Goal: Use online tool/utility: Use online tool/utility

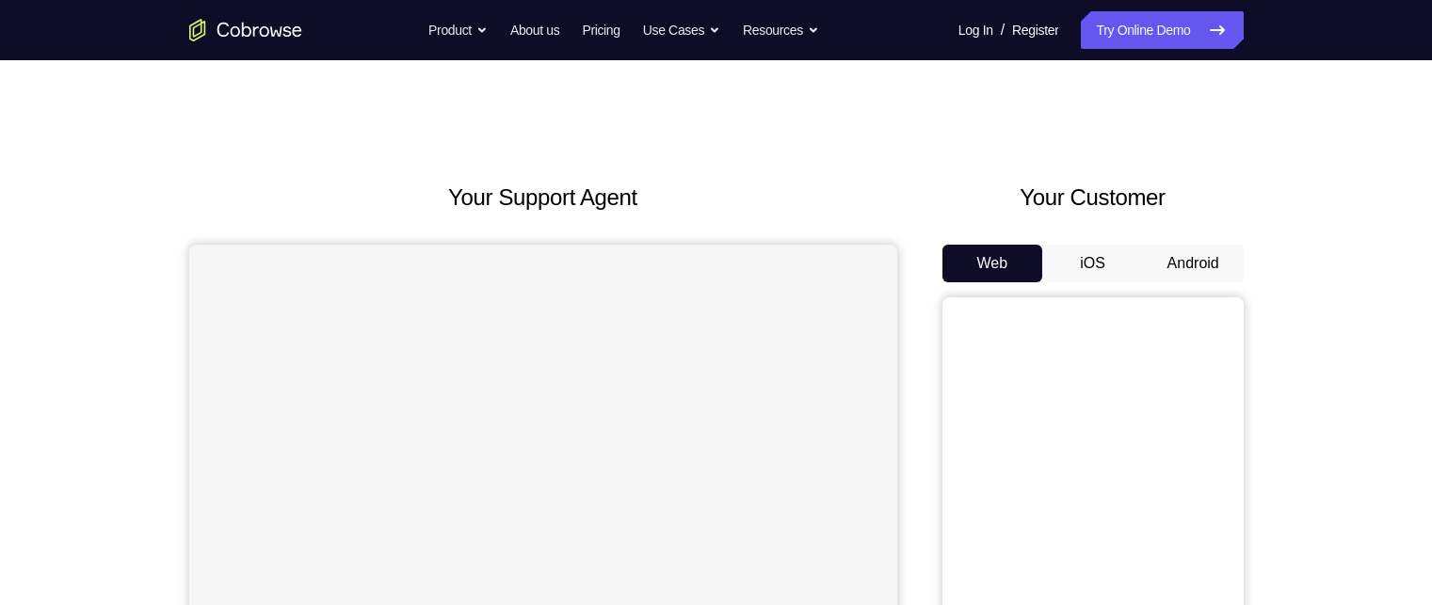
click at [1172, 261] on button "Android" at bounding box center [1193, 264] width 101 height 38
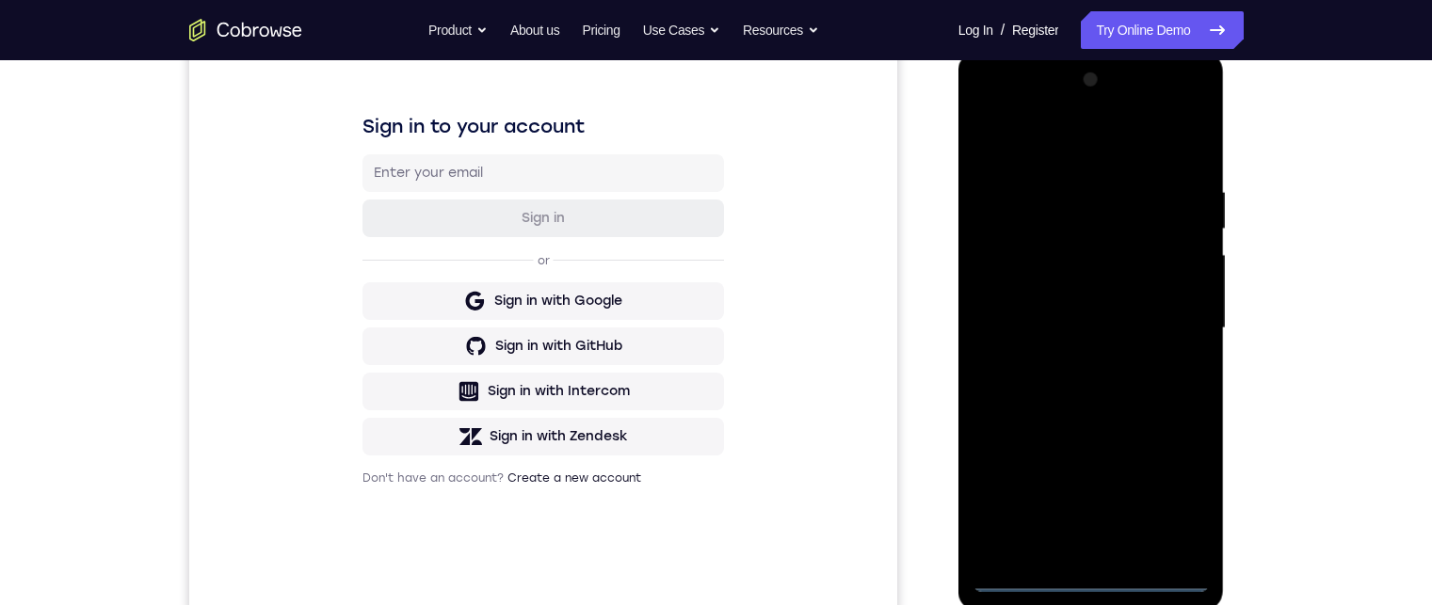
click at [1092, 583] on div at bounding box center [1090, 328] width 237 height 527
click at [1158, 490] on div at bounding box center [1090, 328] width 237 height 527
click at [1062, 148] on div at bounding box center [1090, 328] width 237 height 527
click at [1083, 147] on div at bounding box center [1090, 328] width 237 height 527
click at [1179, 323] on div at bounding box center [1090, 328] width 237 height 527
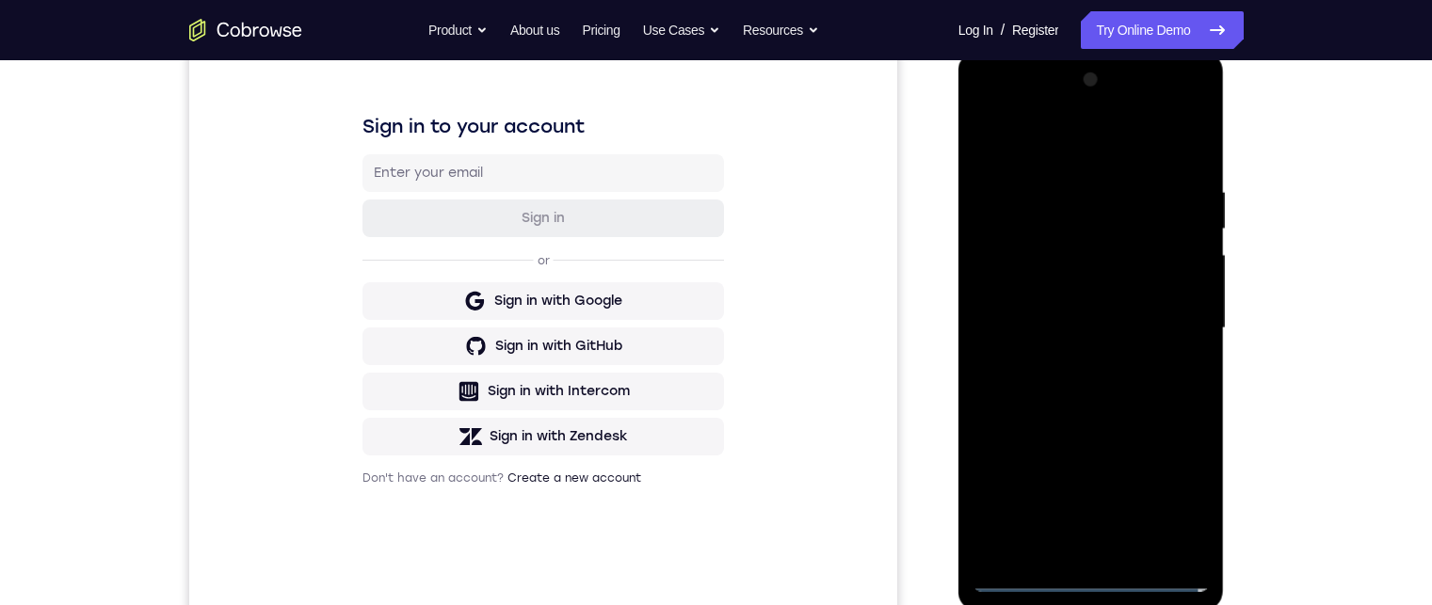
click at [1074, 549] on div at bounding box center [1090, 328] width 237 height 527
click at [1072, 313] on div at bounding box center [1090, 328] width 237 height 527
click at [1078, 282] on div at bounding box center [1090, 328] width 237 height 527
click at [1080, 334] on div at bounding box center [1090, 328] width 237 height 527
click at [1088, 391] on div at bounding box center [1090, 328] width 237 height 527
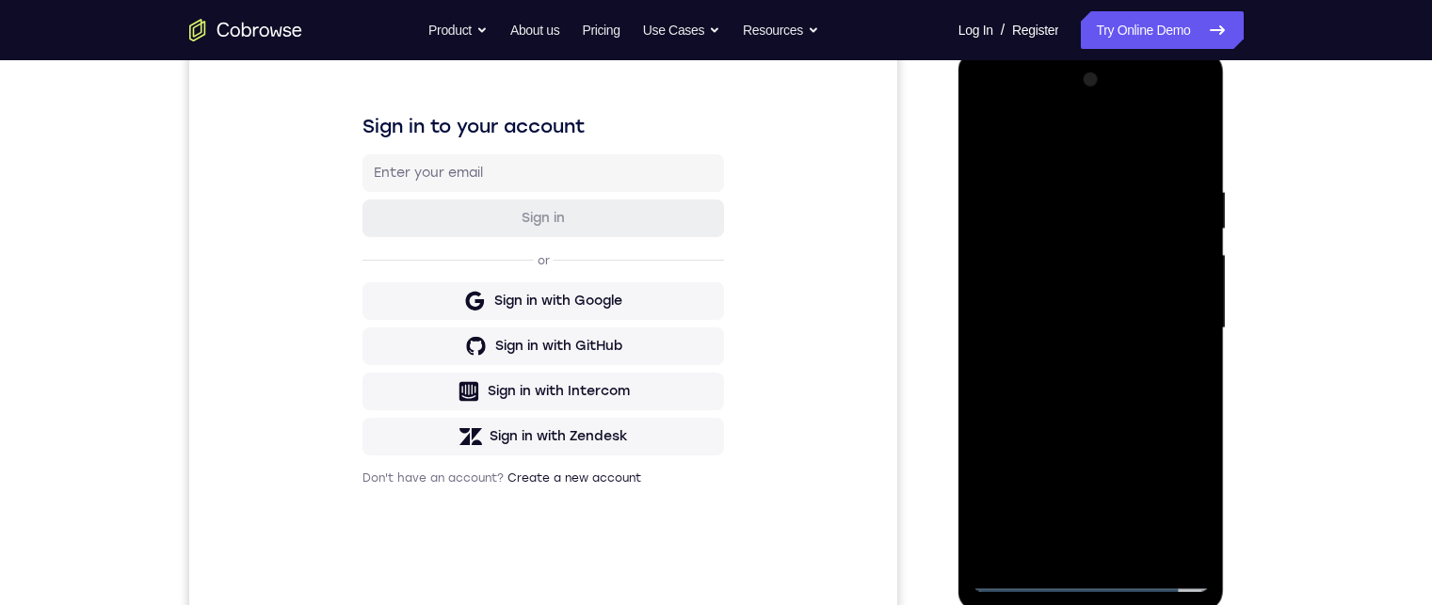
click at [1088, 391] on div at bounding box center [1090, 328] width 237 height 527
click at [1091, 387] on div at bounding box center [1090, 328] width 237 height 527
drag, startPoint x: 1098, startPoint y: 429, endPoint x: 1098, endPoint y: 386, distance: 43.3
click at [1098, 386] on div at bounding box center [1090, 328] width 237 height 527
click at [1099, 371] on div at bounding box center [1090, 328] width 237 height 527
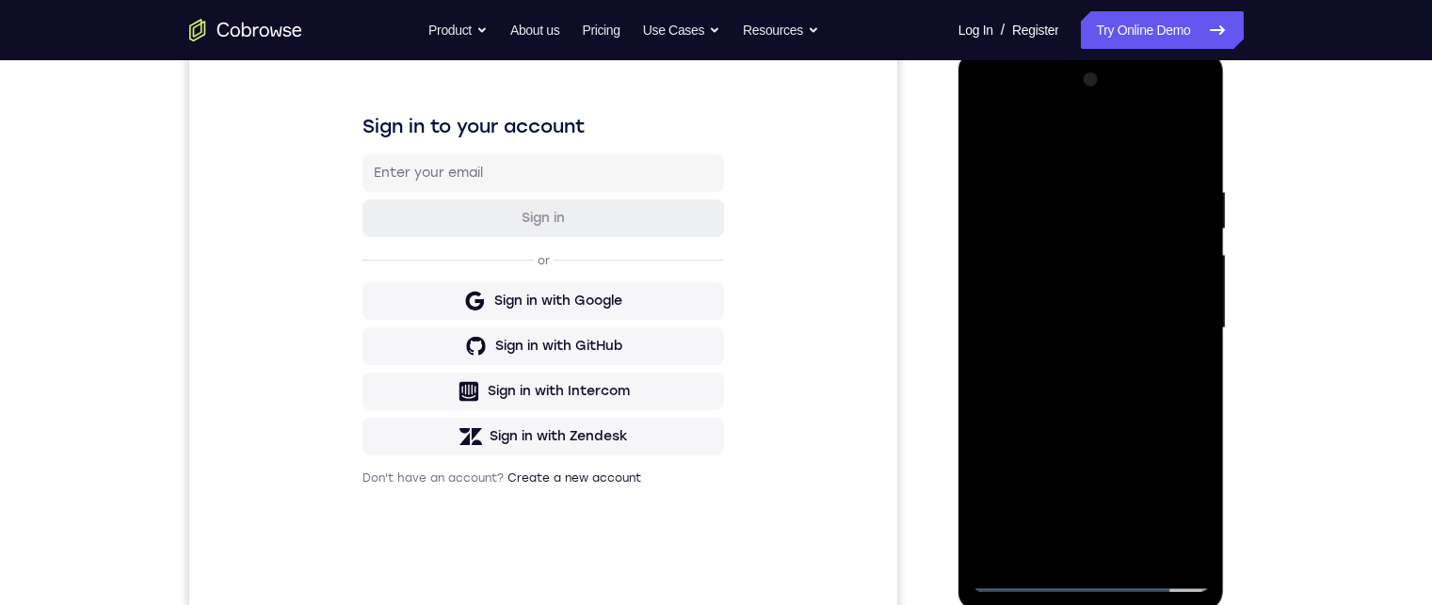
drag, startPoint x: 1099, startPoint y: 375, endPoint x: 1100, endPoint y: 327, distance: 48.0
click at [1099, 327] on div at bounding box center [1090, 328] width 237 height 527
click at [1191, 342] on div at bounding box center [1090, 328] width 237 height 527
click at [990, 346] on div at bounding box center [1090, 328] width 237 height 527
click at [1101, 260] on div at bounding box center [1090, 328] width 237 height 527
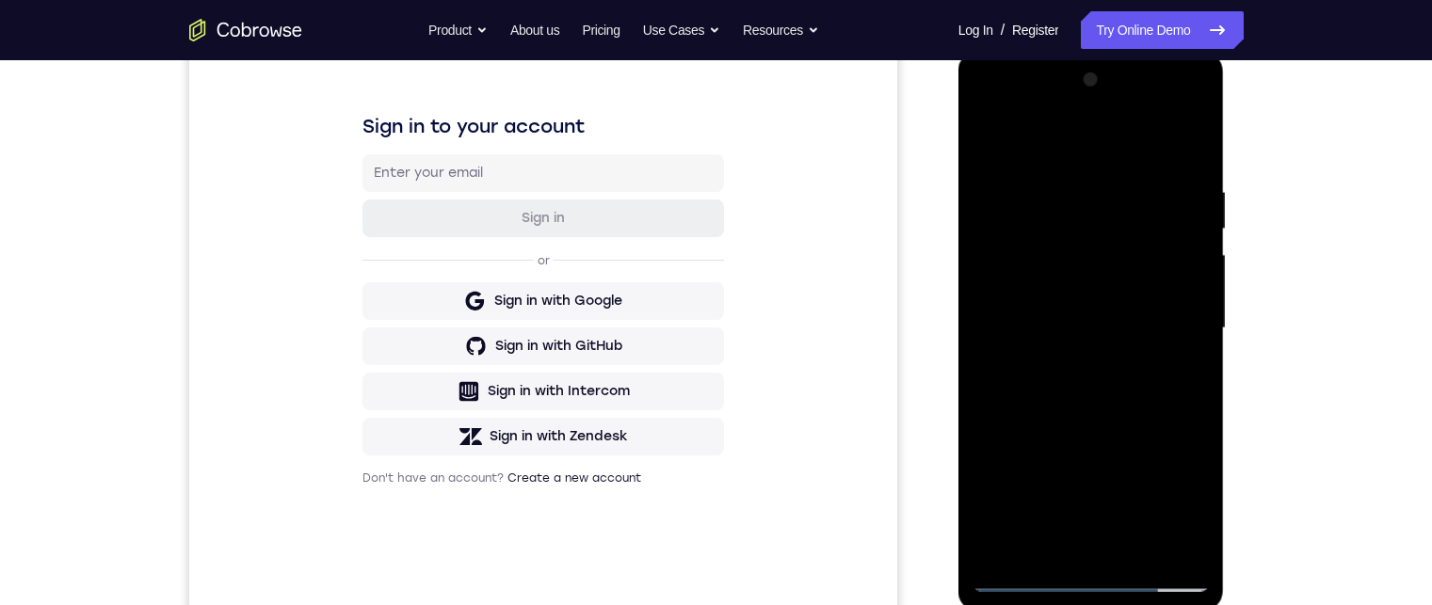
drag, startPoint x: 1118, startPoint y: 385, endPoint x: 1126, endPoint y: 258, distance: 127.3
click at [1126, 251] on div at bounding box center [1090, 328] width 237 height 527
drag, startPoint x: 1120, startPoint y: 409, endPoint x: 1100, endPoint y: 240, distance: 170.6
click at [1101, 236] on div at bounding box center [1090, 328] width 237 height 527
drag, startPoint x: 1095, startPoint y: 397, endPoint x: 1087, endPoint y: 272, distance: 125.4
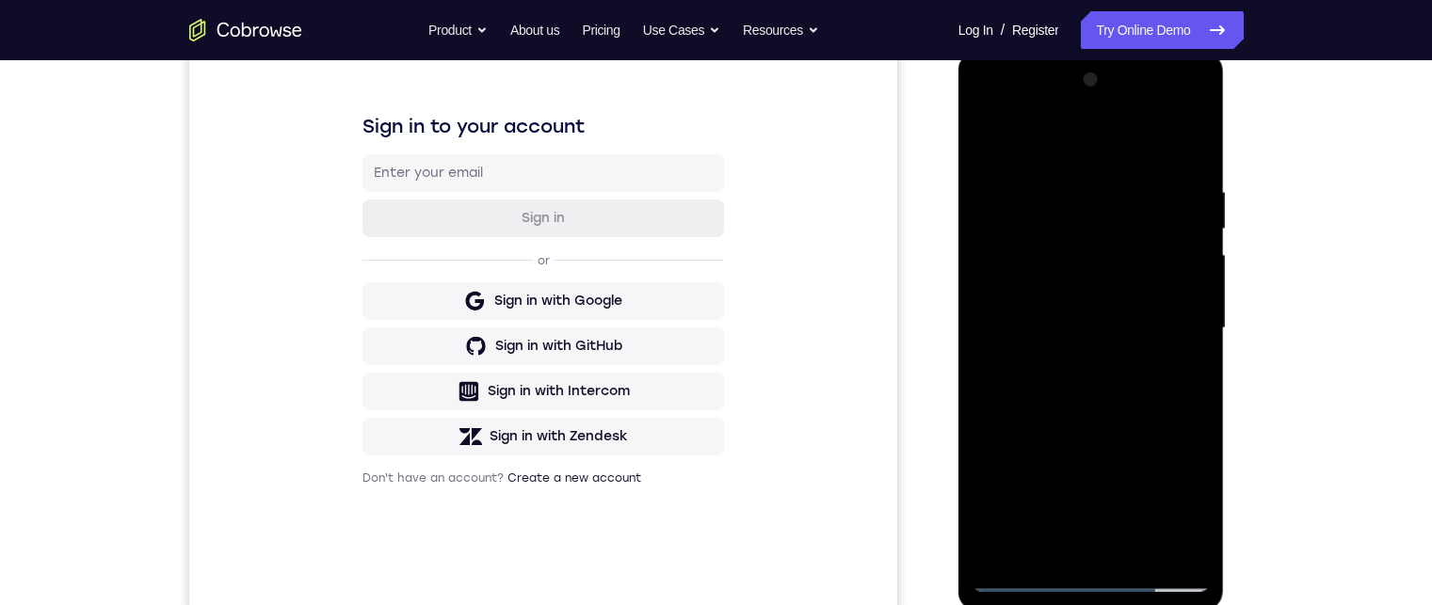
click at [1087, 267] on div at bounding box center [1090, 328] width 237 height 527
drag, startPoint x: 1032, startPoint y: 388, endPoint x: 1015, endPoint y: 264, distance: 125.5
click at [1016, 264] on div at bounding box center [1090, 328] width 237 height 527
drag, startPoint x: 1028, startPoint y: 409, endPoint x: 1032, endPoint y: 326, distance: 83.9
click at [1032, 317] on div at bounding box center [1090, 328] width 237 height 527
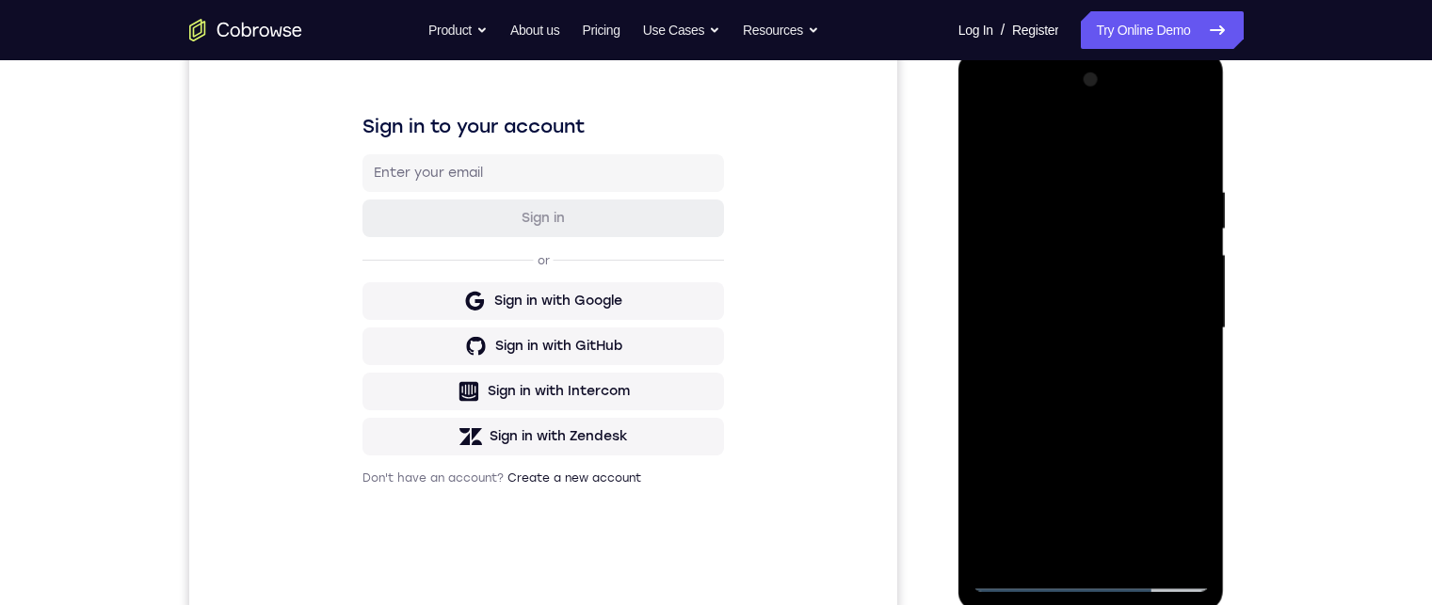
drag, startPoint x: 1055, startPoint y: 443, endPoint x: 1058, endPoint y: 323, distance: 120.5
click at [1058, 322] on div at bounding box center [1090, 328] width 237 height 527
drag, startPoint x: 1067, startPoint y: 438, endPoint x: 1067, endPoint y: 399, distance: 38.6
click at [1067, 399] on div at bounding box center [1090, 328] width 237 height 527
click at [1083, 416] on div at bounding box center [1090, 328] width 237 height 527
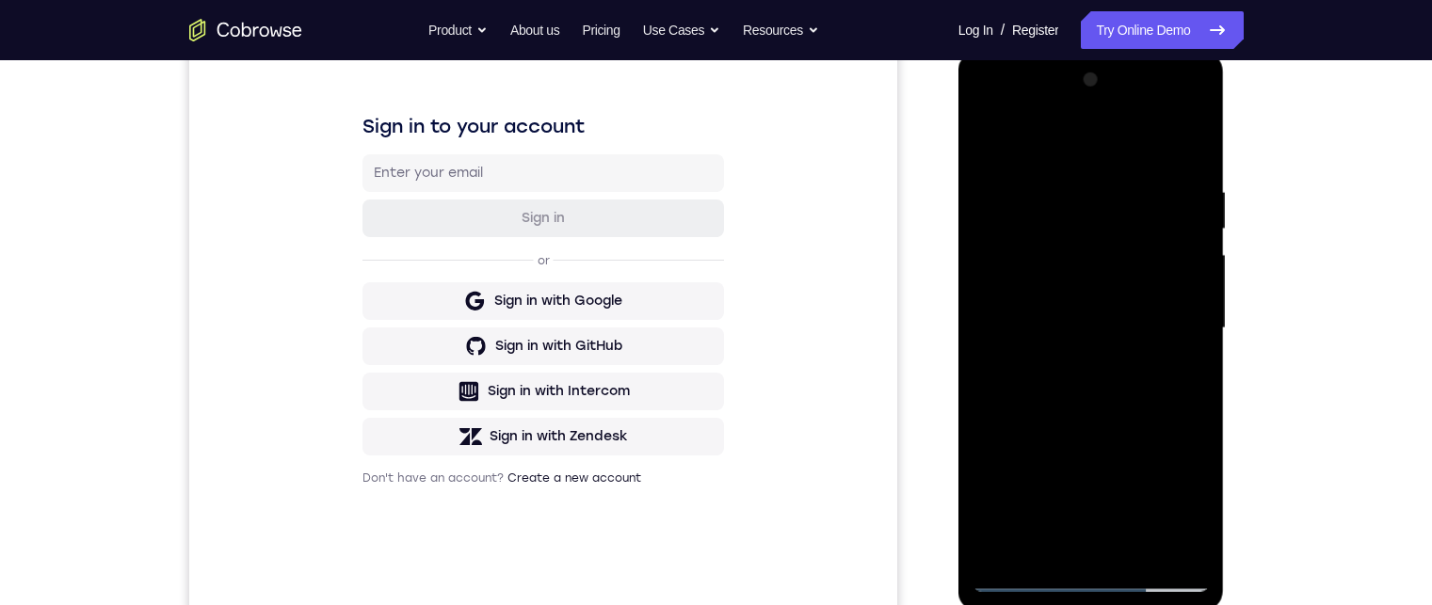
drag, startPoint x: 1064, startPoint y: 360, endPoint x: 1066, endPoint y: 222, distance: 138.4
click at [1066, 220] on div at bounding box center [1090, 328] width 237 height 527
click at [1080, 511] on div at bounding box center [1090, 328] width 237 height 527
click at [1197, 352] on div at bounding box center [1090, 328] width 237 height 527
click at [1197, 351] on div at bounding box center [1090, 328] width 237 height 527
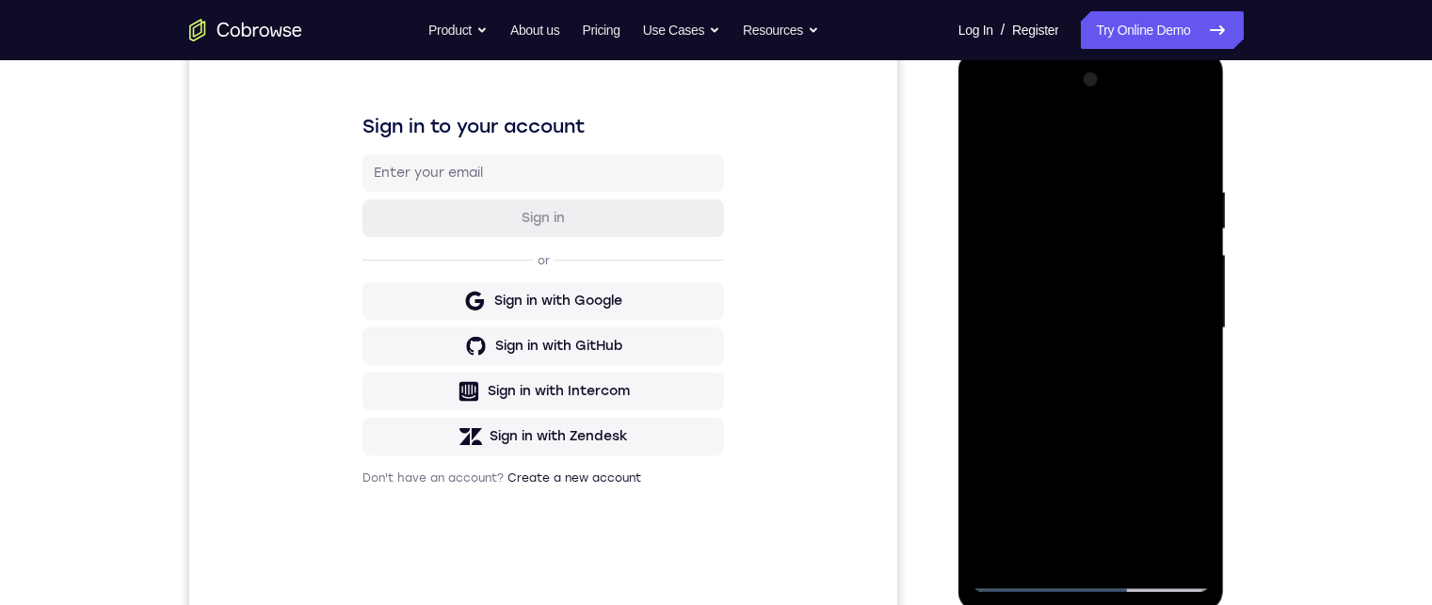
click at [1196, 351] on div at bounding box center [1090, 328] width 237 height 527
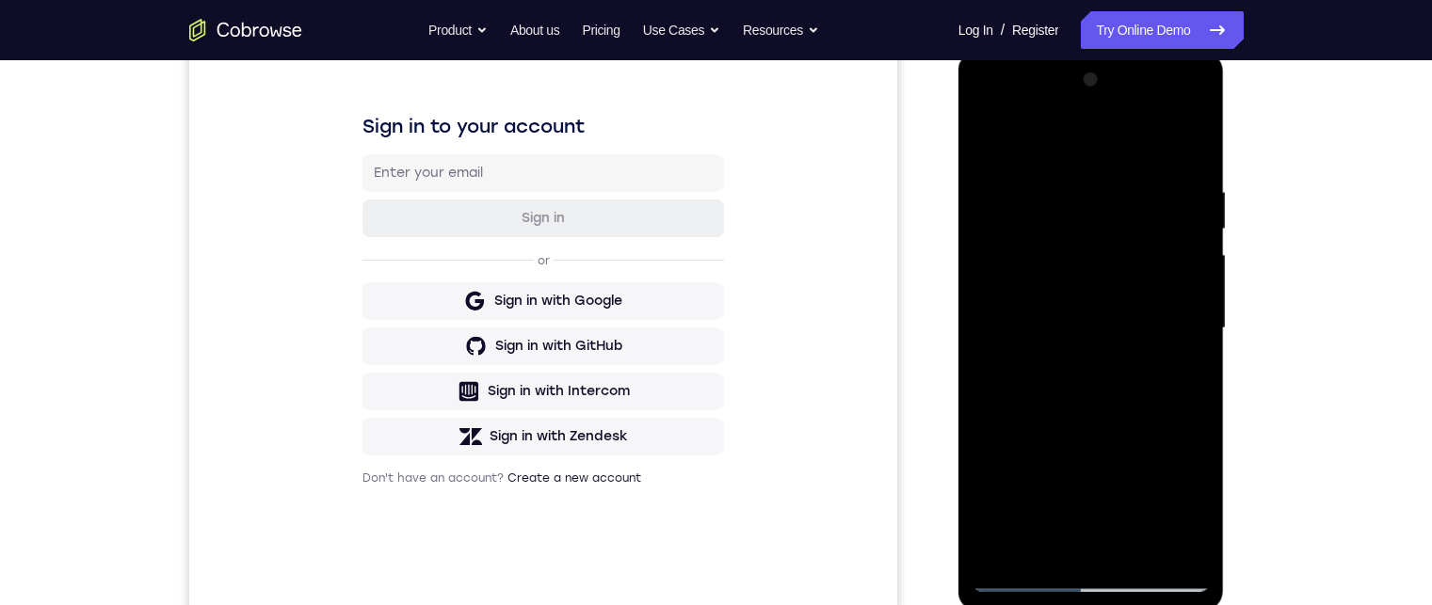
click at [1196, 351] on div at bounding box center [1090, 328] width 237 height 527
drag, startPoint x: 1111, startPoint y: 395, endPoint x: 1112, endPoint y: 257, distance: 138.4
click at [1111, 259] on div at bounding box center [1090, 328] width 237 height 527
drag, startPoint x: 1122, startPoint y: 260, endPoint x: 1121, endPoint y: 235, distance: 24.5
click at [1122, 232] on div at bounding box center [1090, 328] width 237 height 527
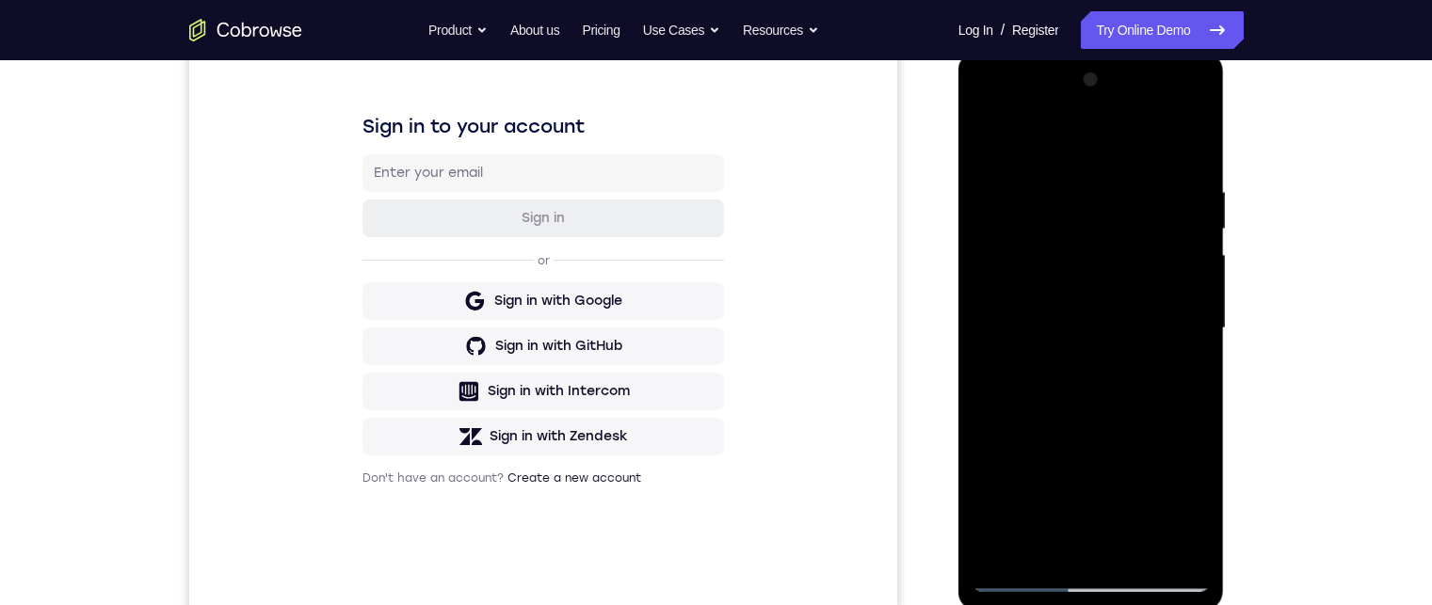
click at [1144, 549] on div at bounding box center [1090, 328] width 237 height 527
click at [1141, 432] on div at bounding box center [1090, 328] width 237 height 527
click at [1128, 383] on div at bounding box center [1090, 328] width 237 height 527
drag, startPoint x: 1112, startPoint y: 277, endPoint x: 1120, endPoint y: 398, distance: 121.7
click at [1120, 397] on div at bounding box center [1090, 328] width 237 height 527
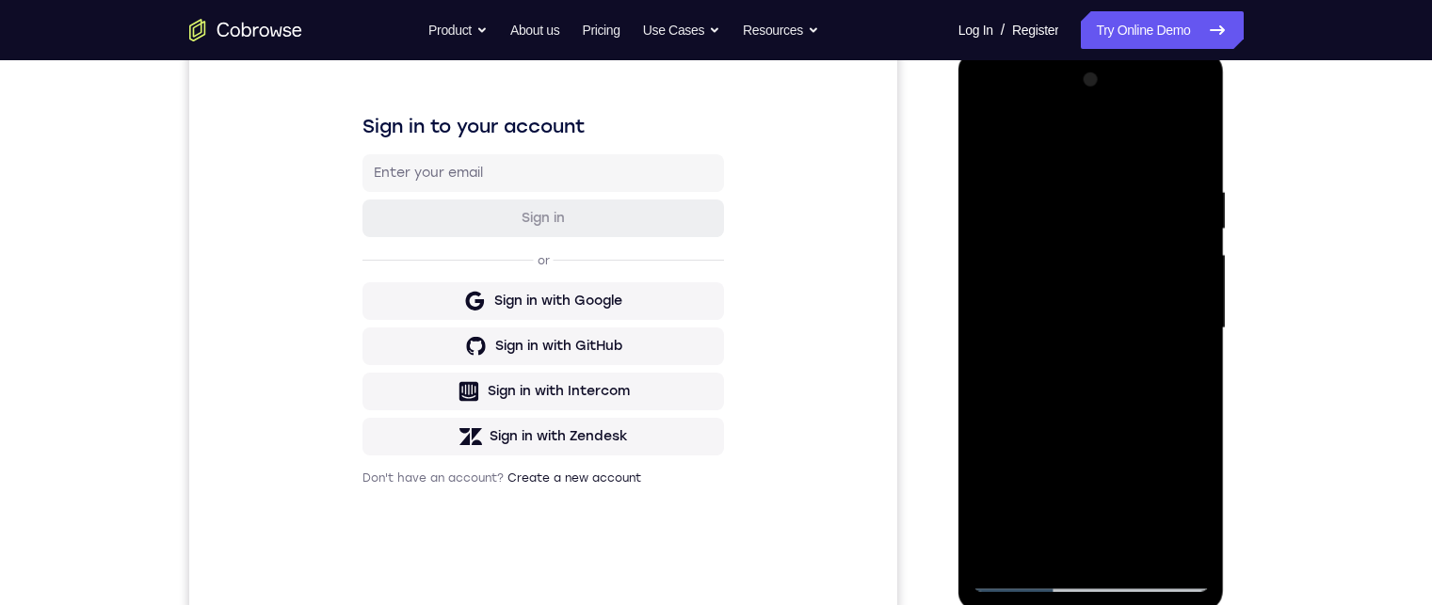
click at [1074, 276] on div at bounding box center [1090, 328] width 237 height 527
click at [1118, 214] on div at bounding box center [1090, 328] width 237 height 527
click at [1107, 280] on div at bounding box center [1090, 328] width 237 height 527
click at [1167, 290] on div at bounding box center [1090, 328] width 237 height 527
click at [1189, 513] on div at bounding box center [1090, 328] width 237 height 527
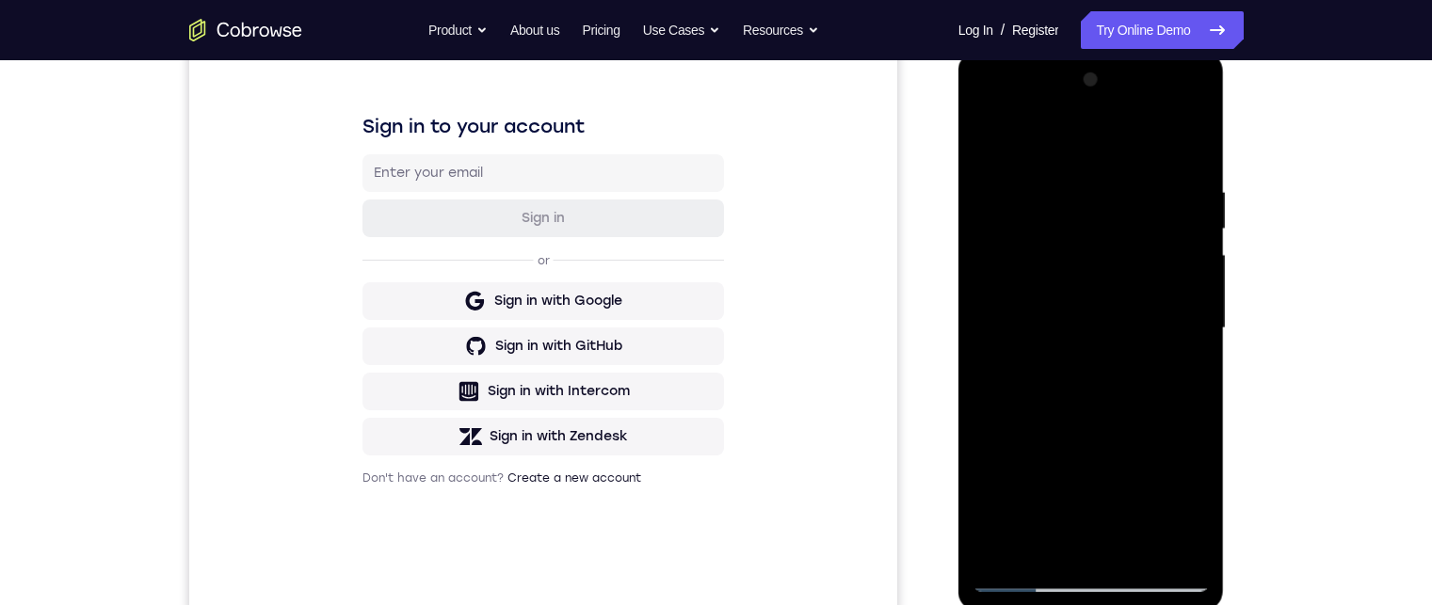
click at [1186, 501] on div at bounding box center [1090, 328] width 237 height 527
drag, startPoint x: 1179, startPoint y: 376, endPoint x: 2185, endPoint y: 491, distance: 1011.7
click at [1179, 376] on div at bounding box center [1090, 328] width 237 height 527
drag, startPoint x: 1109, startPoint y: 218, endPoint x: 1116, endPoint y: 266, distance: 48.6
click at [1116, 268] on div at bounding box center [1090, 328] width 237 height 527
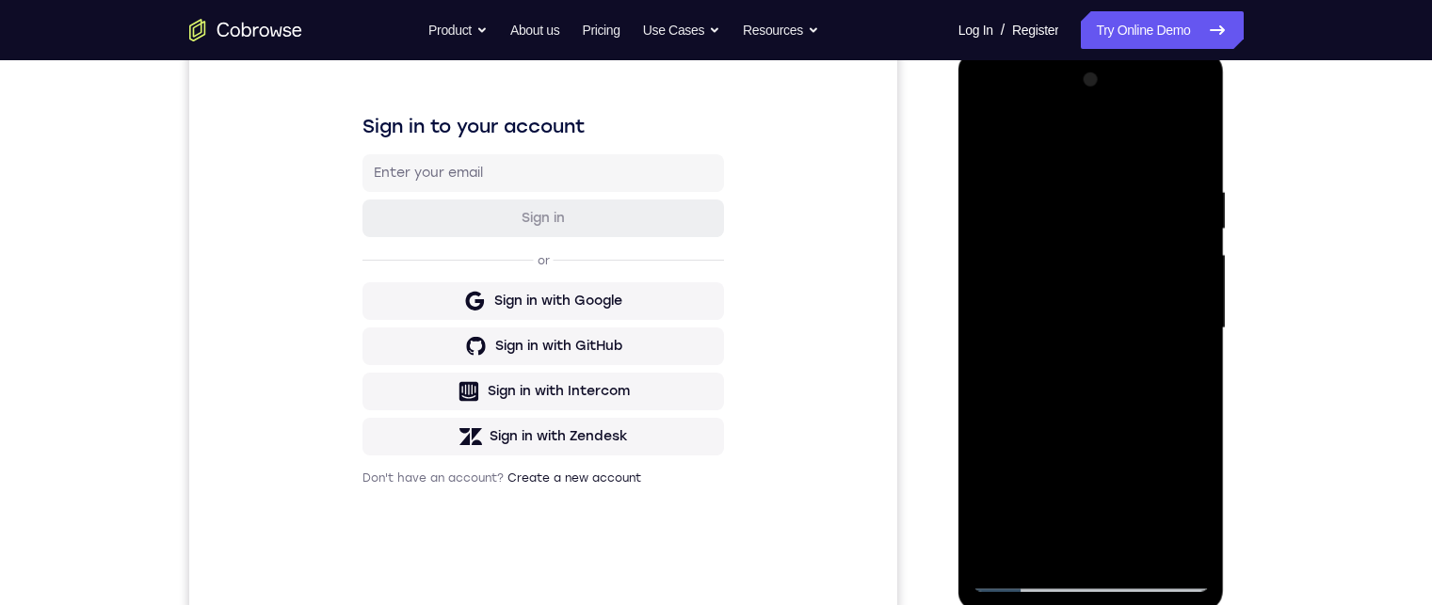
drag, startPoint x: 1129, startPoint y: 186, endPoint x: 1128, endPoint y: 333, distance: 146.8
click at [1128, 333] on div at bounding box center [1090, 328] width 237 height 527
drag, startPoint x: 1144, startPoint y: 293, endPoint x: 1152, endPoint y: 327, distance: 34.9
click at [1152, 327] on div at bounding box center [1090, 328] width 237 height 527
drag, startPoint x: 1147, startPoint y: 296, endPoint x: 1148, endPoint y: 316, distance: 19.8
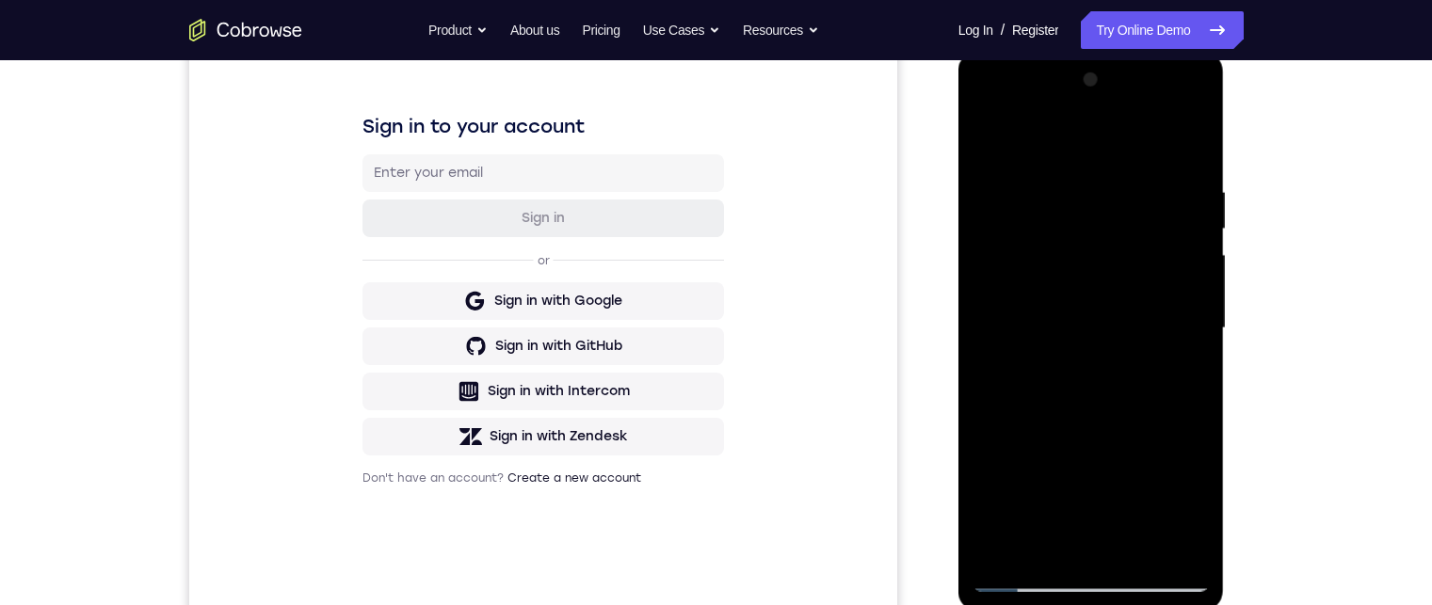
click at [1148, 316] on div at bounding box center [1090, 328] width 237 height 527
drag, startPoint x: 1148, startPoint y: 307, endPoint x: 1148, endPoint y: 341, distance: 33.9
click at [1148, 341] on div at bounding box center [1090, 328] width 237 height 527
click at [990, 134] on div at bounding box center [1090, 328] width 237 height 527
click at [1038, 516] on div at bounding box center [1090, 328] width 237 height 527
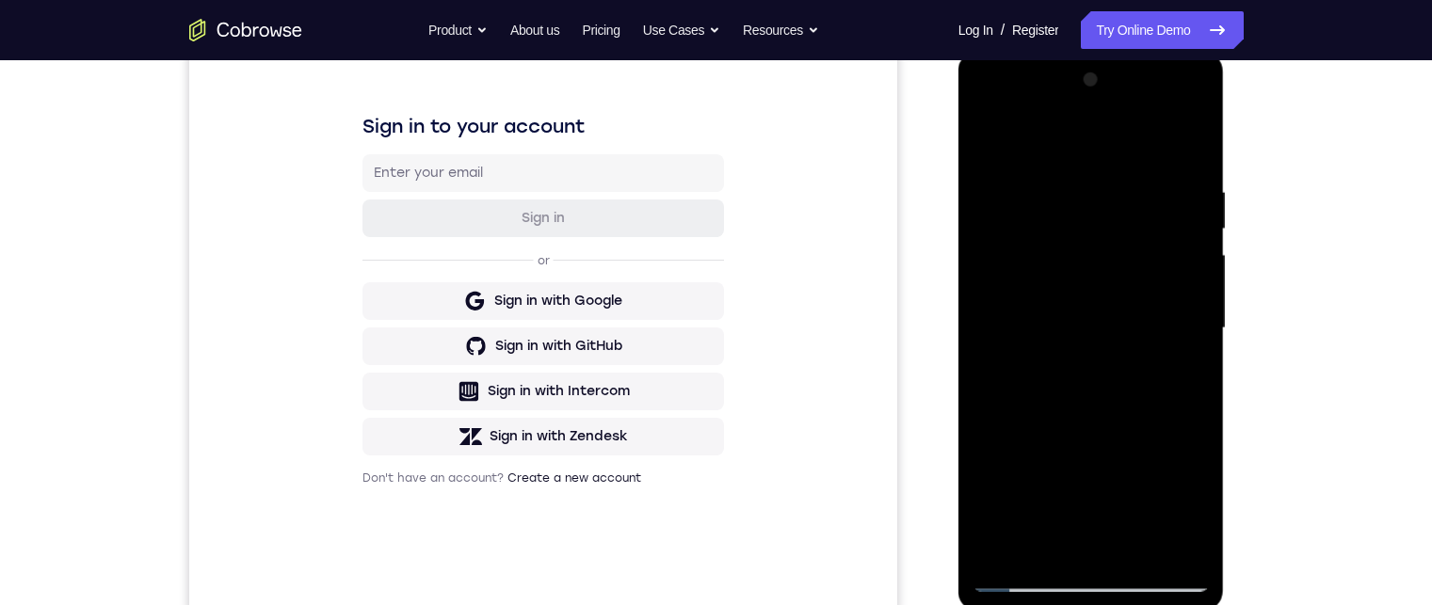
click at [1026, 573] on div at bounding box center [1090, 328] width 237 height 527
click at [1075, 351] on div at bounding box center [1090, 328] width 237 height 527
click at [1180, 376] on div at bounding box center [1090, 328] width 237 height 527
click at [1198, 500] on div at bounding box center [1090, 328] width 237 height 527
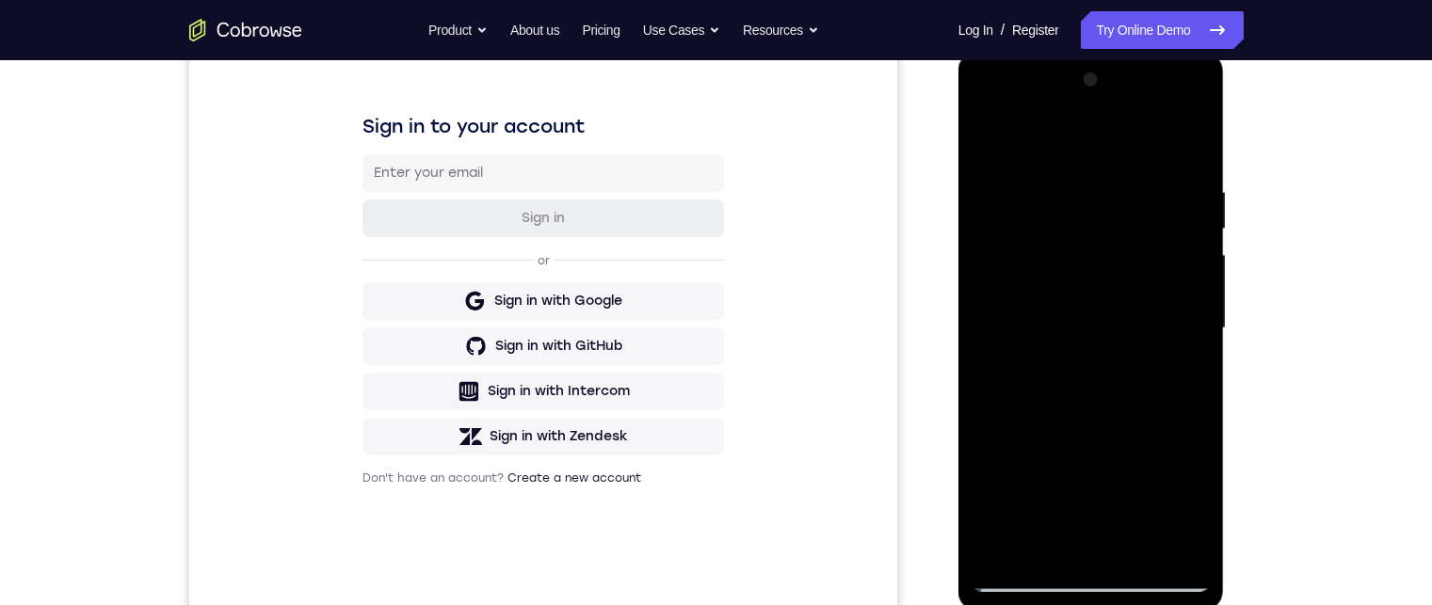
click at [1198, 500] on div at bounding box center [1090, 328] width 237 height 527
click at [1193, 504] on div at bounding box center [1090, 328] width 237 height 527
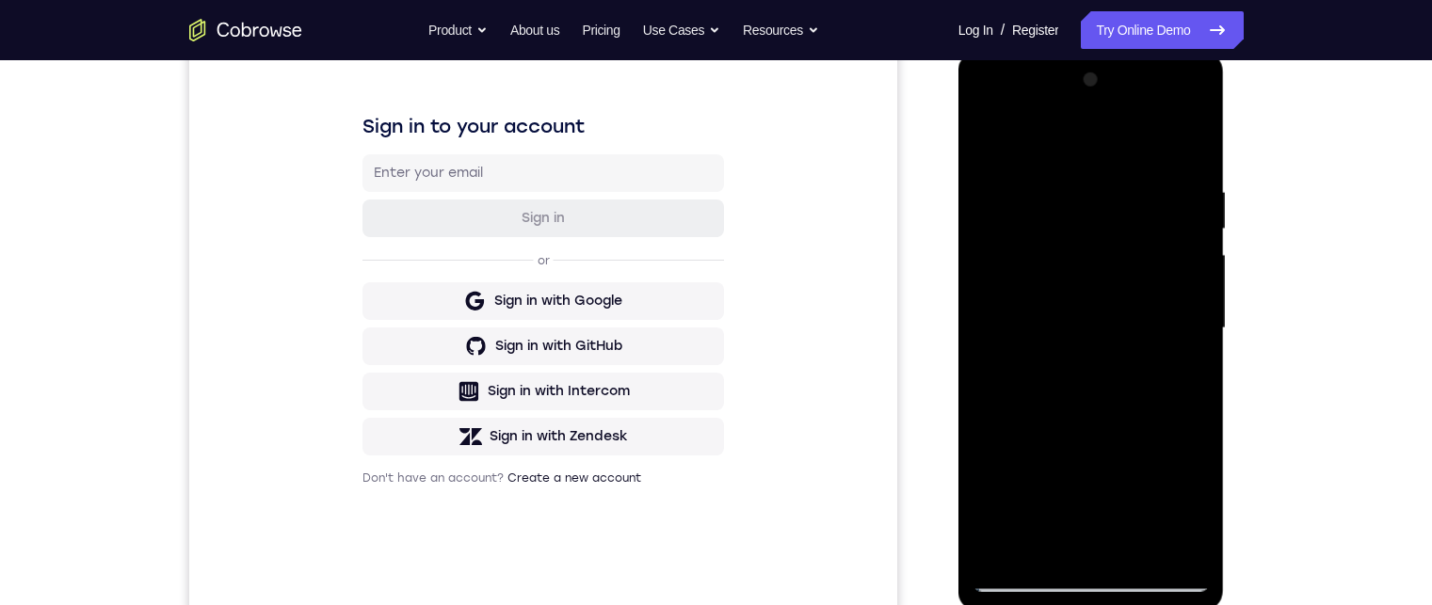
click at [1193, 504] on div at bounding box center [1090, 328] width 237 height 527
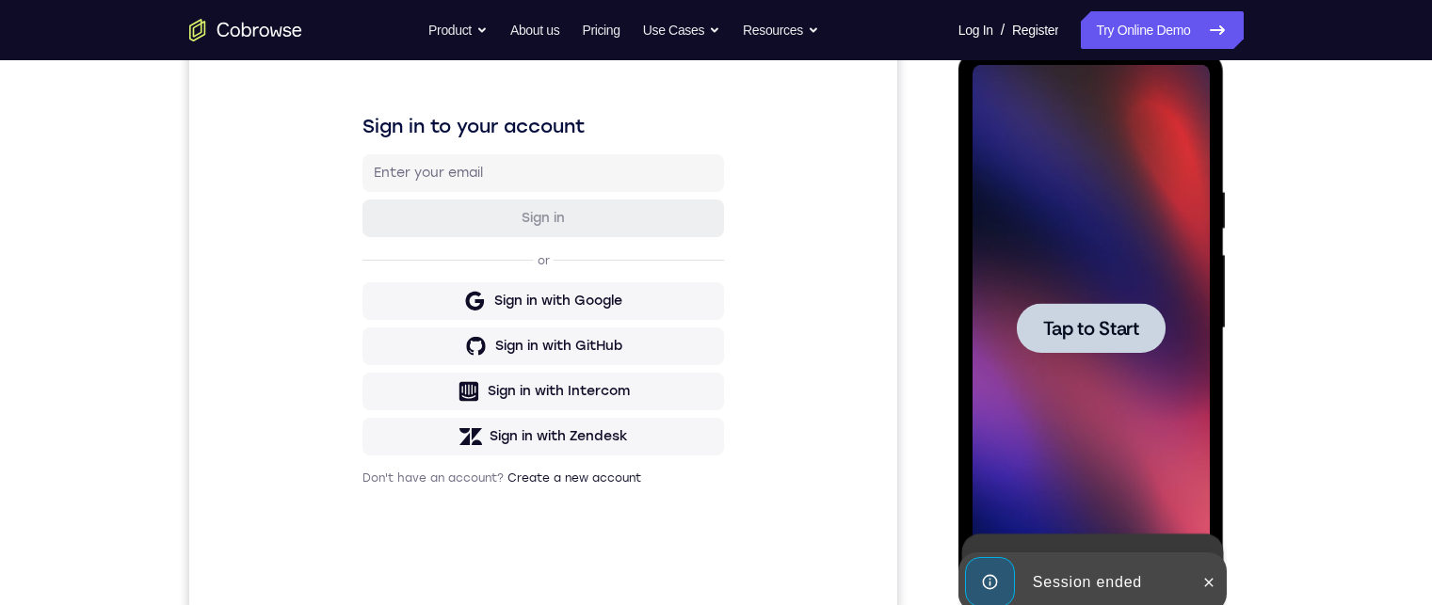
click at [1164, 379] on div at bounding box center [1090, 328] width 237 height 527
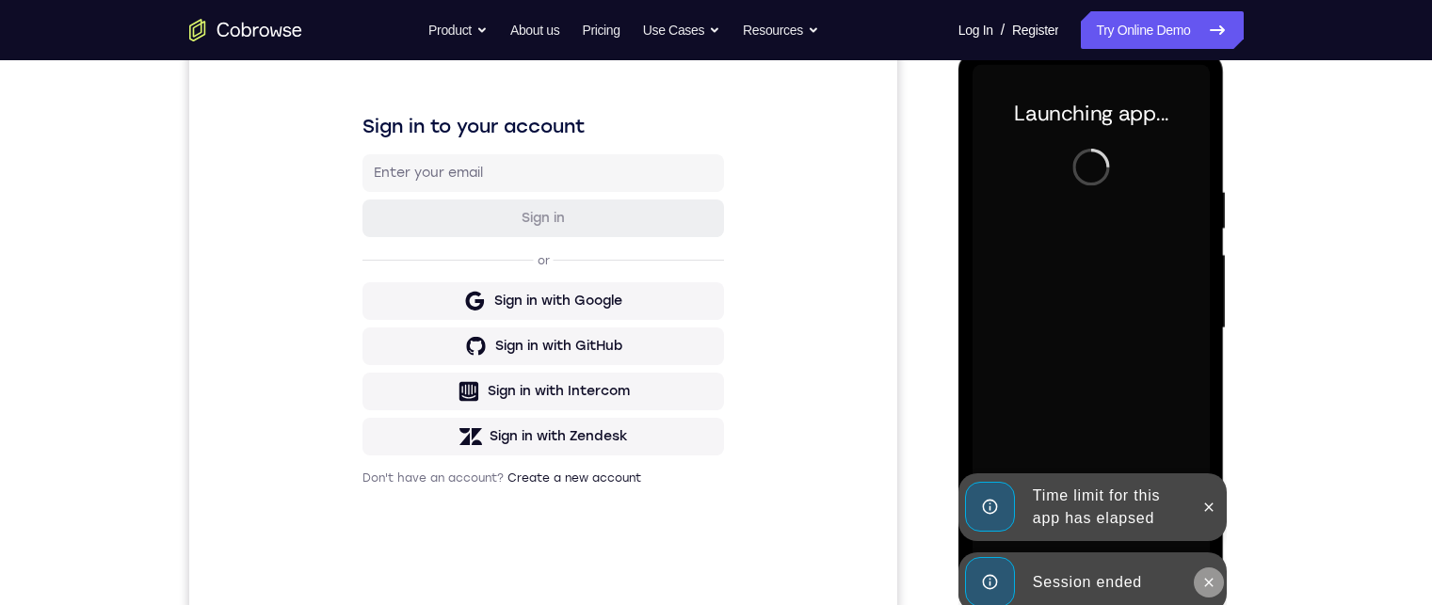
click at [1200, 579] on button at bounding box center [1208, 583] width 30 height 30
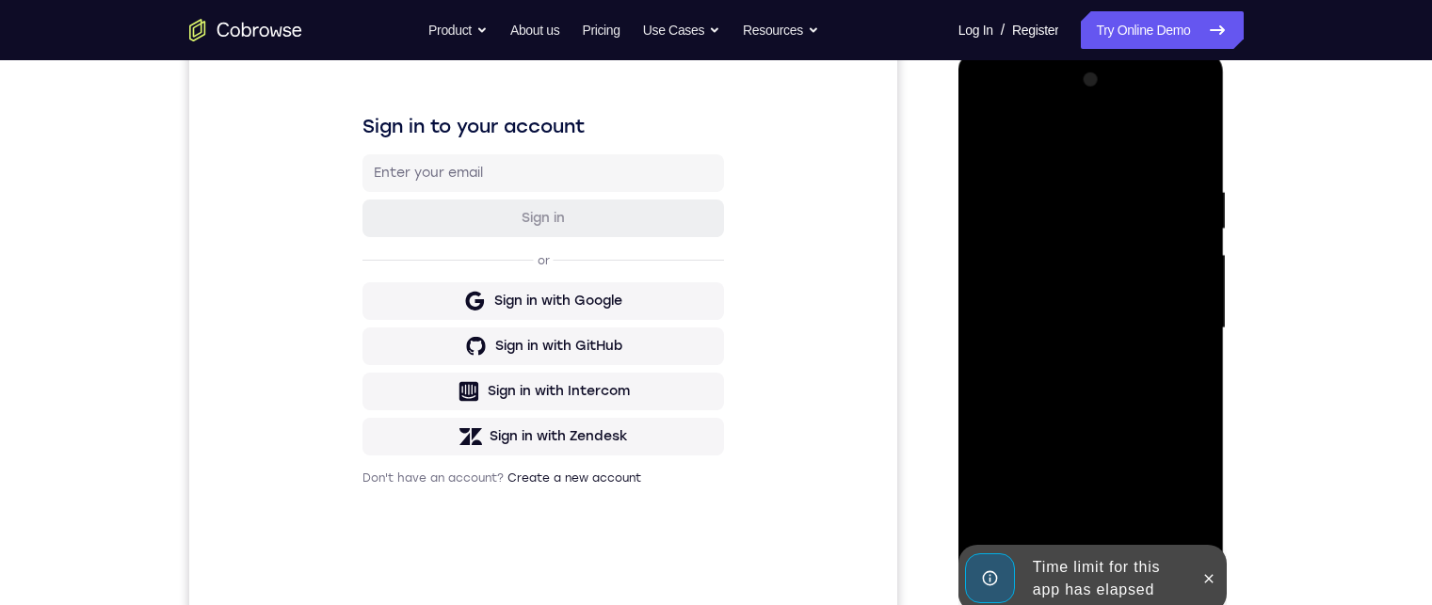
click at [1211, 564] on button at bounding box center [1208, 579] width 30 height 30
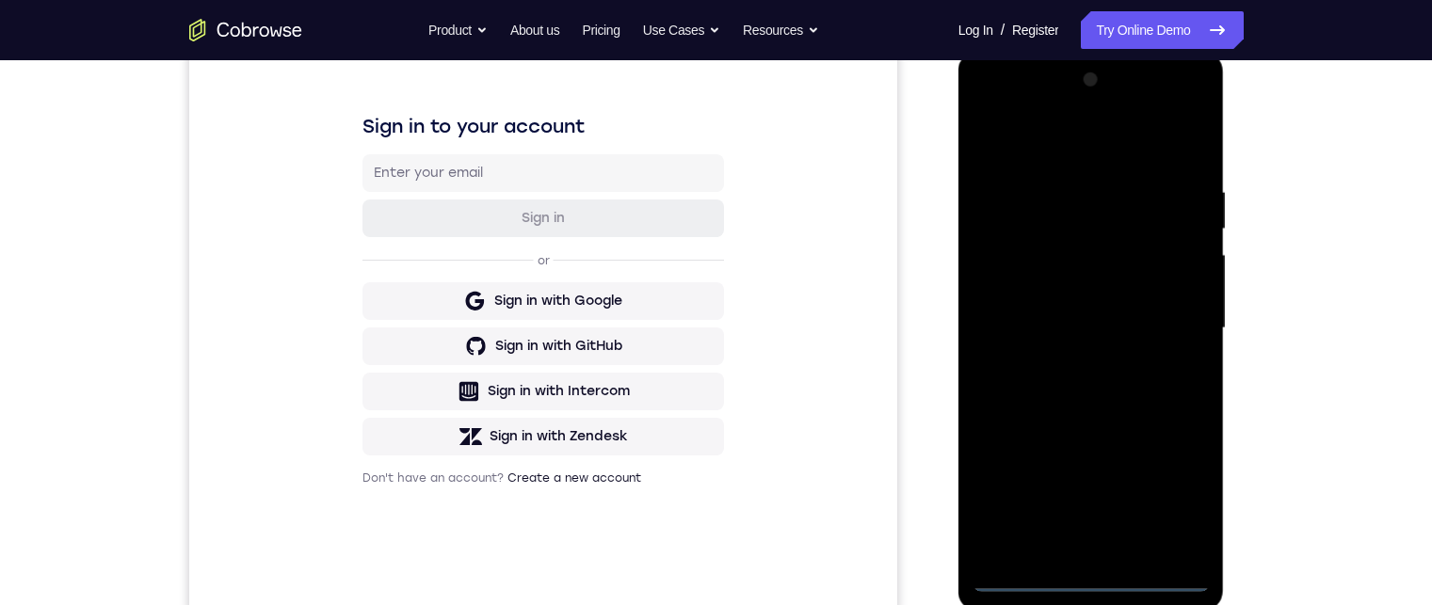
click at [1088, 577] on div at bounding box center [1090, 328] width 237 height 527
click at [1167, 505] on div at bounding box center [1090, 328] width 237 height 527
click at [1106, 150] on div at bounding box center [1090, 328] width 237 height 527
click at [1161, 307] on div at bounding box center [1090, 328] width 237 height 527
click at [1075, 365] on div at bounding box center [1090, 328] width 237 height 527
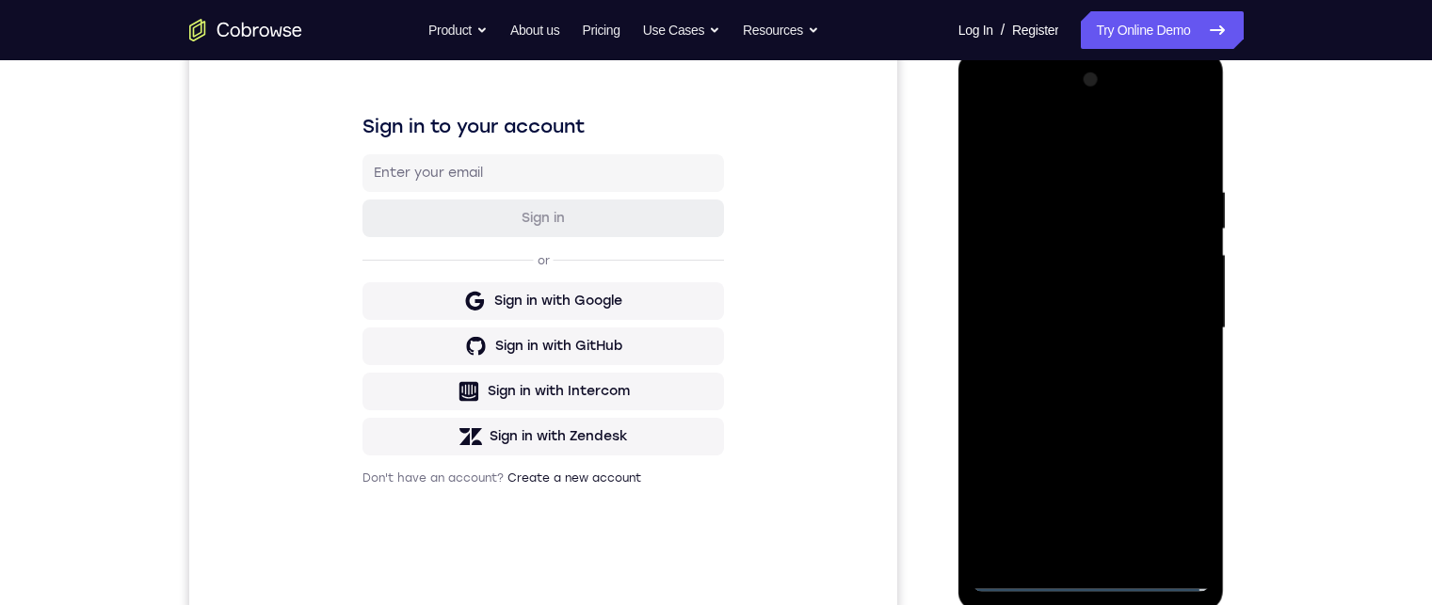
click at [1093, 312] on div at bounding box center [1090, 328] width 237 height 527
click at [1096, 297] on div at bounding box center [1090, 328] width 237 height 527
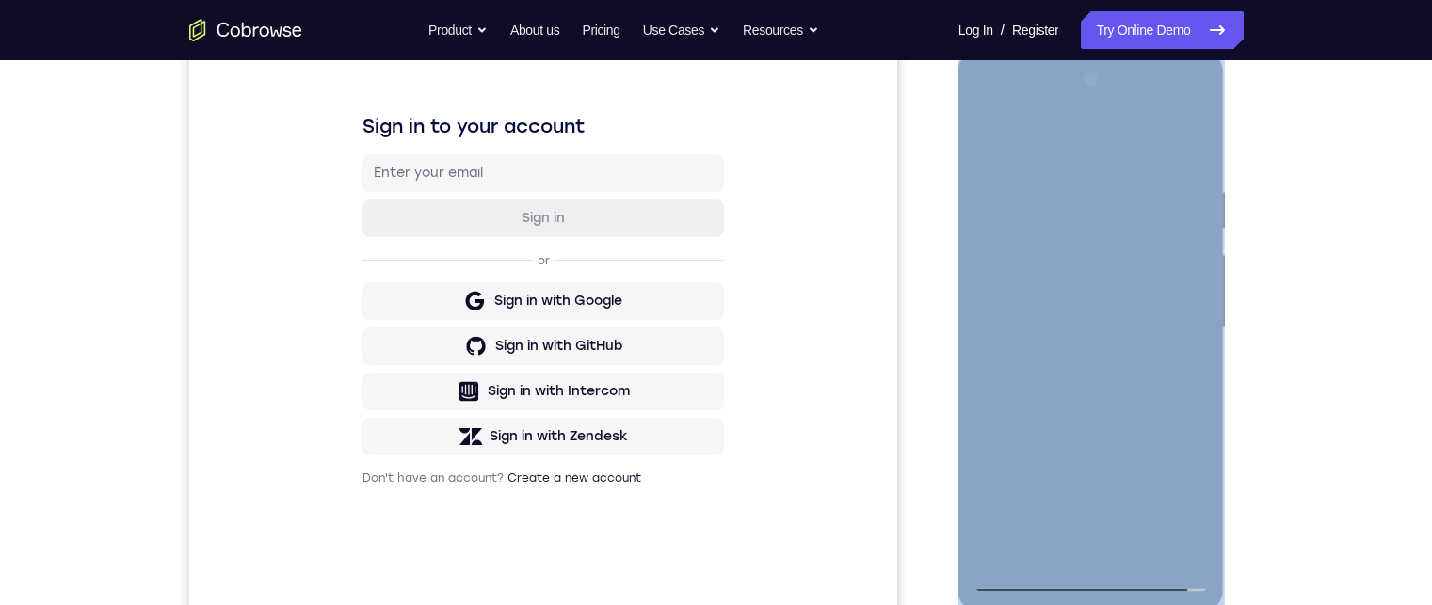
click at [1113, 279] on div at bounding box center [1090, 328] width 237 height 527
copy div "Online web based iOS Simulators and Android Emulators. Run iPhone, iPad, Mobile…"
click at [1193, 515] on div at bounding box center [1090, 328] width 237 height 527
click at [1063, 306] on div at bounding box center [1090, 328] width 237 height 527
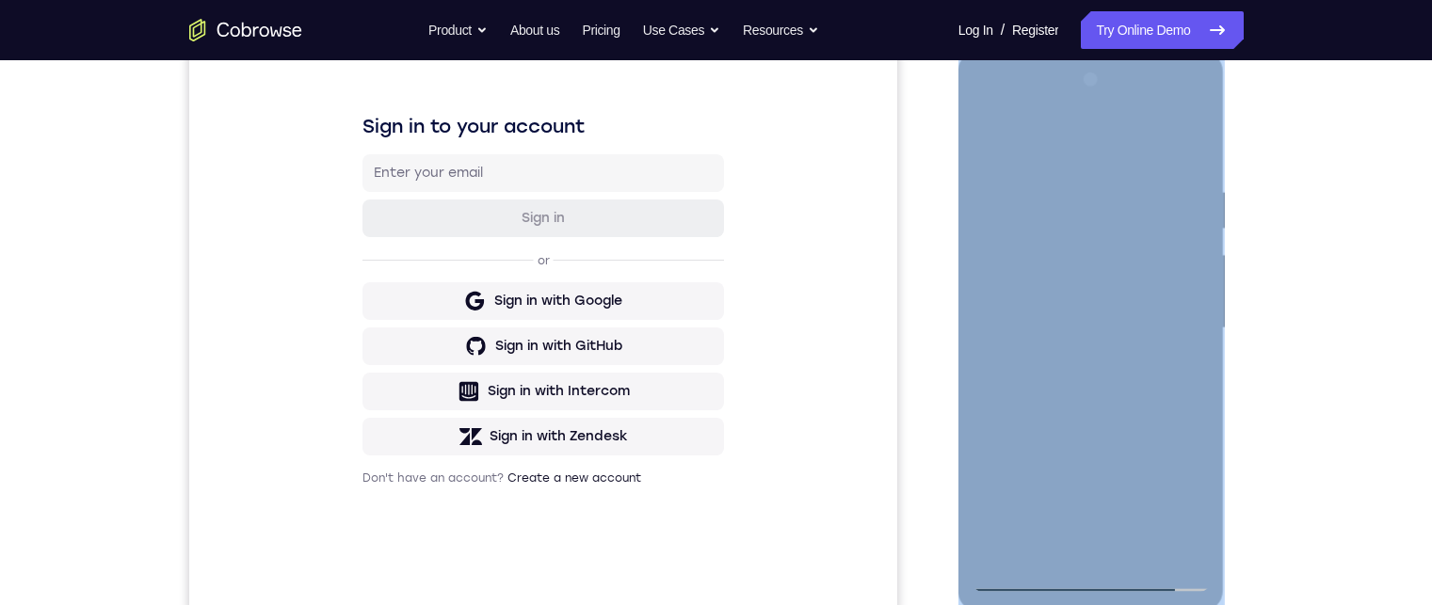
click at [1069, 297] on div at bounding box center [1090, 328] width 237 height 527
click at [1197, 497] on div at bounding box center [1090, 328] width 237 height 527
click at [1192, 509] on div at bounding box center [1090, 328] width 237 height 527
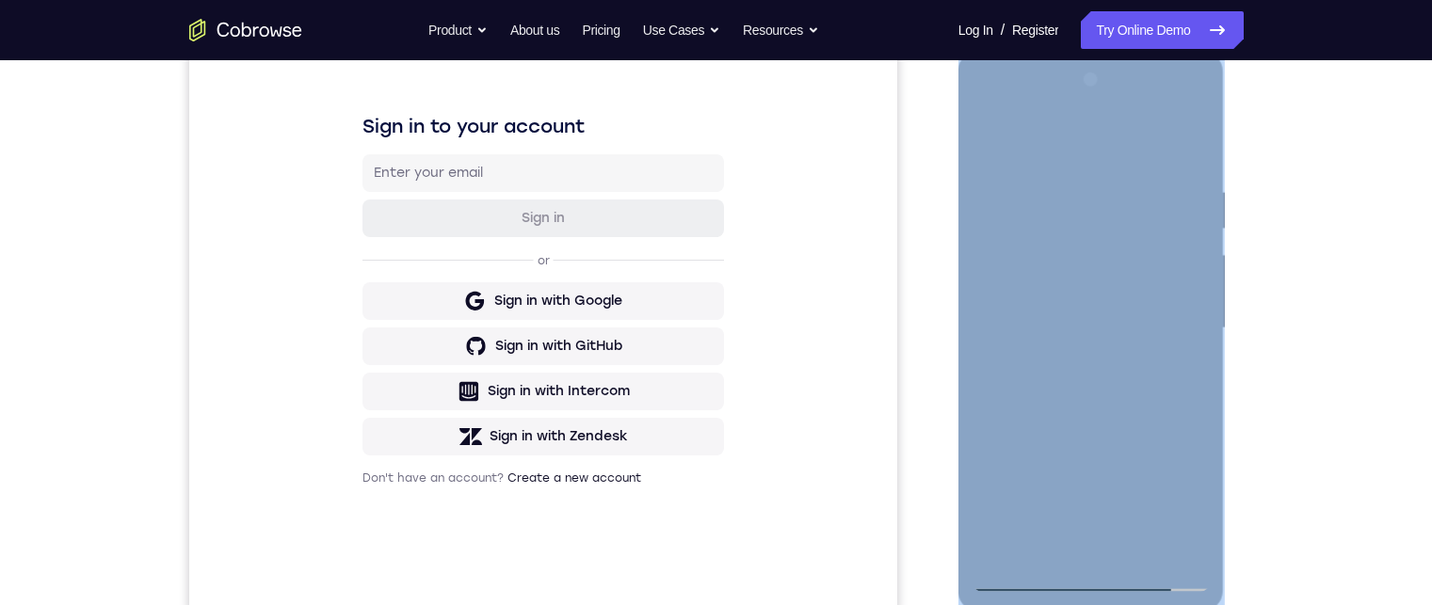
click at [1192, 509] on div at bounding box center [1090, 328] width 237 height 527
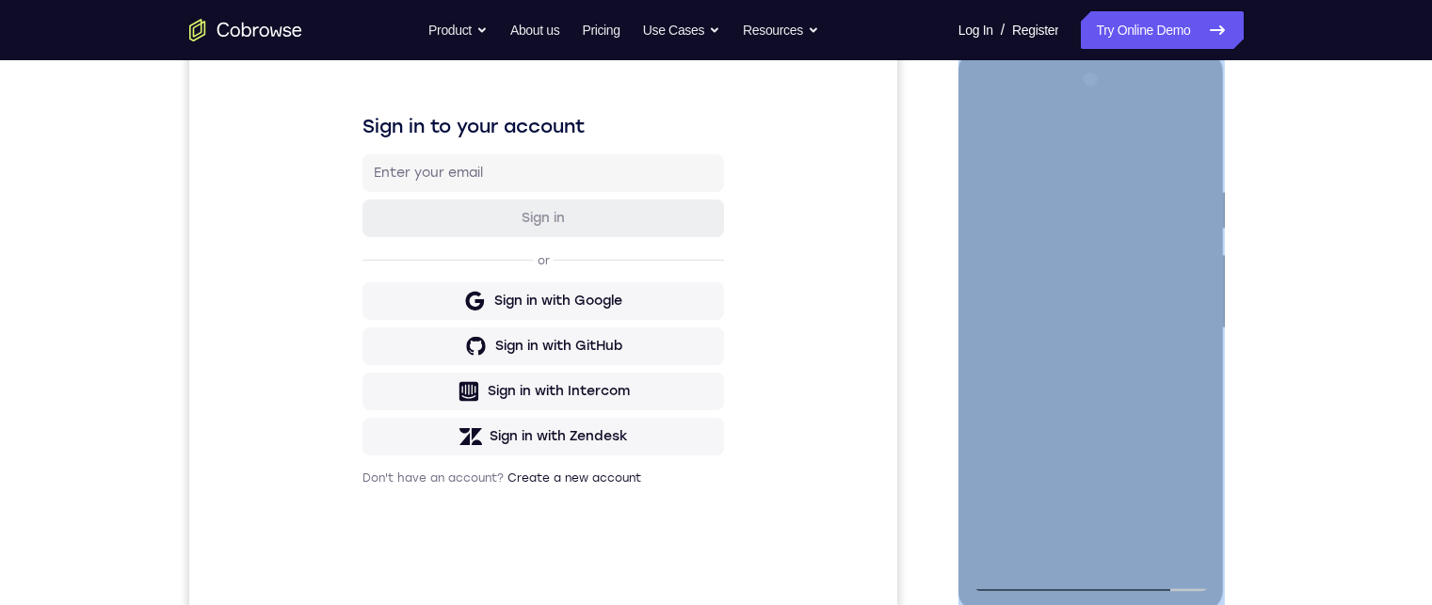
click at [1192, 509] on div at bounding box center [1090, 328] width 237 height 527
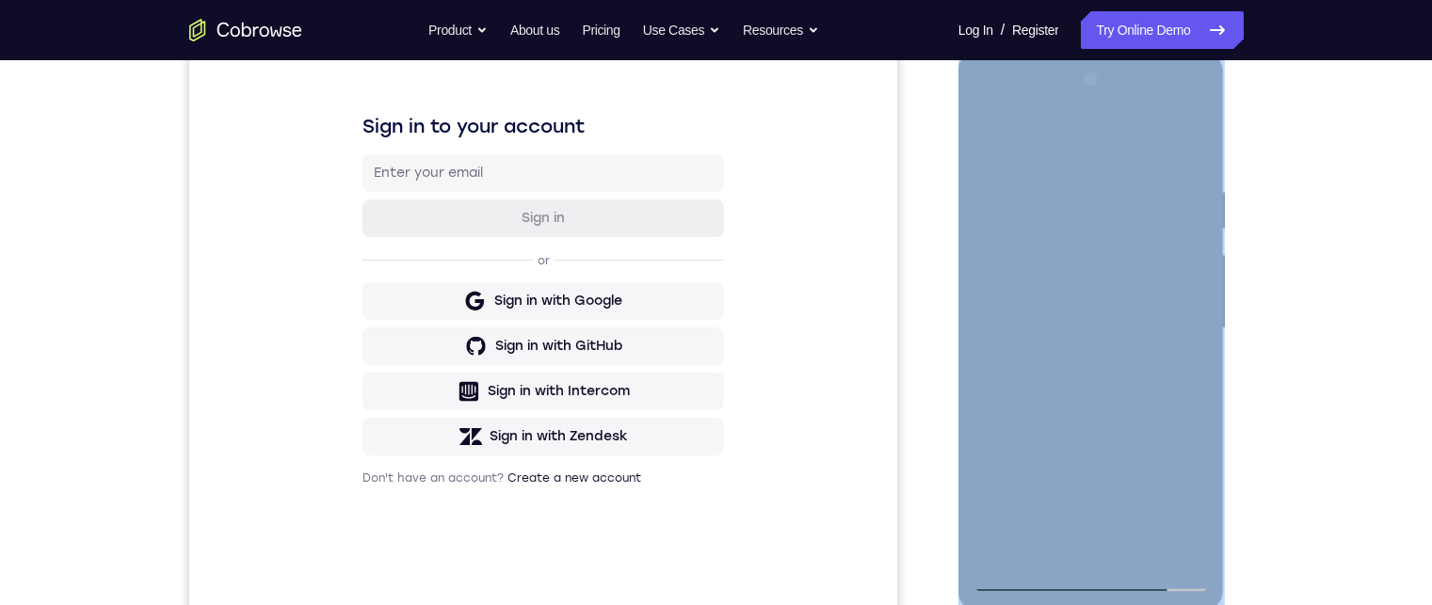
click at [1092, 321] on div at bounding box center [1090, 328] width 237 height 527
click at [1111, 406] on div at bounding box center [1090, 328] width 237 height 527
click at [1209, 456] on div at bounding box center [1091, 331] width 266 height 561
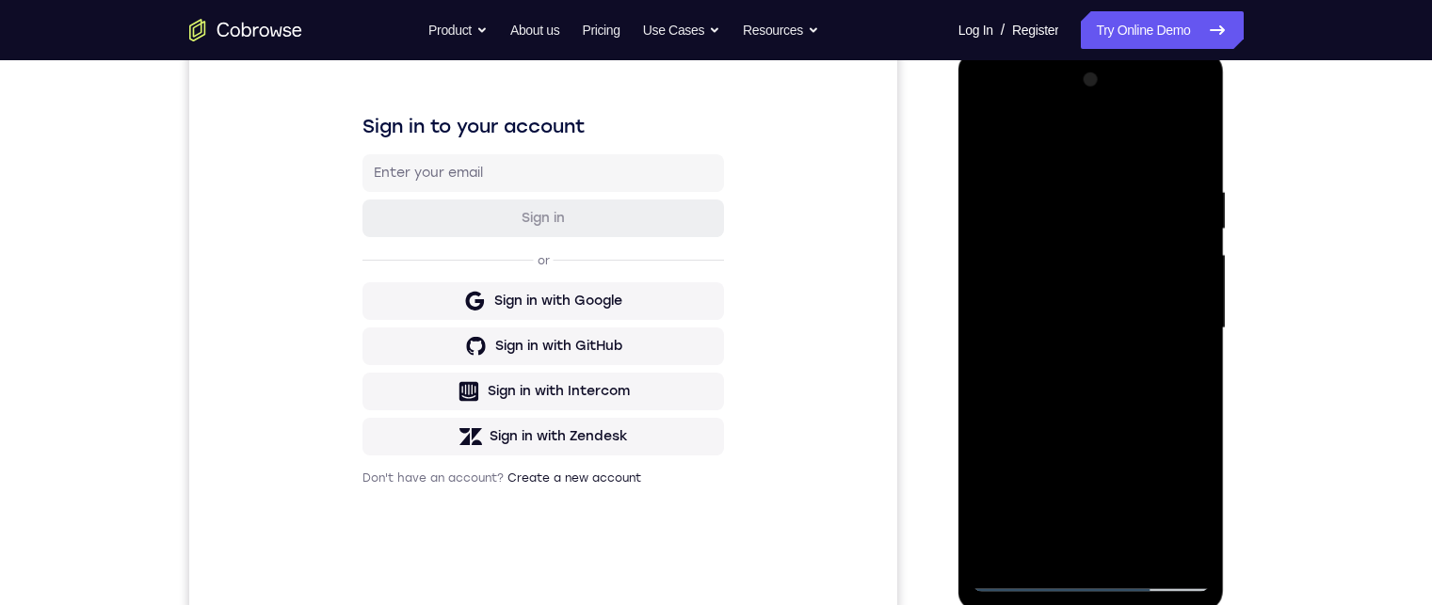
drag, startPoint x: 1114, startPoint y: 383, endPoint x: 1126, endPoint y: 284, distance: 99.5
click at [1126, 284] on div at bounding box center [1090, 328] width 237 height 527
click at [1119, 289] on div at bounding box center [1090, 328] width 237 height 527
drag, startPoint x: 1114, startPoint y: 441, endPoint x: 1109, endPoint y: 298, distance: 143.2
click at [1109, 296] on div at bounding box center [1090, 328] width 237 height 527
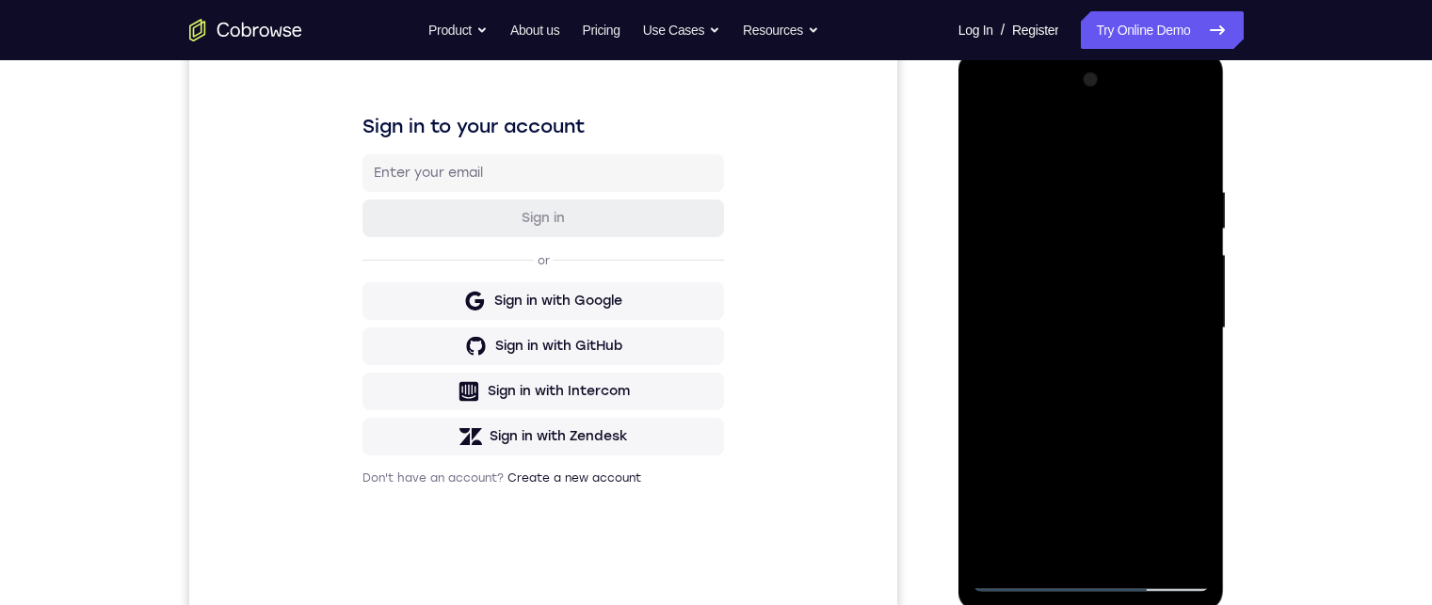
drag, startPoint x: 1117, startPoint y: 454, endPoint x: 1116, endPoint y: 293, distance: 160.9
click at [1116, 285] on div at bounding box center [1090, 328] width 237 height 527
drag, startPoint x: 1096, startPoint y: 428, endPoint x: 1096, endPoint y: 279, distance: 149.7
click at [1096, 274] on div at bounding box center [1090, 328] width 237 height 527
click at [1094, 364] on div at bounding box center [1090, 328] width 237 height 527
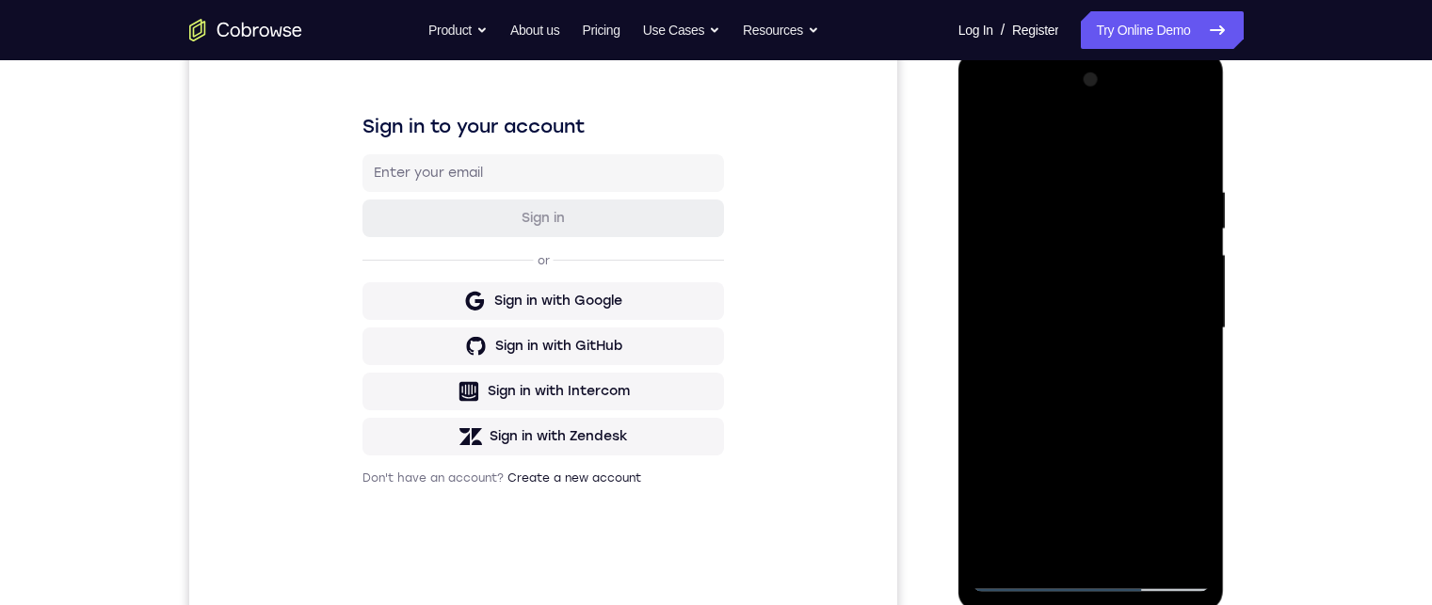
drag, startPoint x: 1090, startPoint y: 456, endPoint x: 1088, endPoint y: 385, distance: 70.6
click at [1088, 384] on div at bounding box center [1090, 328] width 237 height 527
drag, startPoint x: 1080, startPoint y: 406, endPoint x: 1084, endPoint y: 367, distance: 38.8
click at [1084, 360] on div at bounding box center [1090, 328] width 237 height 527
drag, startPoint x: 1081, startPoint y: 395, endPoint x: 1084, endPoint y: 332, distance: 63.1
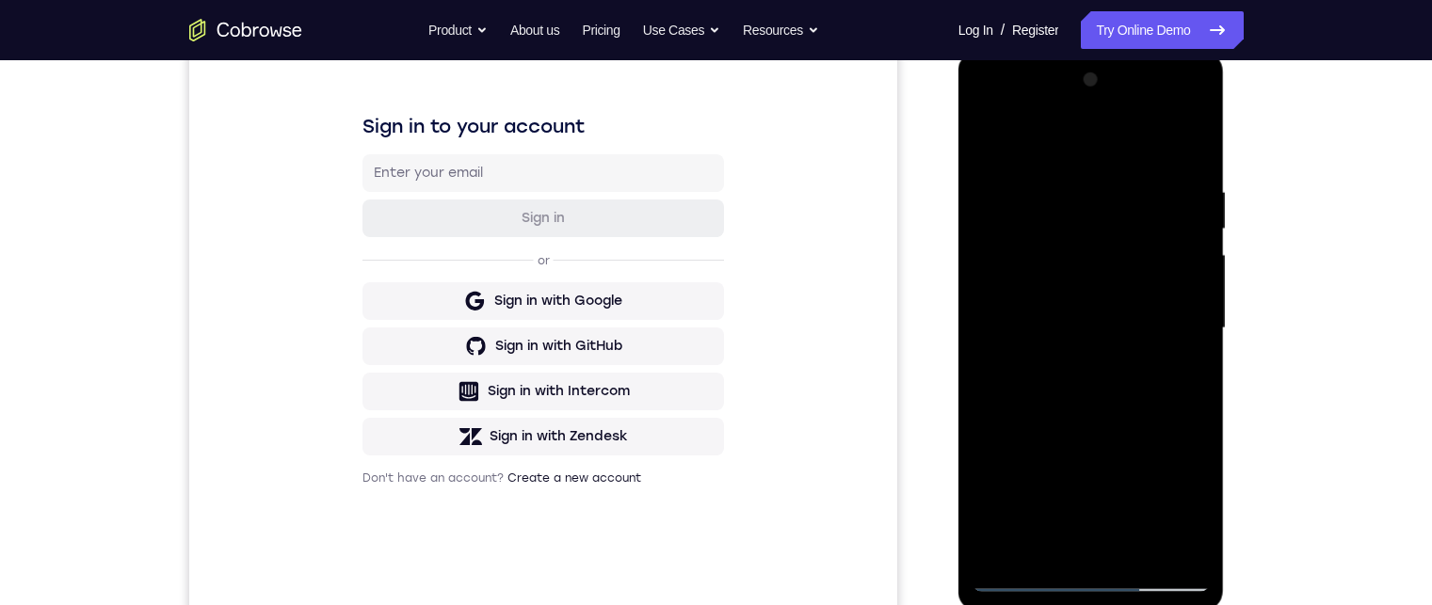
click at [1084, 328] on div at bounding box center [1090, 328] width 237 height 527
drag, startPoint x: 1085, startPoint y: 412, endPoint x: 1083, endPoint y: 316, distance: 96.0
click at [1083, 312] on div at bounding box center [1090, 328] width 237 height 527
drag, startPoint x: 1080, startPoint y: 413, endPoint x: 1080, endPoint y: 394, distance: 18.8
click at [1080, 388] on div at bounding box center [1090, 328] width 237 height 527
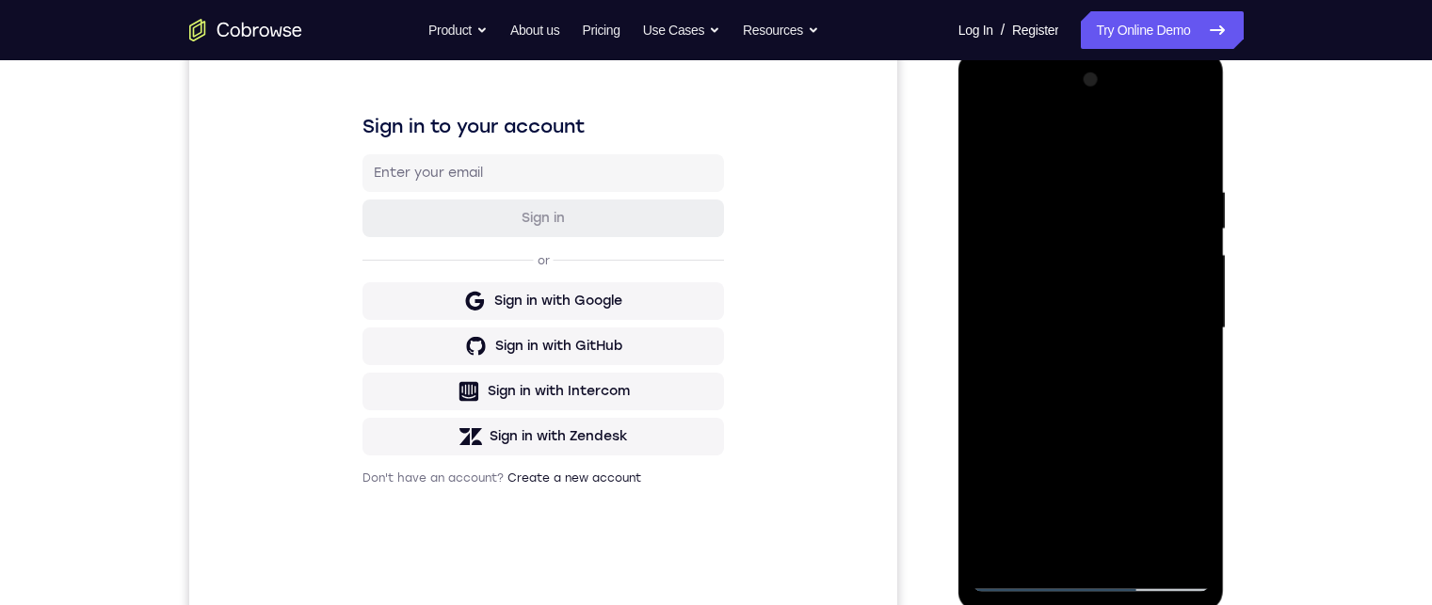
drag, startPoint x: 1078, startPoint y: 402, endPoint x: 1085, endPoint y: 312, distance: 90.7
click at [1085, 311] on div at bounding box center [1090, 328] width 237 height 527
click at [1087, 413] on div at bounding box center [1090, 328] width 237 height 527
click at [1009, 350] on div at bounding box center [1090, 328] width 237 height 527
drag, startPoint x: 1049, startPoint y: 355, endPoint x: 1048, endPoint y: 291, distance: 64.0
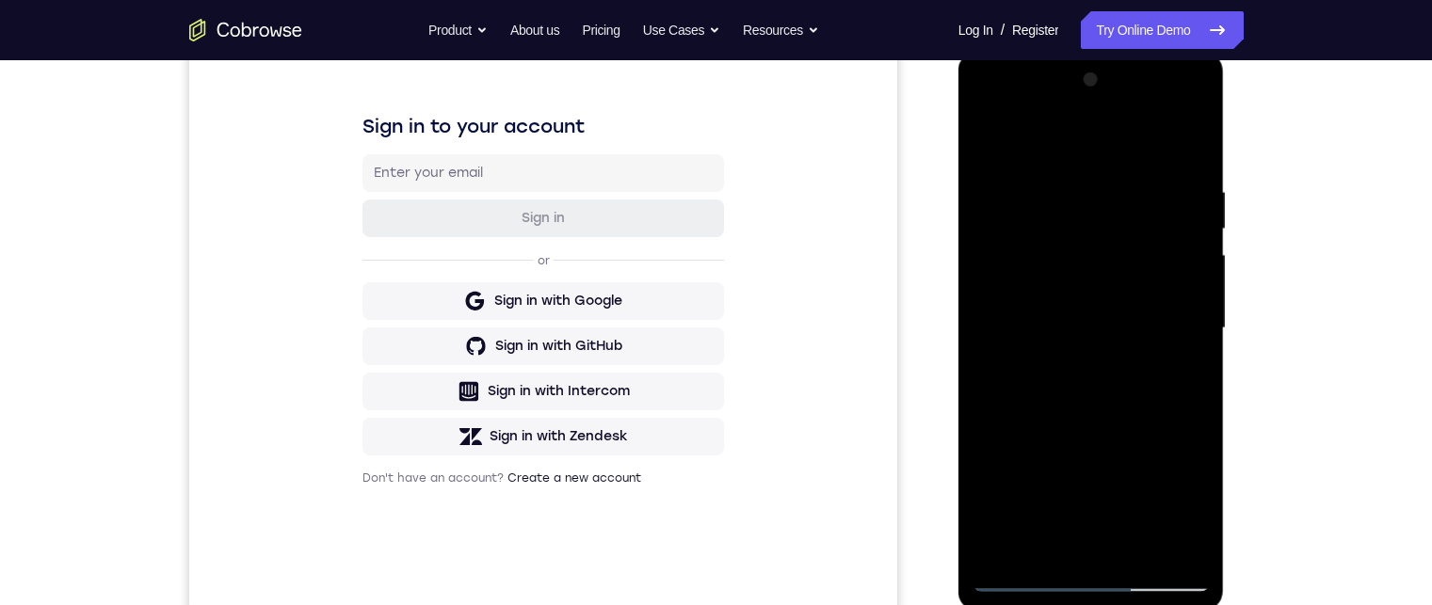
click at [1048, 288] on div at bounding box center [1090, 328] width 237 height 527
drag, startPoint x: 1047, startPoint y: 353, endPoint x: 1047, endPoint y: 337, distance: 16.0
click at [1047, 337] on div at bounding box center [1090, 328] width 237 height 527
click at [1055, 307] on div at bounding box center [1090, 328] width 237 height 527
drag, startPoint x: 1052, startPoint y: 366, endPoint x: 1053, endPoint y: 351, distance: 15.1
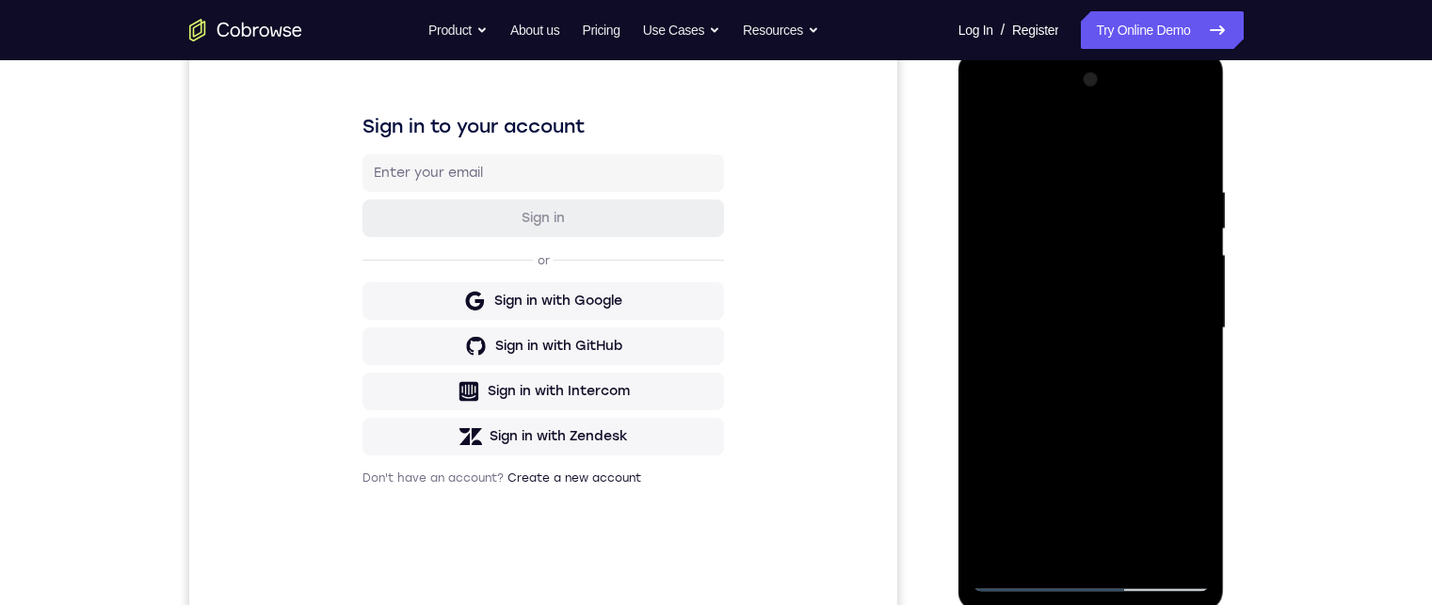
click at [1053, 349] on div at bounding box center [1090, 328] width 237 height 527
drag, startPoint x: 1054, startPoint y: 315, endPoint x: 1057, endPoint y: 282, distance: 33.1
click at [1057, 281] on div at bounding box center [1090, 328] width 237 height 527
drag, startPoint x: 1062, startPoint y: 374, endPoint x: 1067, endPoint y: 332, distance: 41.8
click at [1067, 332] on div at bounding box center [1090, 328] width 237 height 527
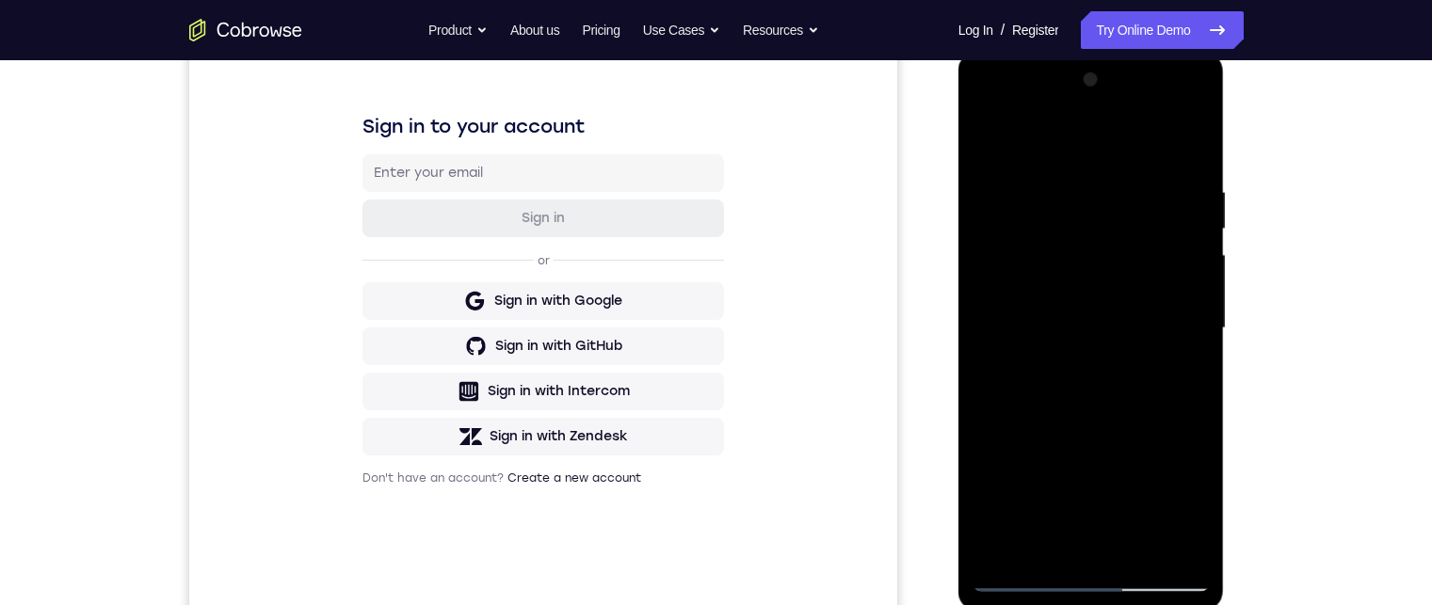
click at [1076, 297] on div at bounding box center [1090, 328] width 237 height 527
drag, startPoint x: 1067, startPoint y: 371, endPoint x: 1069, endPoint y: 312, distance: 59.3
click at [1069, 308] on div at bounding box center [1090, 328] width 237 height 527
drag, startPoint x: 1069, startPoint y: 360, endPoint x: 1069, endPoint y: 299, distance: 61.2
click at [1069, 294] on div at bounding box center [1090, 328] width 237 height 527
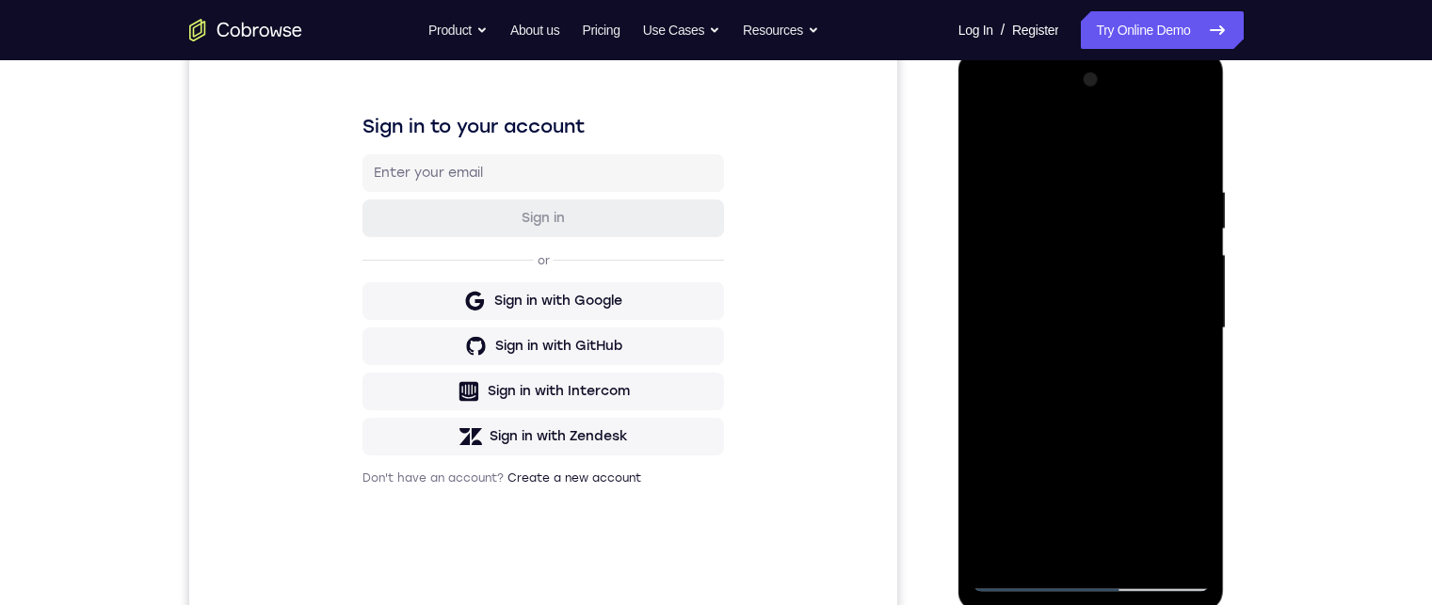
drag, startPoint x: 1064, startPoint y: 349, endPoint x: 1060, endPoint y: 289, distance: 60.4
click at [1064, 294] on div at bounding box center [1090, 328] width 237 height 527
click at [990, 138] on div at bounding box center [1090, 328] width 237 height 527
click at [1111, 224] on div at bounding box center [1090, 328] width 237 height 527
click at [1084, 277] on div at bounding box center [1090, 328] width 237 height 527
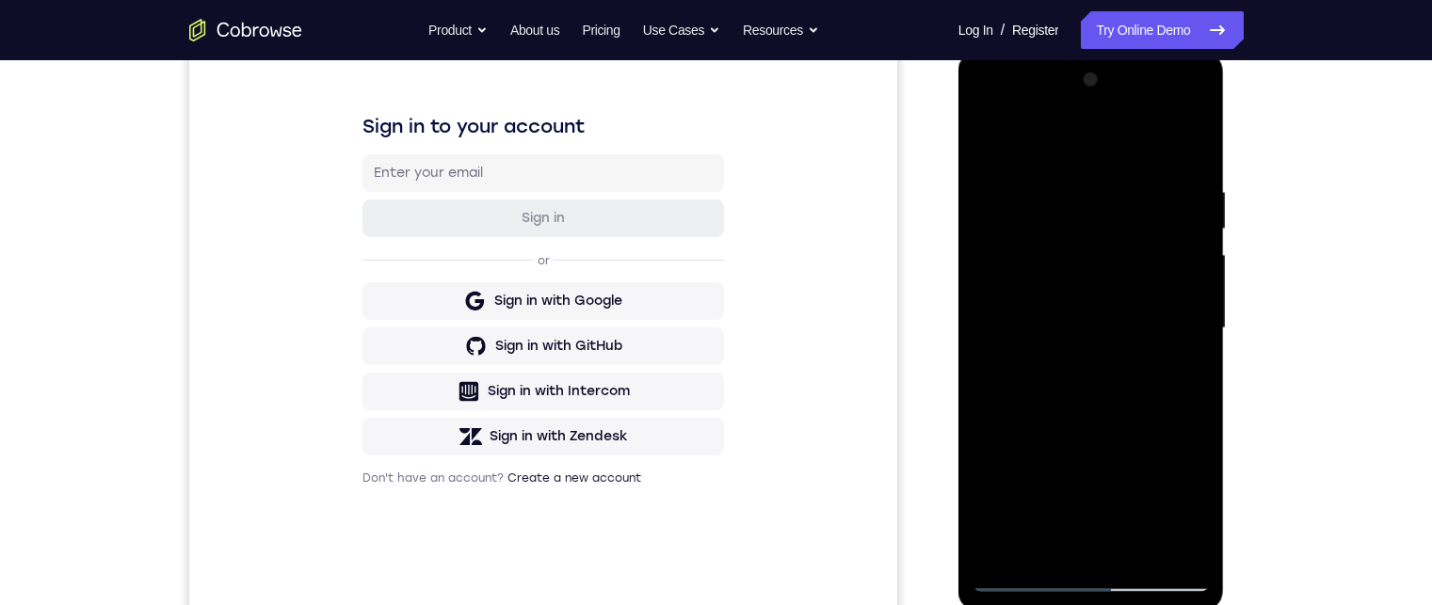
click at [1192, 353] on div at bounding box center [1090, 328] width 237 height 527
drag, startPoint x: 1138, startPoint y: 387, endPoint x: 1163, endPoint y: 228, distance: 161.1
click at [1163, 228] on div at bounding box center [1090, 328] width 237 height 527
drag, startPoint x: 1129, startPoint y: 357, endPoint x: 1127, endPoint y: 240, distance: 116.7
click at [1130, 223] on div at bounding box center [1090, 328] width 237 height 527
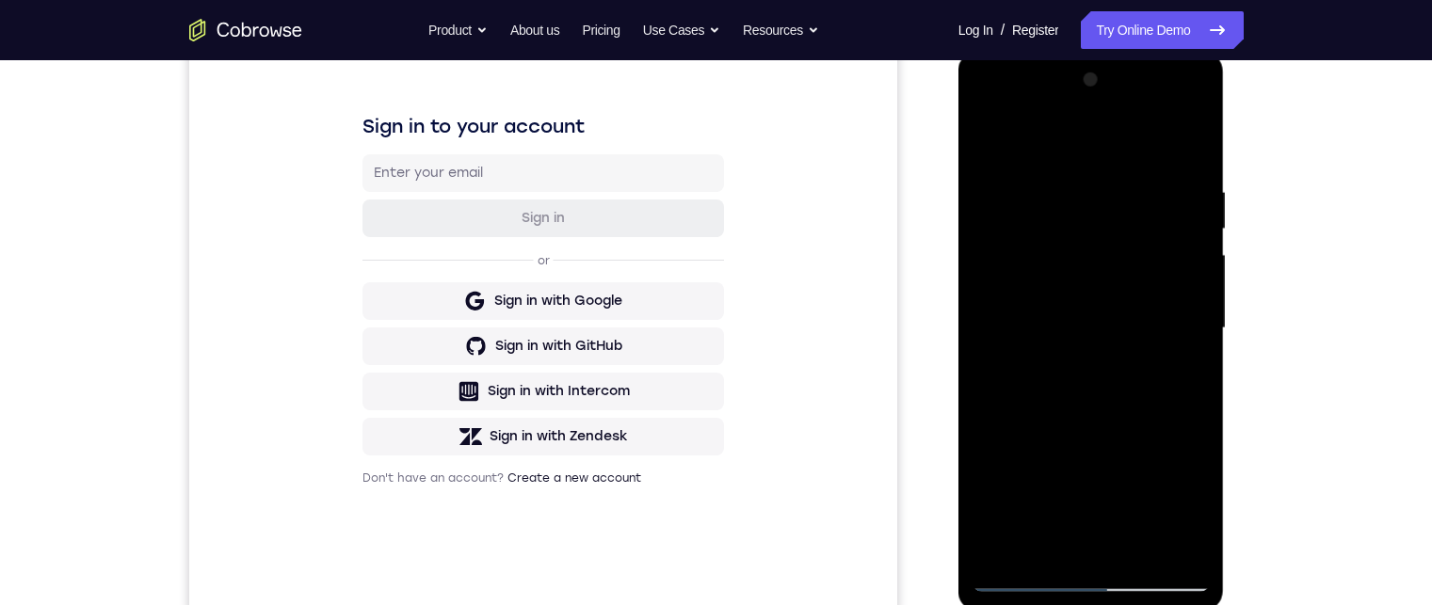
drag, startPoint x: 1096, startPoint y: 408, endPoint x: 1109, endPoint y: 220, distance: 187.7
click at [1109, 215] on div at bounding box center [1090, 328] width 237 height 527
drag, startPoint x: 1096, startPoint y: 369, endPoint x: 1112, endPoint y: 257, distance: 113.3
click at [1112, 244] on div at bounding box center [1090, 328] width 237 height 527
drag, startPoint x: 1112, startPoint y: 402, endPoint x: 1117, endPoint y: 304, distance: 98.0
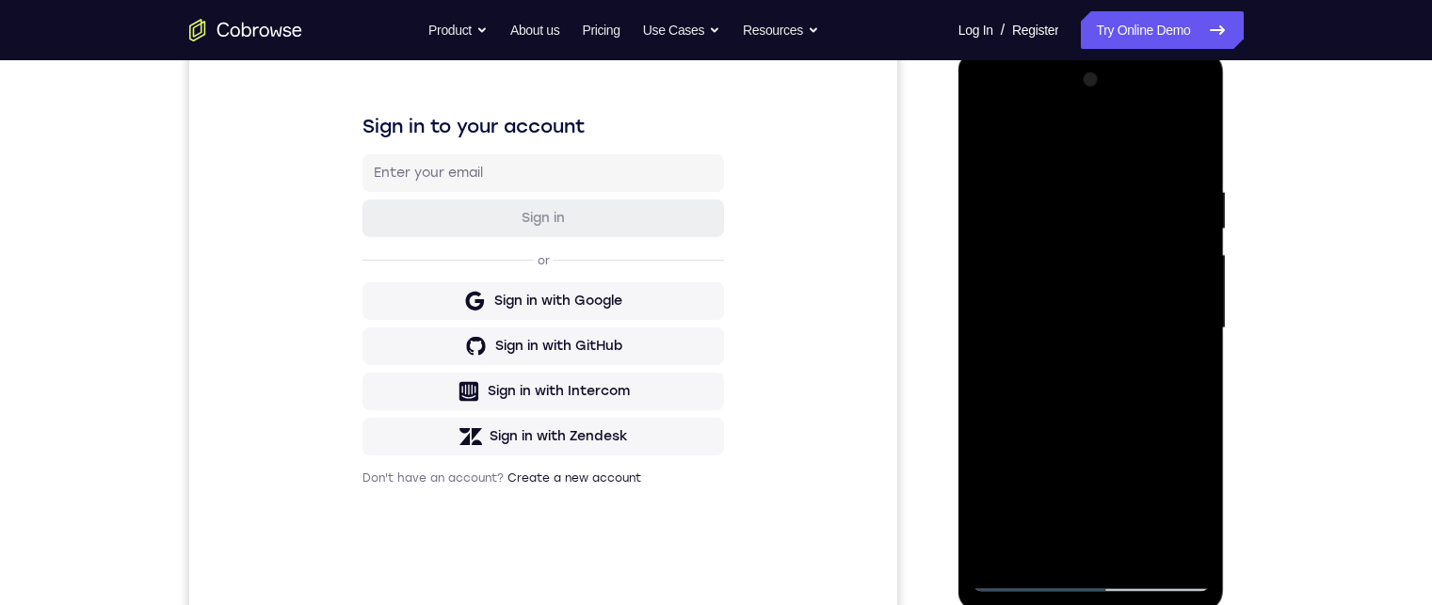
click at [1118, 291] on div at bounding box center [1090, 328] width 237 height 527
click at [1114, 274] on div at bounding box center [1090, 328] width 237 height 527
drag, startPoint x: 1070, startPoint y: 424, endPoint x: 1077, endPoint y: 236, distance: 187.4
click at [1077, 236] on div at bounding box center [1090, 328] width 237 height 527
drag, startPoint x: 1060, startPoint y: 433, endPoint x: 1069, endPoint y: 312, distance: 121.8
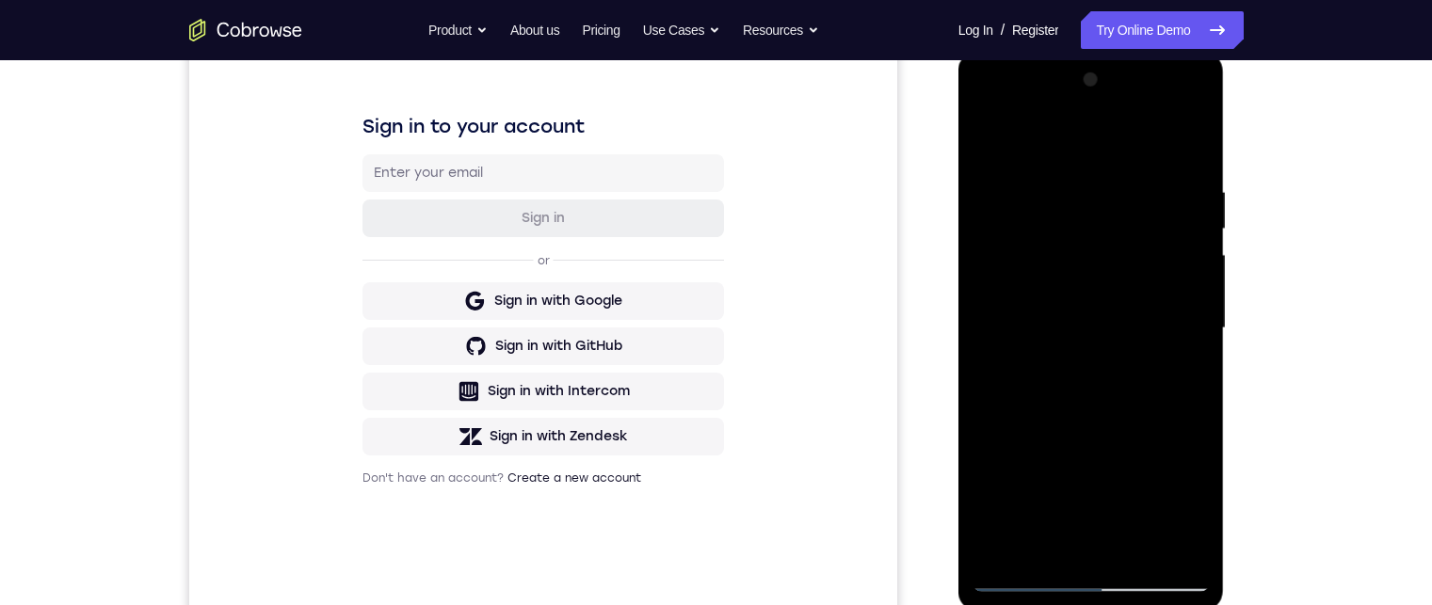
click at [1069, 307] on div at bounding box center [1090, 328] width 237 height 527
drag, startPoint x: 1068, startPoint y: 443, endPoint x: 1064, endPoint y: 334, distance: 109.3
click at [1065, 327] on div at bounding box center [1090, 328] width 237 height 527
drag, startPoint x: 1047, startPoint y: 354, endPoint x: 1045, endPoint y: 280, distance: 73.4
click at [1045, 274] on div at bounding box center [1090, 328] width 237 height 527
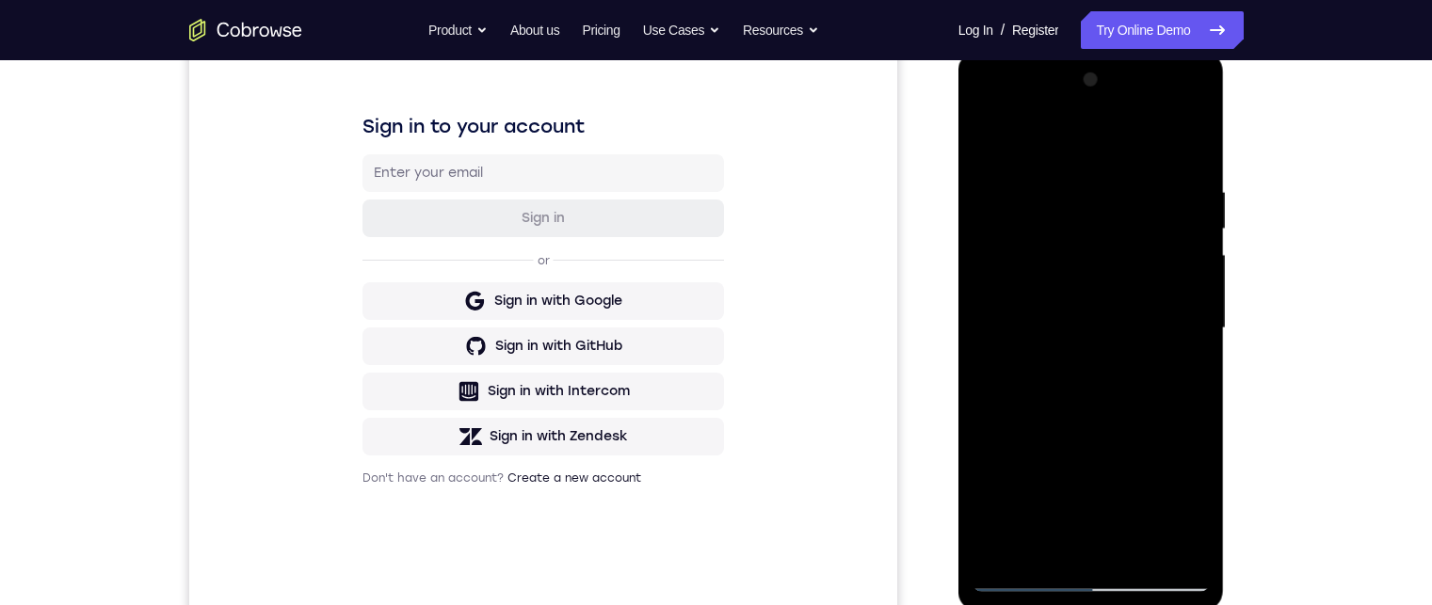
drag, startPoint x: 1038, startPoint y: 348, endPoint x: 1053, endPoint y: 247, distance: 102.8
click at [1053, 245] on div at bounding box center [1090, 328] width 237 height 527
click at [1197, 372] on div at bounding box center [1090, 328] width 237 height 527
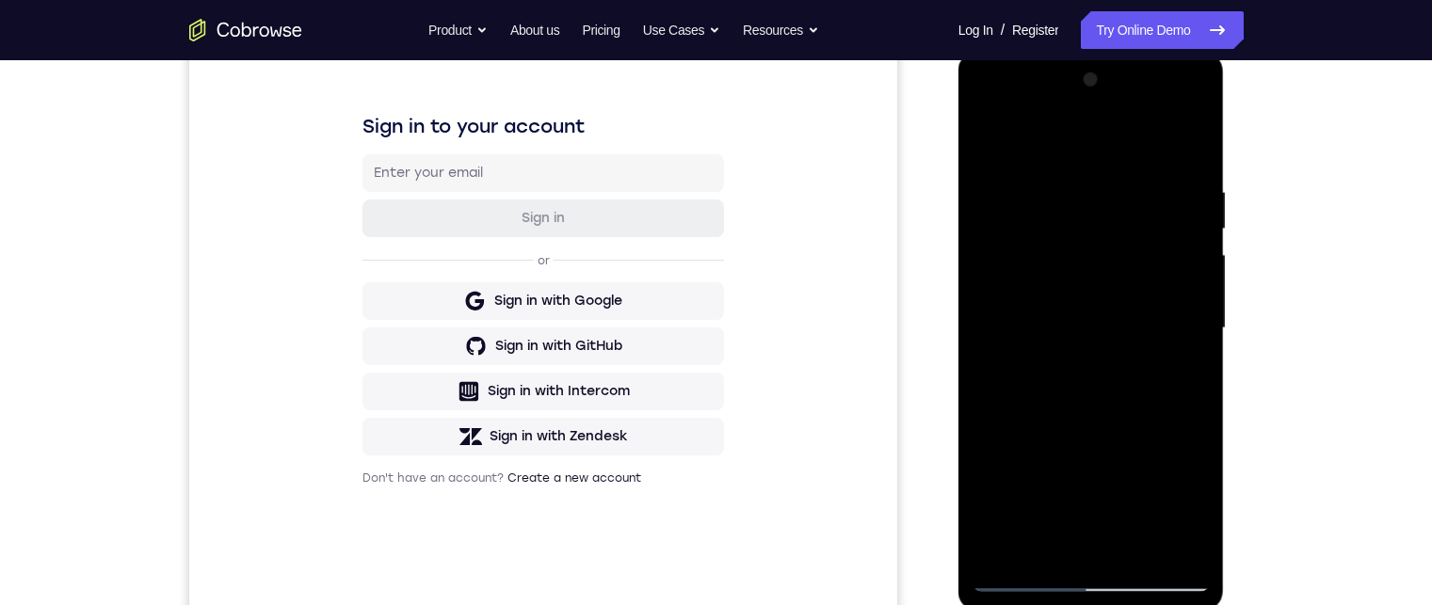
click at [1197, 372] on div at bounding box center [1090, 328] width 237 height 527
drag, startPoint x: 1128, startPoint y: 358, endPoint x: 1133, endPoint y: 236, distance: 121.5
click at [1133, 236] on div at bounding box center [1090, 328] width 237 height 527
drag, startPoint x: 1102, startPoint y: 202, endPoint x: 1099, endPoint y: 237, distance: 34.9
click at [1102, 200] on div at bounding box center [1090, 328] width 237 height 527
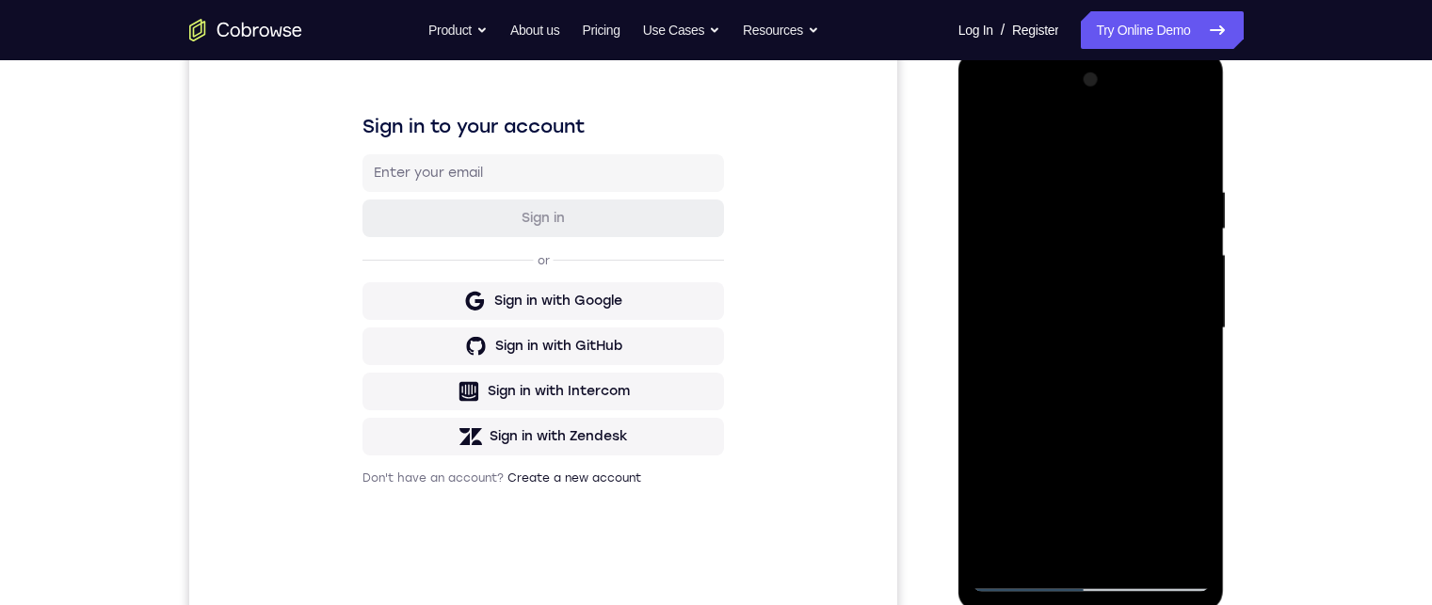
click at [1133, 548] on div at bounding box center [1090, 328] width 237 height 527
click at [1086, 432] on div at bounding box center [1090, 328] width 237 height 527
click at [1077, 309] on div at bounding box center [1090, 328] width 237 height 527
drag, startPoint x: 1055, startPoint y: 488, endPoint x: 1052, endPoint y: 498, distance: 9.8
click at [1052, 498] on div at bounding box center [1090, 328] width 237 height 527
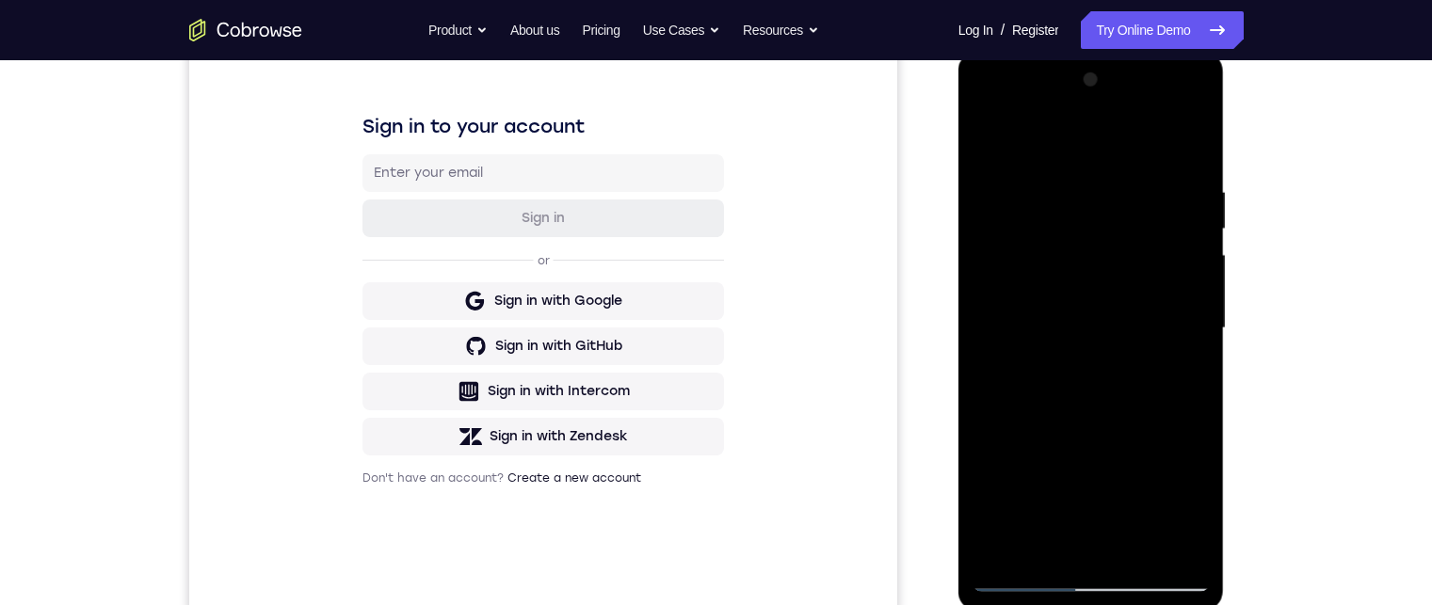
drag, startPoint x: 1064, startPoint y: 379, endPoint x: 1062, endPoint y: 397, distance: 18.1
click at [1062, 399] on div at bounding box center [1090, 328] width 237 height 527
drag, startPoint x: 1064, startPoint y: 357, endPoint x: 1064, endPoint y: 157, distance: 199.5
click at [1064, 157] on div at bounding box center [1090, 328] width 237 height 527
click at [1095, 394] on div at bounding box center [1090, 328] width 237 height 527
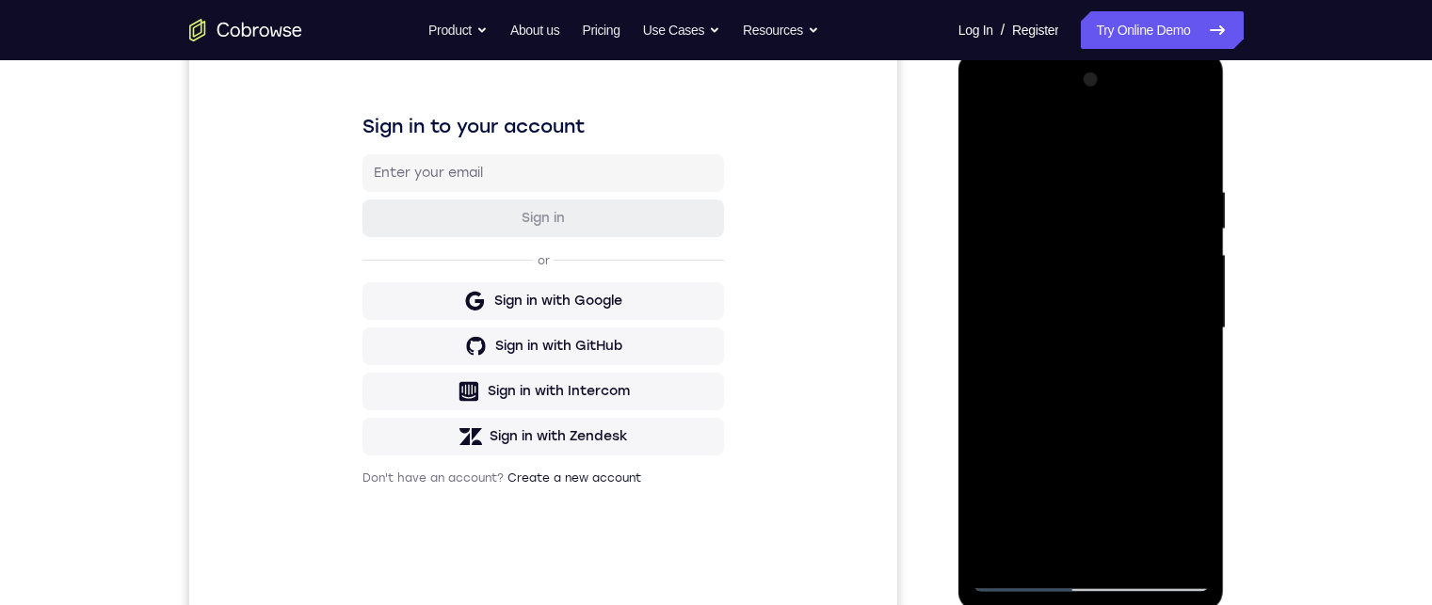
click at [1114, 508] on div at bounding box center [1090, 328] width 237 height 527
click at [1073, 504] on div at bounding box center [1090, 328] width 237 height 527
click at [1044, 473] on div at bounding box center [1090, 328] width 237 height 527
click at [1124, 330] on div at bounding box center [1090, 328] width 237 height 527
drag, startPoint x: 1110, startPoint y: 338, endPoint x: 1086, endPoint y: 504, distance: 167.3
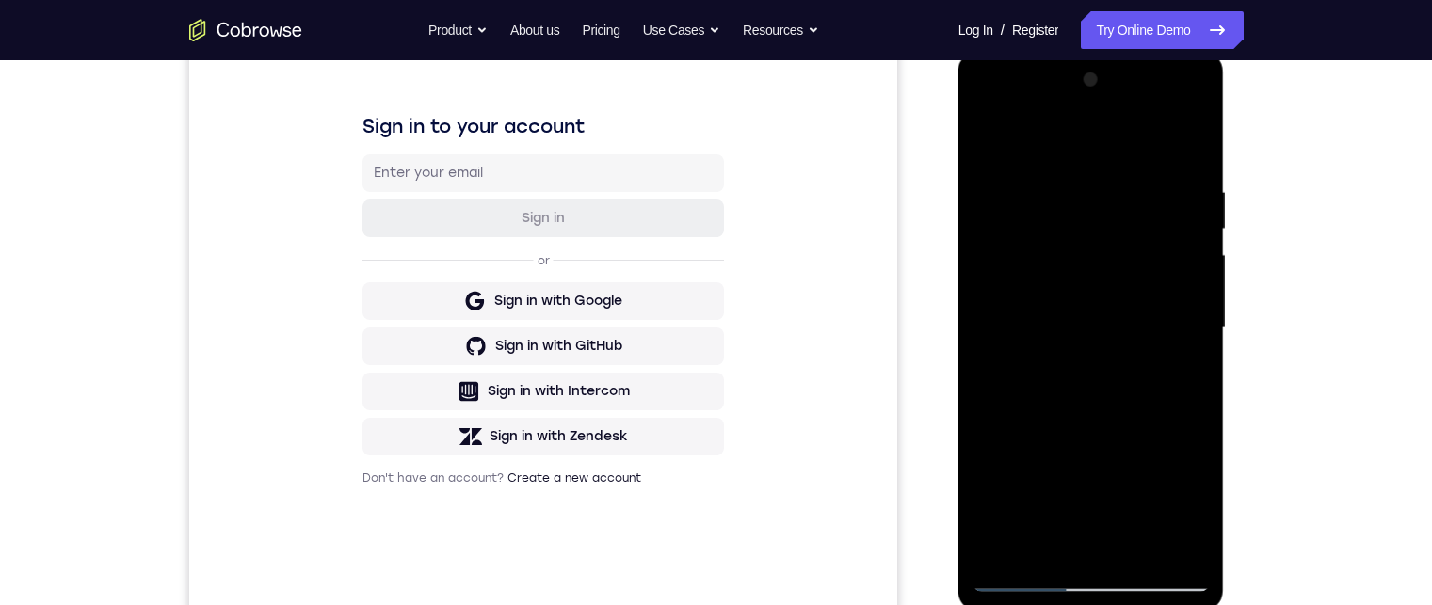
click at [1086, 504] on div at bounding box center [1090, 328] width 237 height 527
drag, startPoint x: 1106, startPoint y: 354, endPoint x: 1103, endPoint y: 410, distance: 56.5
click at [1103, 410] on div at bounding box center [1090, 328] width 237 height 527
drag, startPoint x: 1094, startPoint y: 338, endPoint x: 1092, endPoint y: 443, distance: 105.4
click at [1092, 443] on div at bounding box center [1090, 328] width 237 height 527
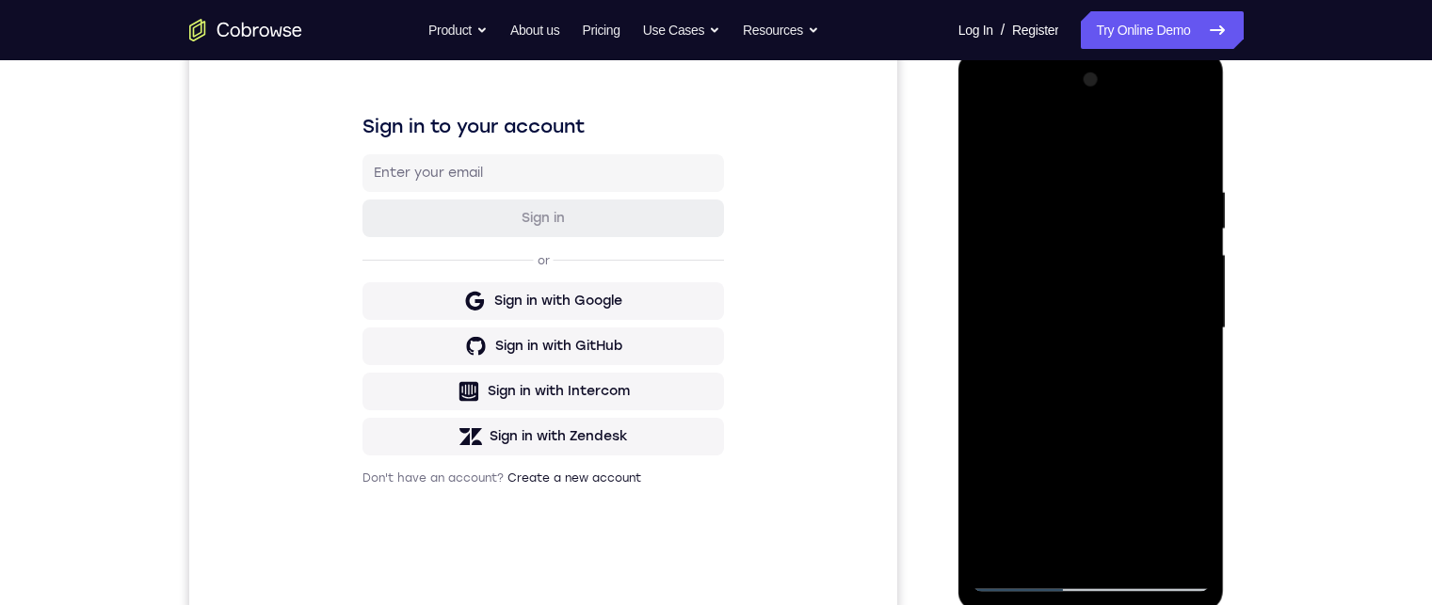
drag, startPoint x: 1084, startPoint y: 327, endPoint x: 1084, endPoint y: 388, distance: 61.2
click at [1084, 398] on div at bounding box center [1090, 328] width 237 height 527
drag, startPoint x: 1053, startPoint y: 417, endPoint x: 1059, endPoint y: 200, distance: 217.5
click at [1059, 200] on div at bounding box center [1090, 328] width 237 height 527
drag, startPoint x: 1048, startPoint y: 390, endPoint x: 1035, endPoint y: 219, distance: 170.9
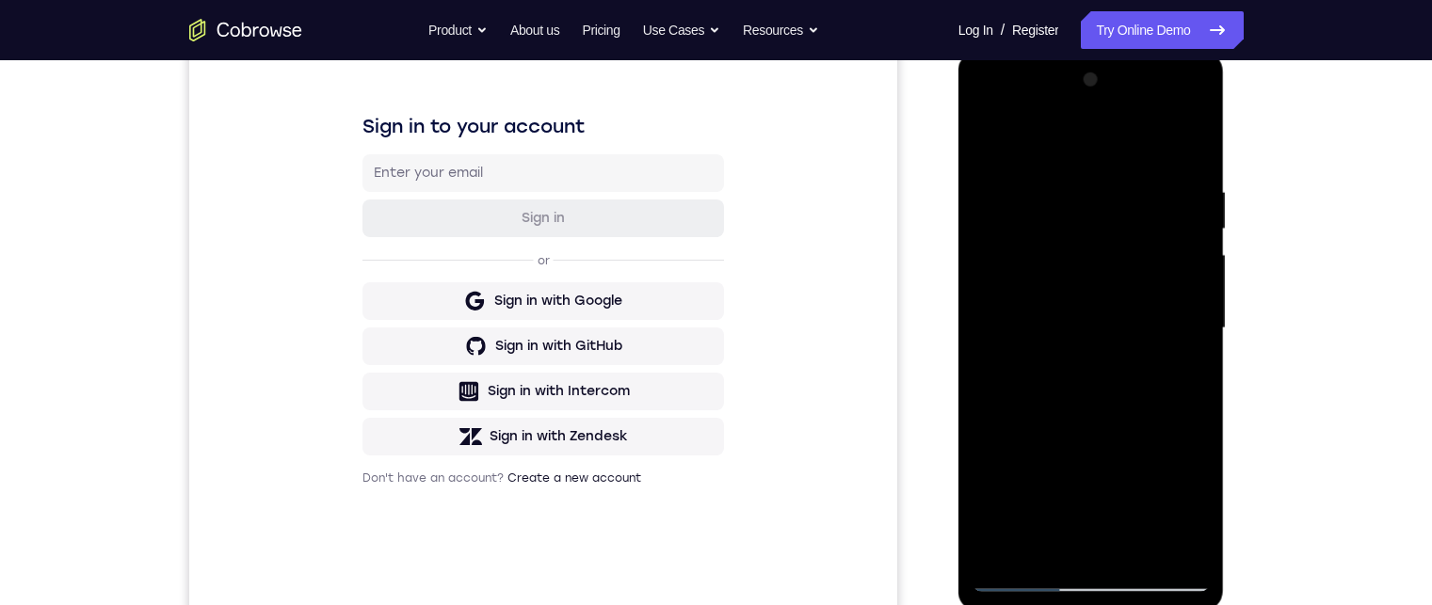
click at [1035, 195] on div at bounding box center [1090, 328] width 237 height 527
click at [1032, 270] on div at bounding box center [1090, 328] width 237 height 527
click at [1035, 542] on div at bounding box center [1090, 328] width 237 height 527
click at [1182, 376] on div at bounding box center [1090, 328] width 237 height 527
click at [988, 141] on div at bounding box center [1090, 328] width 237 height 527
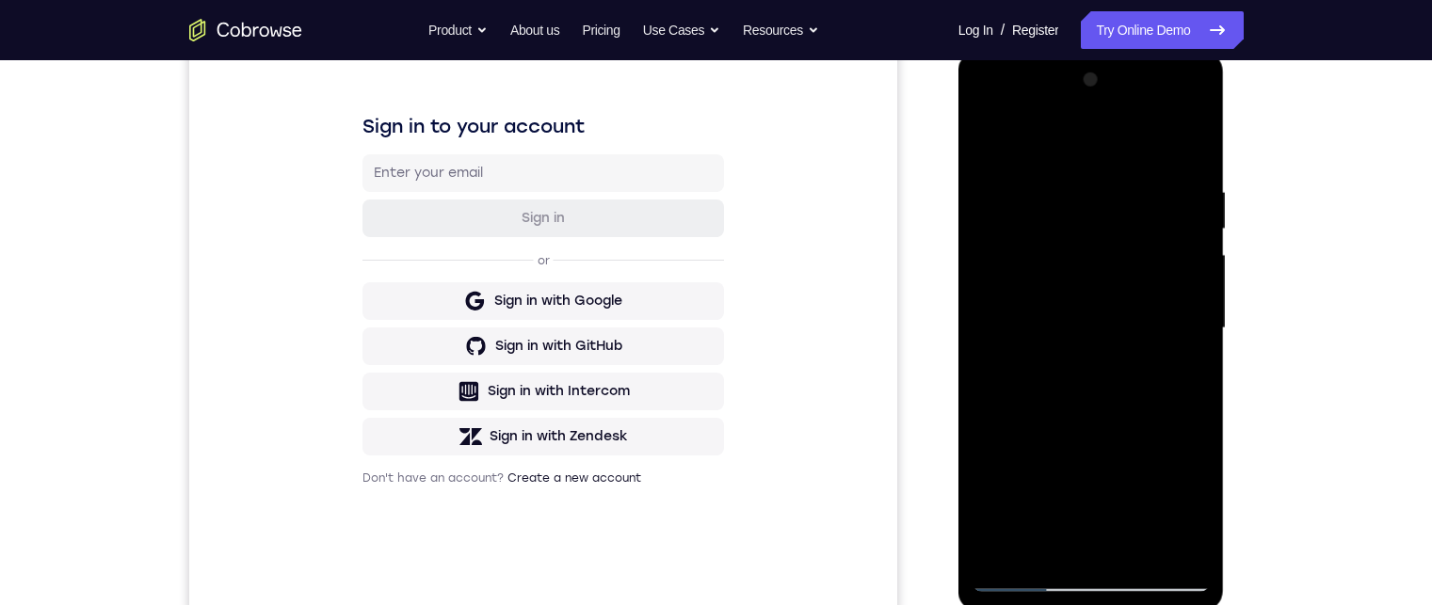
click at [1064, 376] on div at bounding box center [1090, 328] width 237 height 527
click at [1185, 368] on div at bounding box center [1090, 328] width 237 height 527
click at [987, 141] on div at bounding box center [1090, 328] width 237 height 527
click at [992, 128] on div at bounding box center [1090, 328] width 237 height 527
click at [998, 561] on div at bounding box center [1090, 328] width 237 height 527
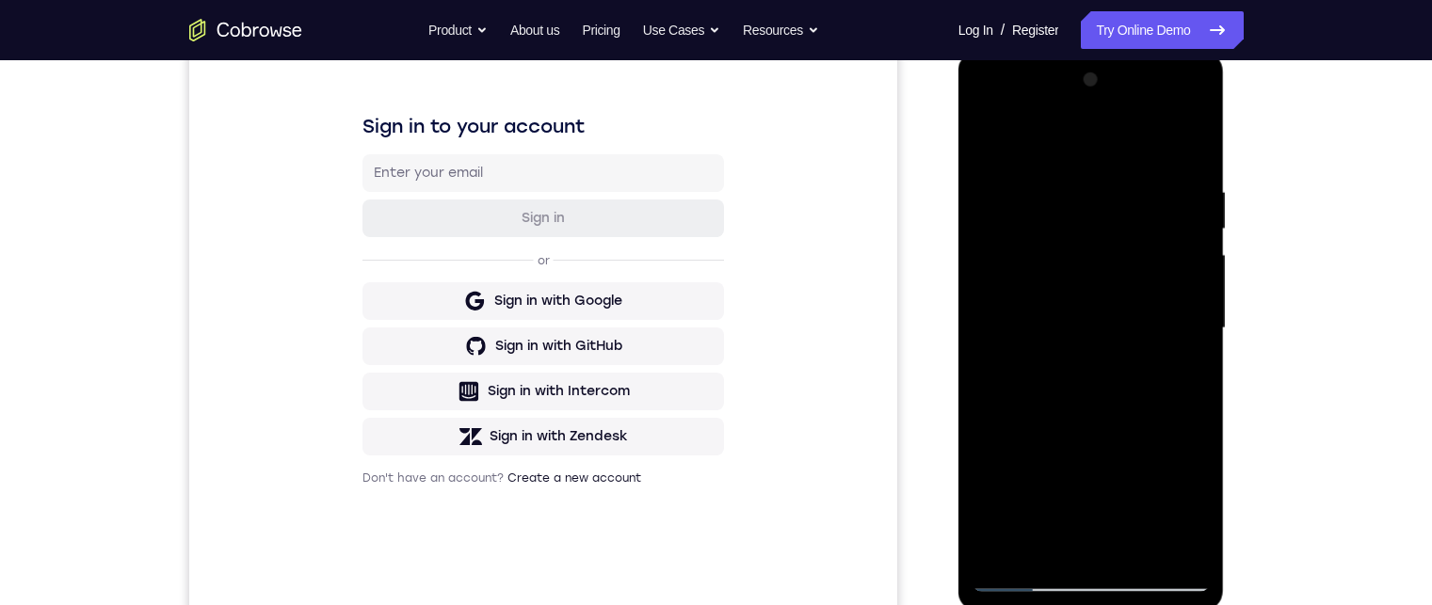
click at [1023, 182] on div at bounding box center [1090, 328] width 237 height 527
click at [1005, 546] on div at bounding box center [1090, 328] width 237 height 527
click at [1005, 244] on div at bounding box center [1090, 328] width 237 height 527
drag, startPoint x: 1199, startPoint y: 297, endPoint x: 2185, endPoint y: 360, distance: 987.4
click at [1199, 297] on div at bounding box center [1090, 328] width 237 height 527
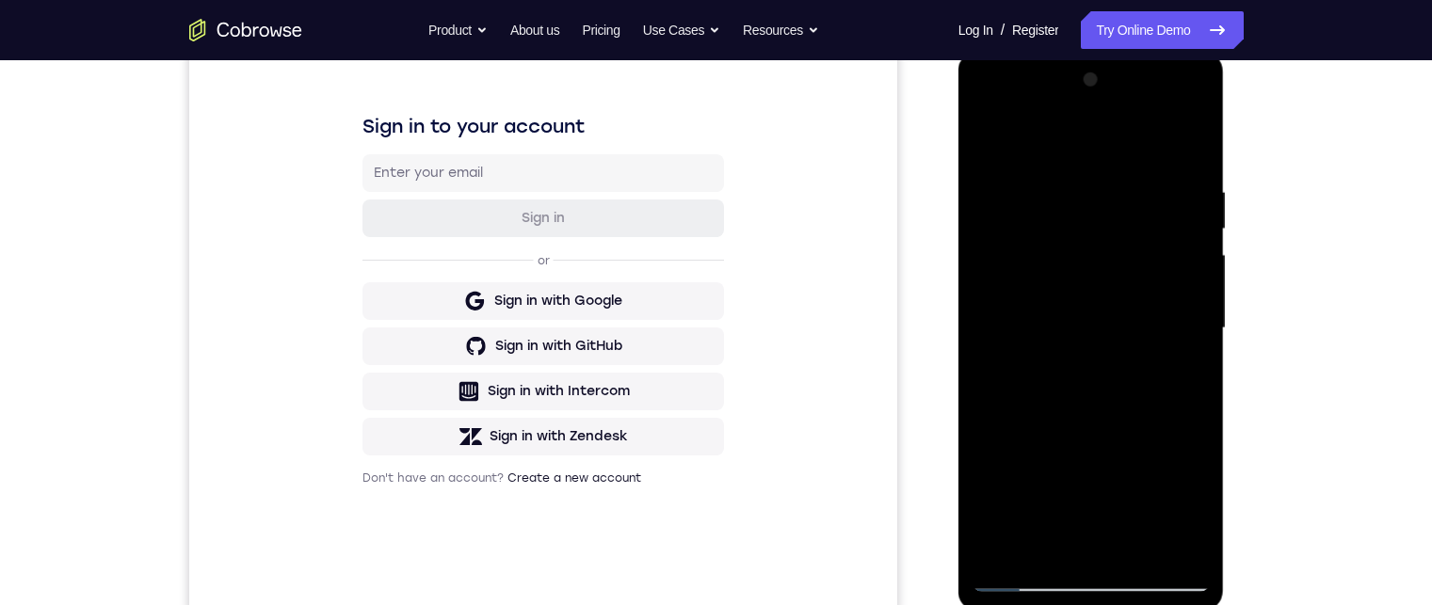
click at [1060, 186] on div at bounding box center [1090, 328] width 237 height 527
click at [1050, 179] on div at bounding box center [1090, 328] width 237 height 527
click at [1184, 328] on div at bounding box center [1090, 328] width 237 height 527
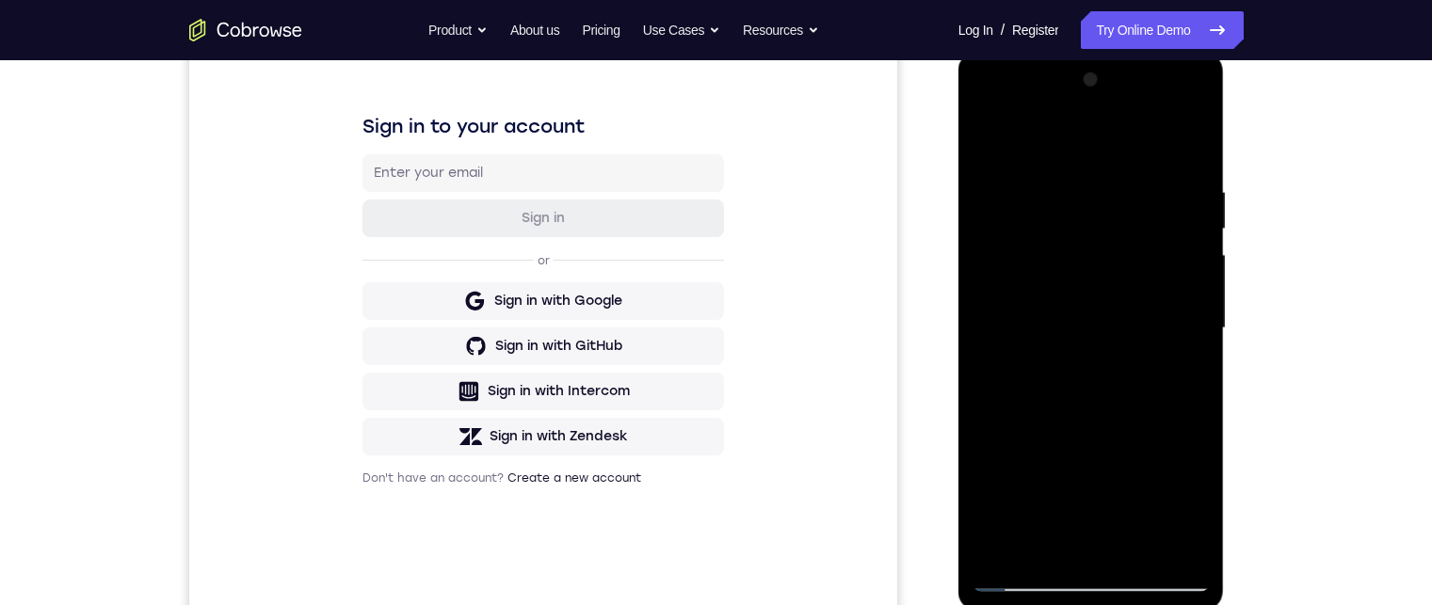
click at [1184, 328] on div at bounding box center [1090, 328] width 237 height 527
click at [994, 338] on div at bounding box center [1090, 328] width 237 height 527
click at [1186, 312] on div at bounding box center [1090, 328] width 237 height 527
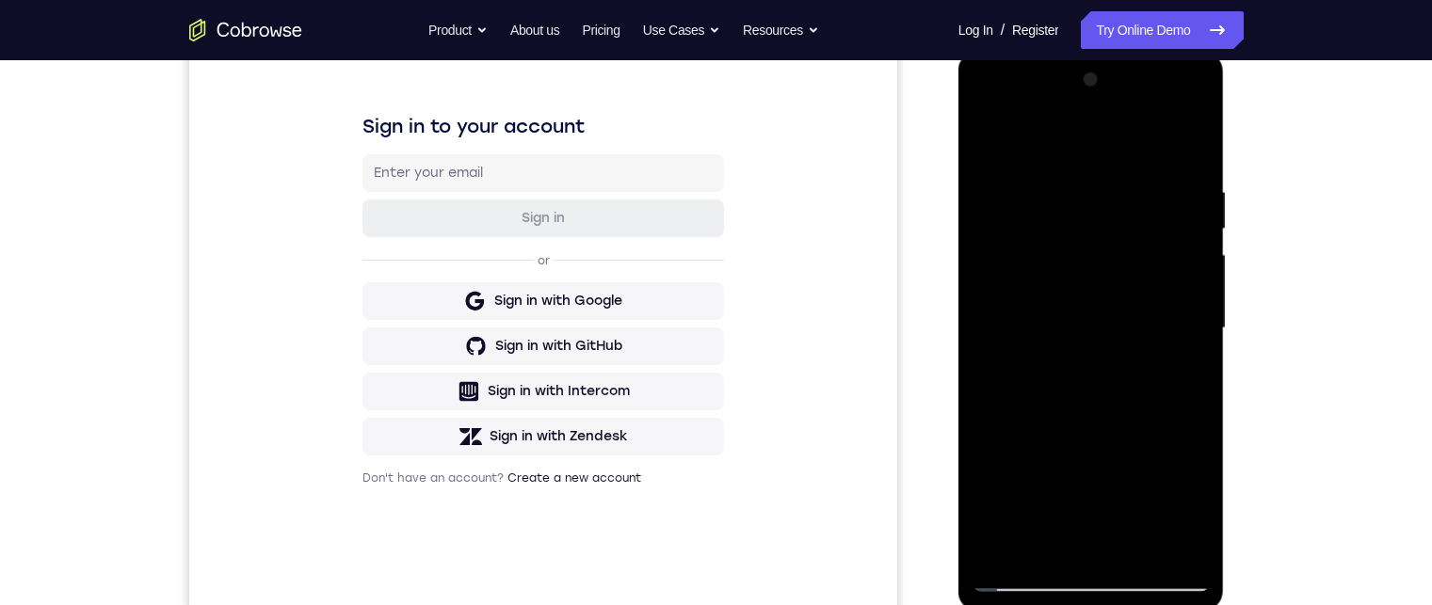
click at [1186, 312] on div at bounding box center [1090, 328] width 237 height 527
click at [982, 307] on div at bounding box center [1090, 328] width 237 height 527
click at [1190, 360] on div at bounding box center [1090, 328] width 237 height 527
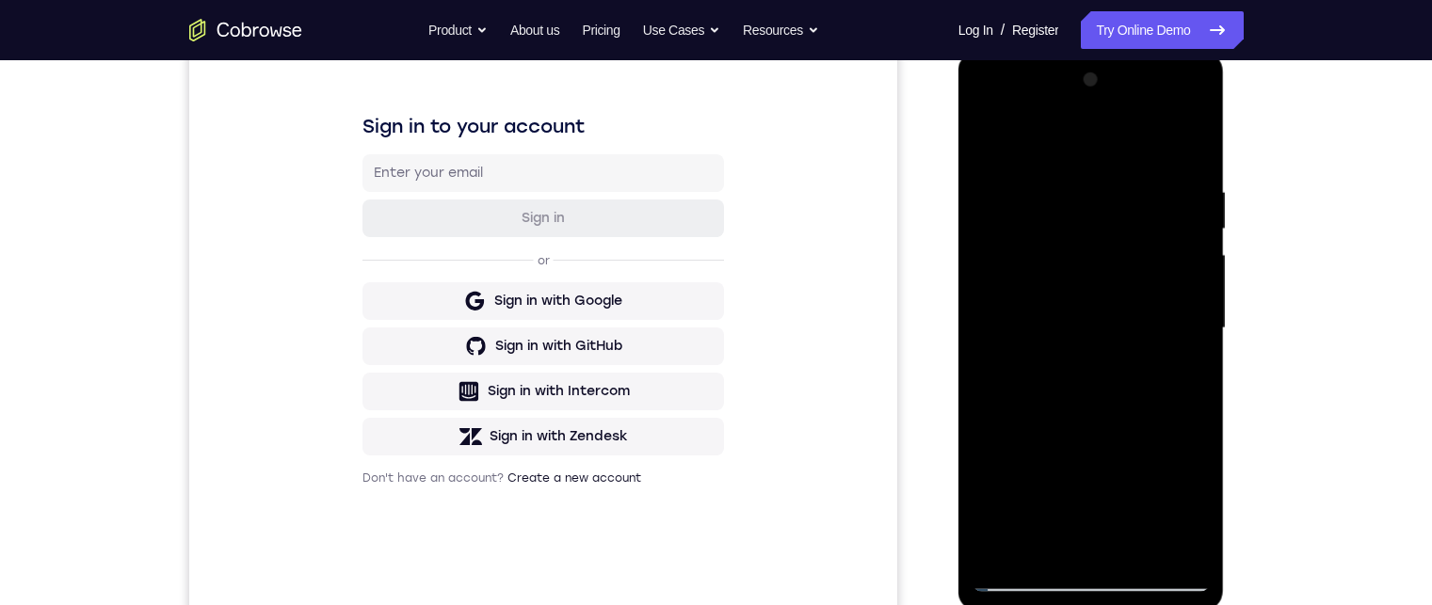
click at [1197, 352] on div at bounding box center [1090, 328] width 237 height 527
click at [968, 317] on div at bounding box center [1091, 331] width 266 height 561
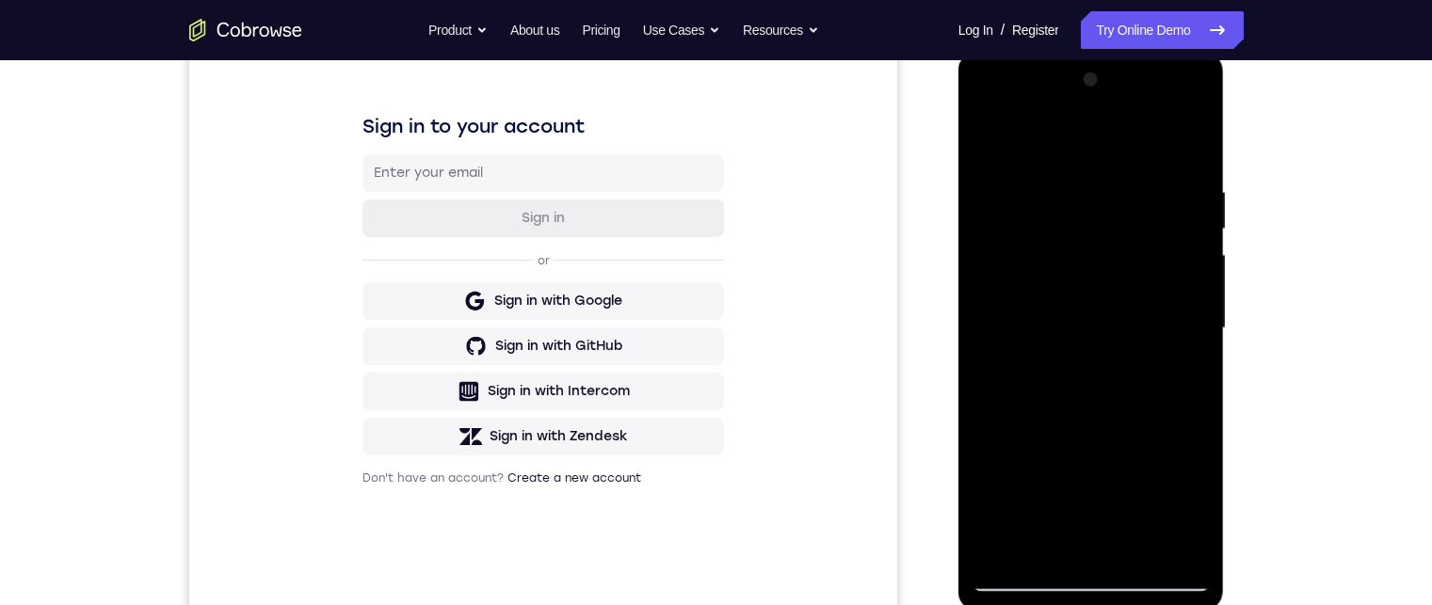
click at [980, 318] on div at bounding box center [1090, 328] width 237 height 527
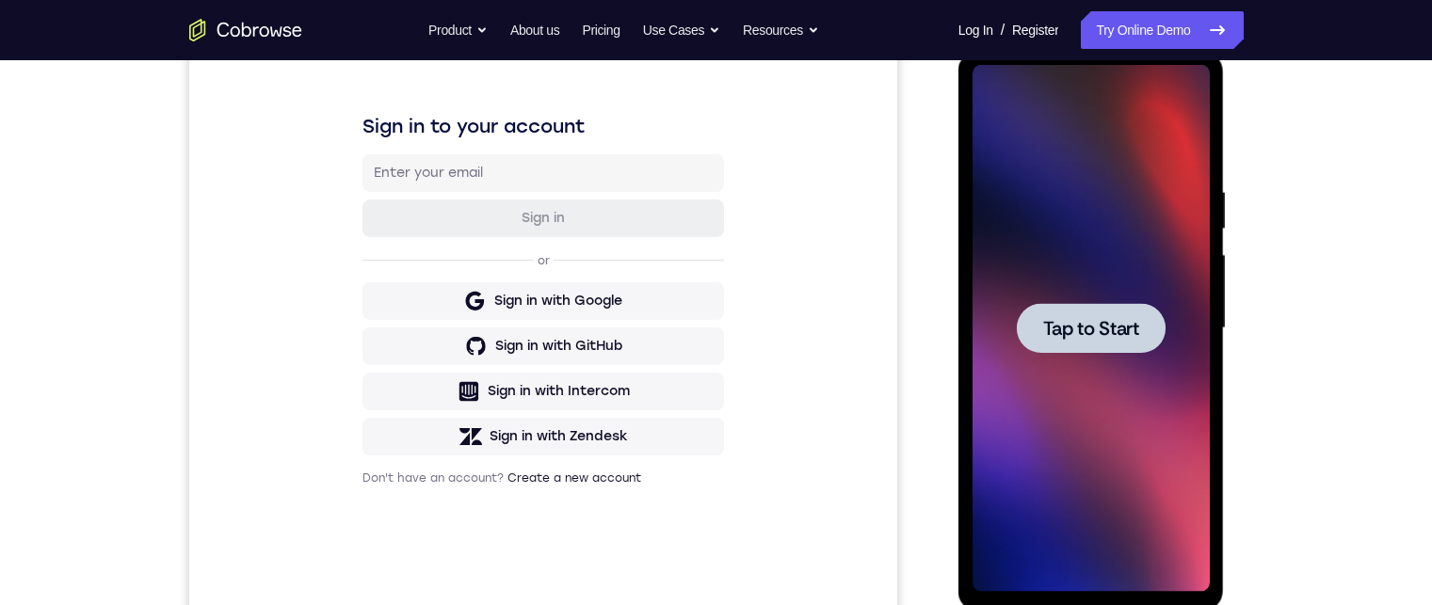
click at [1176, 349] on div at bounding box center [1090, 328] width 237 height 527
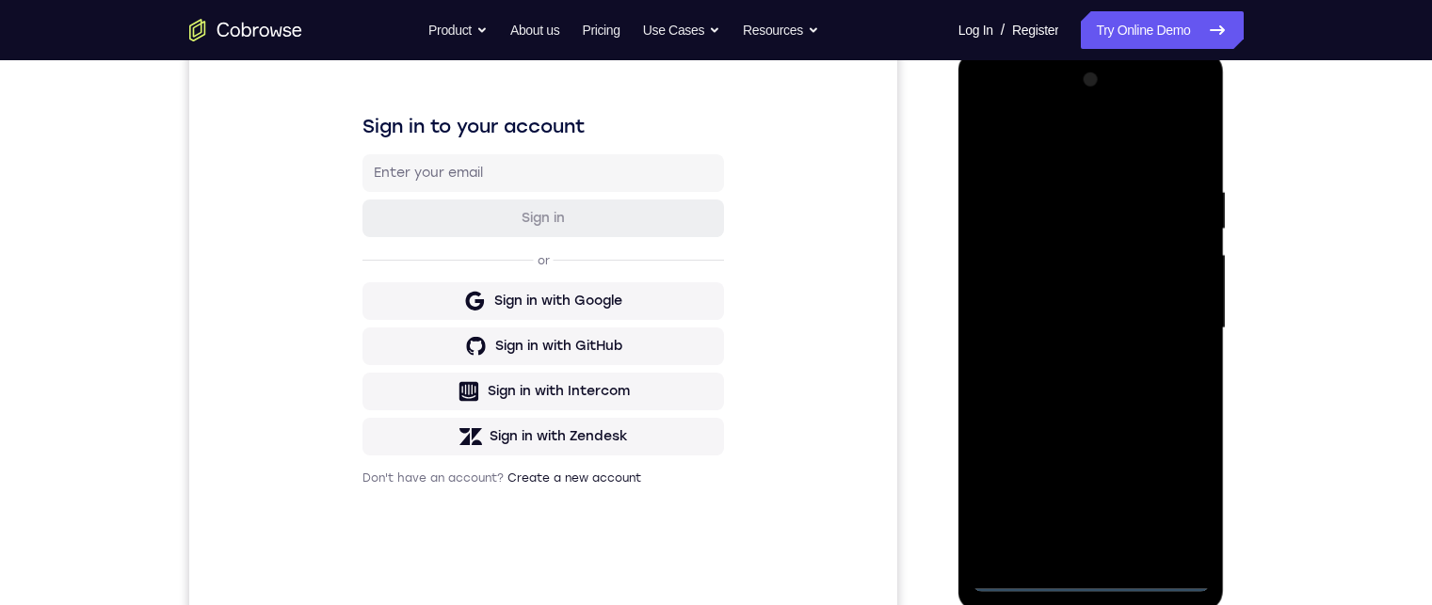
click at [1084, 582] on div at bounding box center [1090, 328] width 237 height 527
click at [1175, 504] on div at bounding box center [1090, 328] width 237 height 527
click at [1073, 145] on div at bounding box center [1090, 328] width 237 height 527
click at [1184, 319] on div at bounding box center [1090, 328] width 237 height 527
click at [1080, 360] on div at bounding box center [1090, 328] width 237 height 527
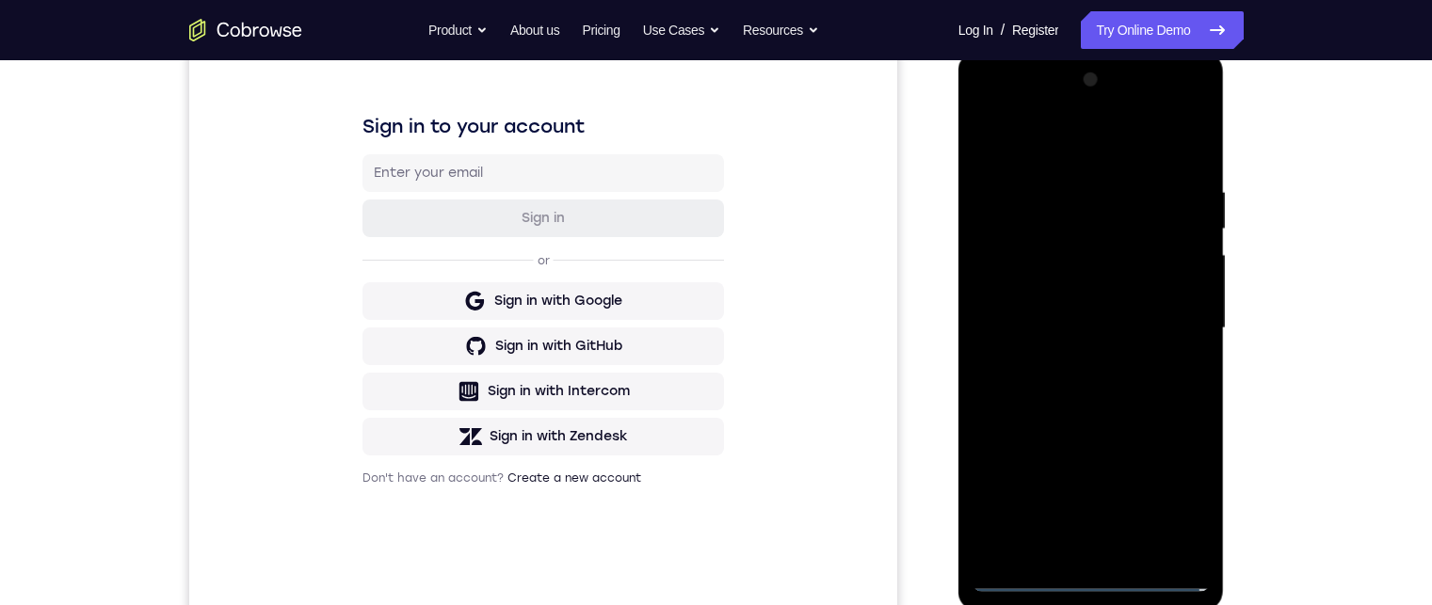
click at [1081, 312] on div at bounding box center [1090, 328] width 237 height 527
click at [1082, 283] on div at bounding box center [1090, 328] width 237 height 527
click at [1065, 325] on div at bounding box center [1090, 328] width 237 height 527
click at [1065, 386] on div at bounding box center [1090, 328] width 237 height 527
click at [1054, 193] on div at bounding box center [1090, 328] width 237 height 527
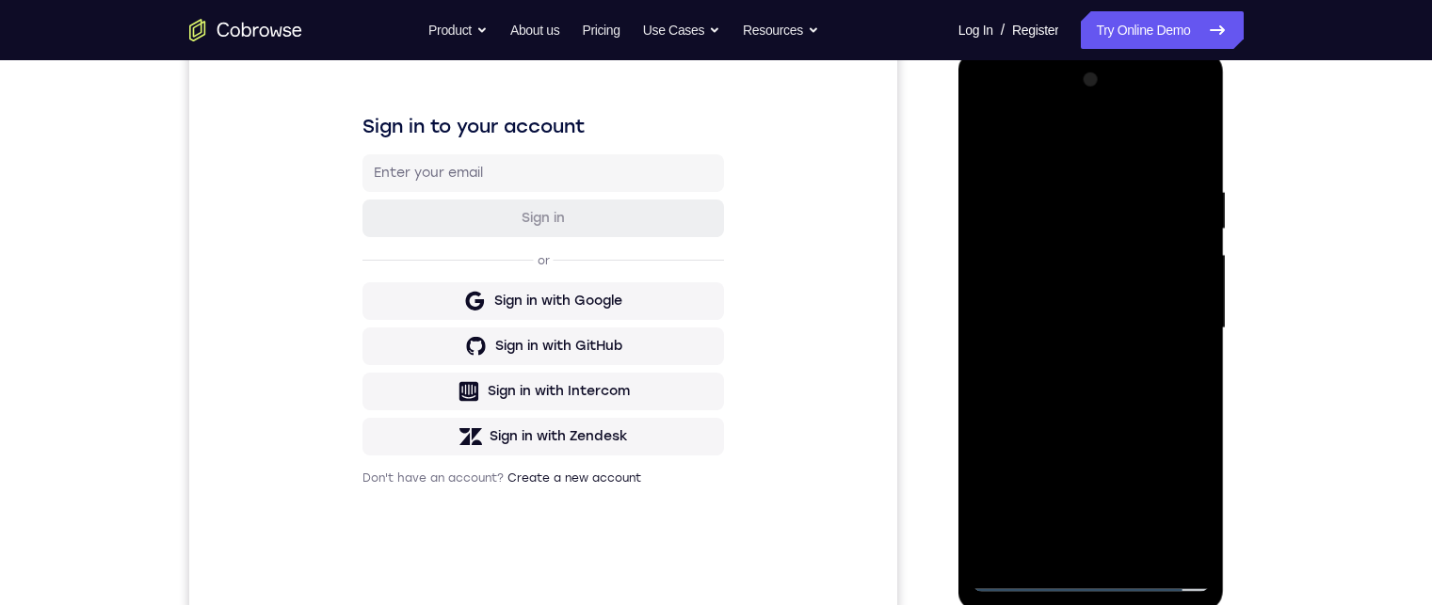
click at [1088, 405] on div at bounding box center [1090, 328] width 237 height 527
drag, startPoint x: 1099, startPoint y: 436, endPoint x: 1064, endPoint y: 292, distance: 148.2
click at [1064, 292] on div at bounding box center [1090, 328] width 237 height 527
drag, startPoint x: 1147, startPoint y: 331, endPoint x: 1147, endPoint y: 348, distance: 16.9
click at [1147, 348] on div at bounding box center [1090, 328] width 237 height 527
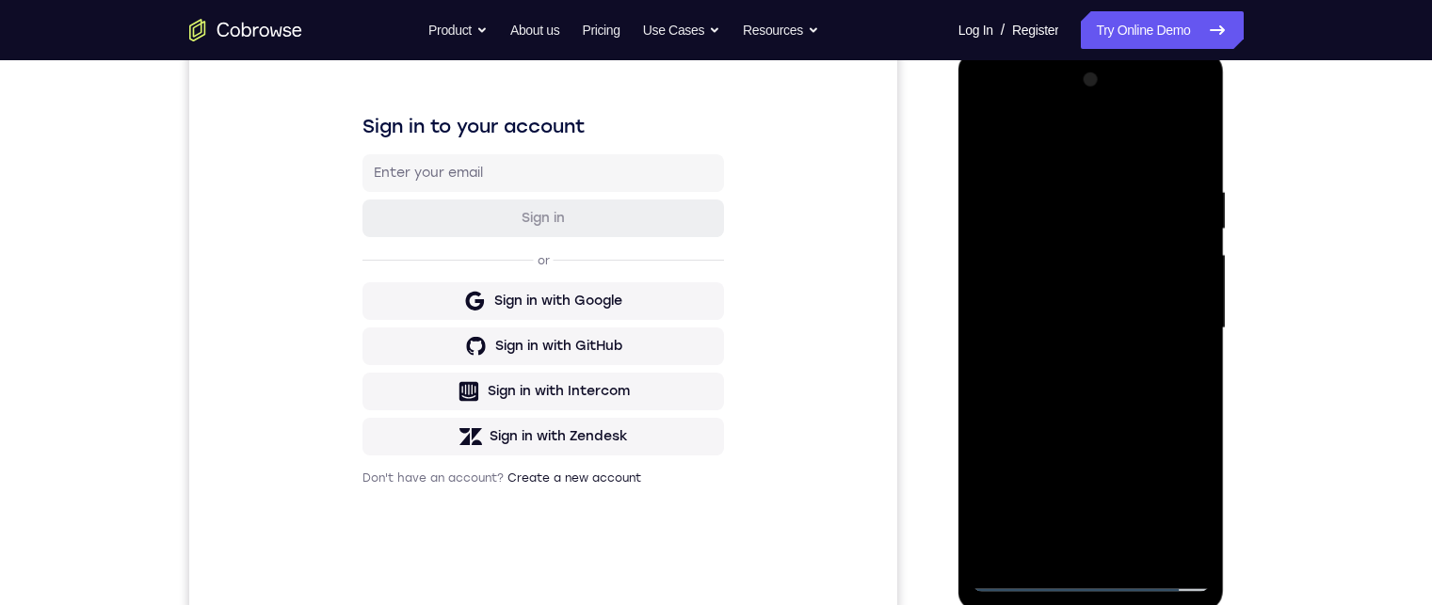
click at [1183, 308] on div at bounding box center [1090, 328] width 237 height 527
click at [1191, 304] on div at bounding box center [1090, 328] width 237 height 527
drag, startPoint x: 1125, startPoint y: 364, endPoint x: 1125, endPoint y: 287, distance: 77.2
click at [1125, 287] on div at bounding box center [1090, 328] width 237 height 527
drag, startPoint x: 1125, startPoint y: 298, endPoint x: 1128, endPoint y: 308, distance: 9.8
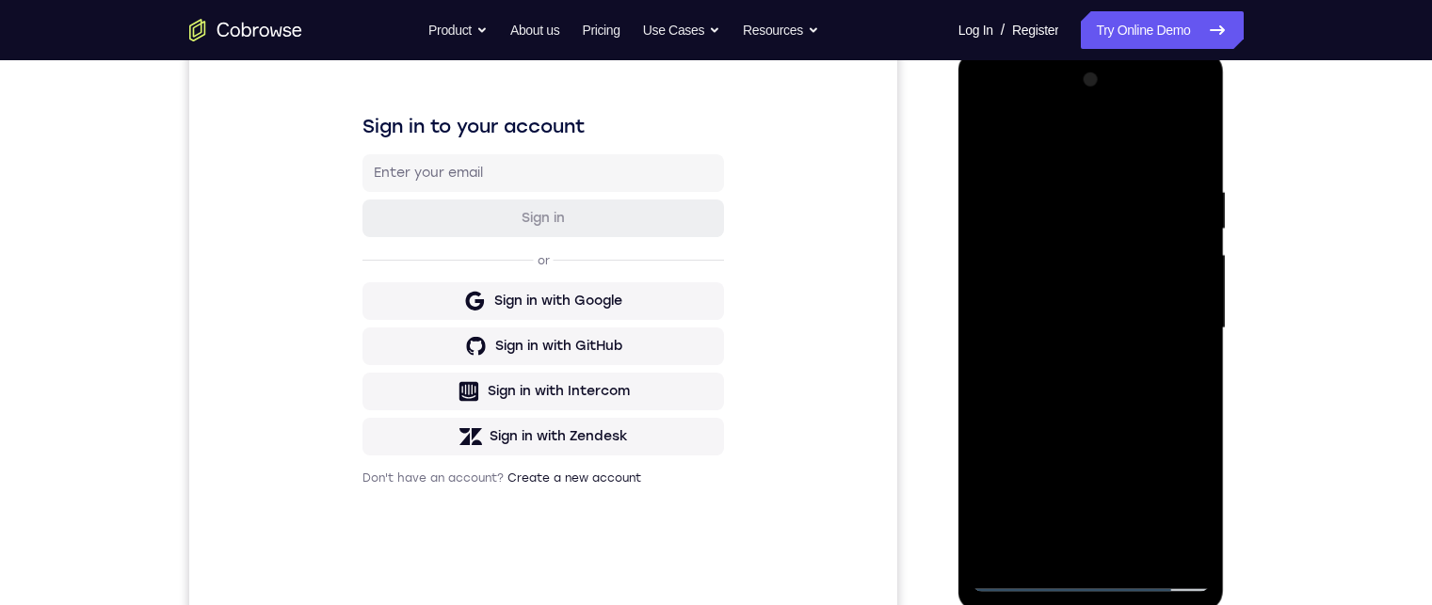
click at [1126, 311] on div at bounding box center [1090, 328] width 237 height 527
click at [1189, 272] on div at bounding box center [1090, 328] width 237 height 527
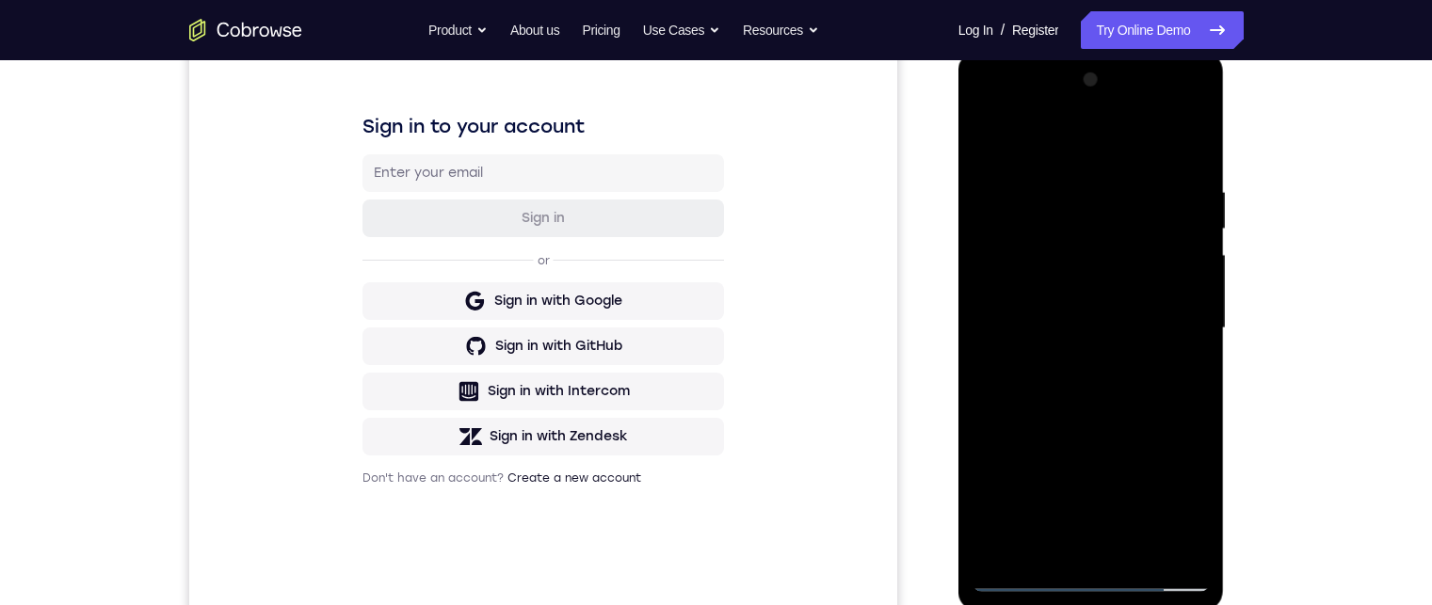
click at [1201, 273] on div at bounding box center [1090, 328] width 237 height 527
click at [1009, 482] on div at bounding box center [1090, 328] width 237 height 527
drag, startPoint x: 1077, startPoint y: 440, endPoint x: 1081, endPoint y: 407, distance: 34.2
click at [1081, 407] on div at bounding box center [1090, 328] width 237 height 527
click at [1017, 406] on div at bounding box center [1090, 328] width 237 height 527
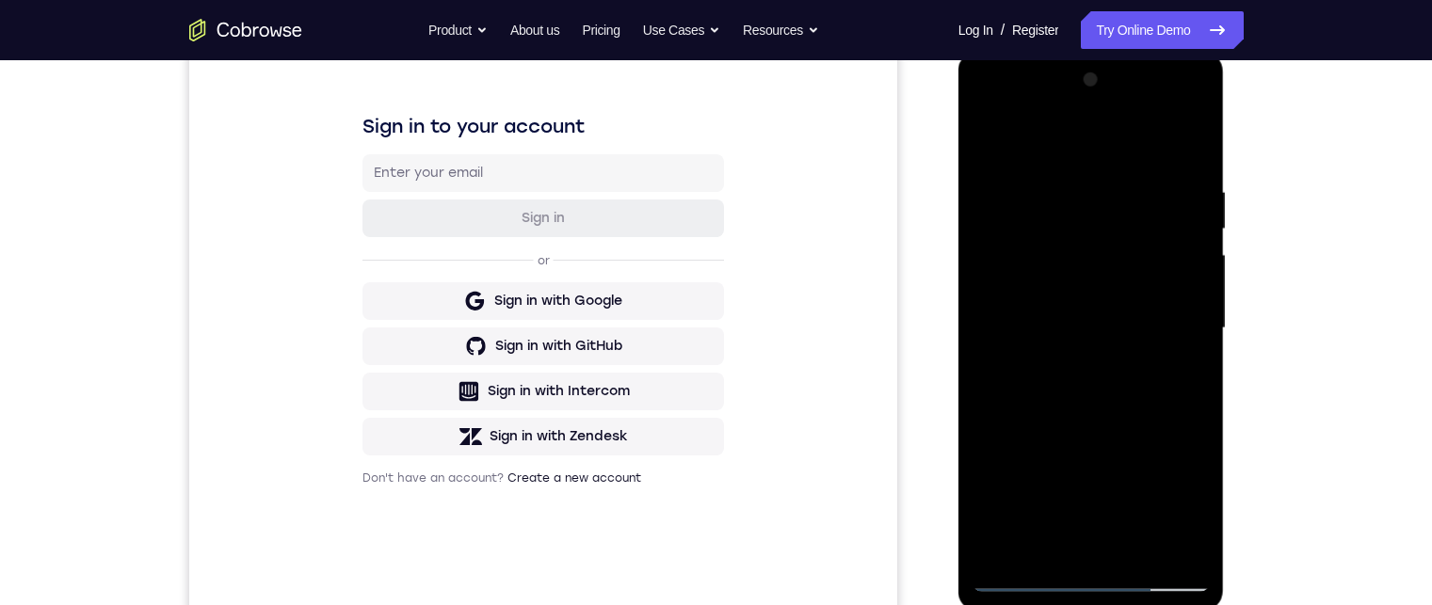
drag, startPoint x: 1035, startPoint y: 383, endPoint x: 1079, endPoint y: 240, distance: 149.5
click at [1078, 240] on div at bounding box center [1090, 328] width 237 height 527
click at [988, 136] on div at bounding box center [1090, 328] width 237 height 527
drag, startPoint x: 1088, startPoint y: 330, endPoint x: 1094, endPoint y: 165, distance: 165.7
click at [1092, 164] on div at bounding box center [1090, 328] width 237 height 527
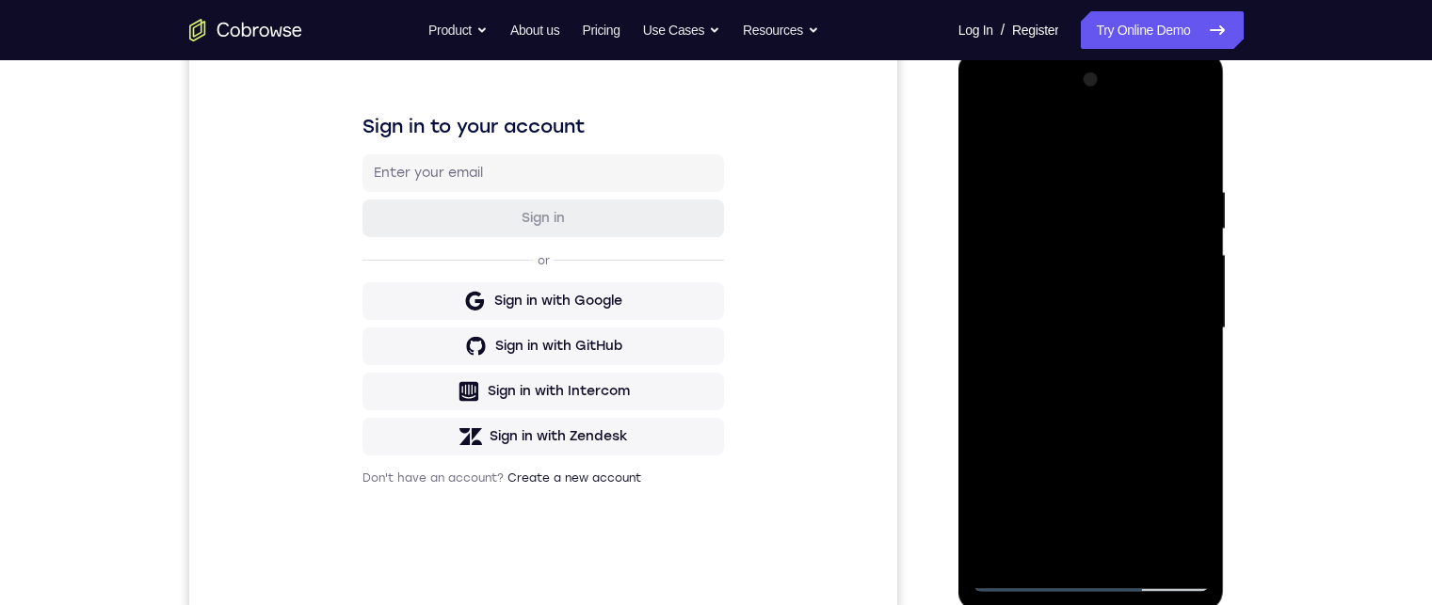
click at [1138, 206] on div at bounding box center [1090, 328] width 237 height 527
click at [1184, 276] on div at bounding box center [1090, 328] width 237 height 527
drag, startPoint x: 1095, startPoint y: 337, endPoint x: 1100, endPoint y: 270, distance: 67.1
click at [1099, 269] on div at bounding box center [1090, 328] width 237 height 527
drag, startPoint x: 1099, startPoint y: 290, endPoint x: 1099, endPoint y: 360, distance: 70.6
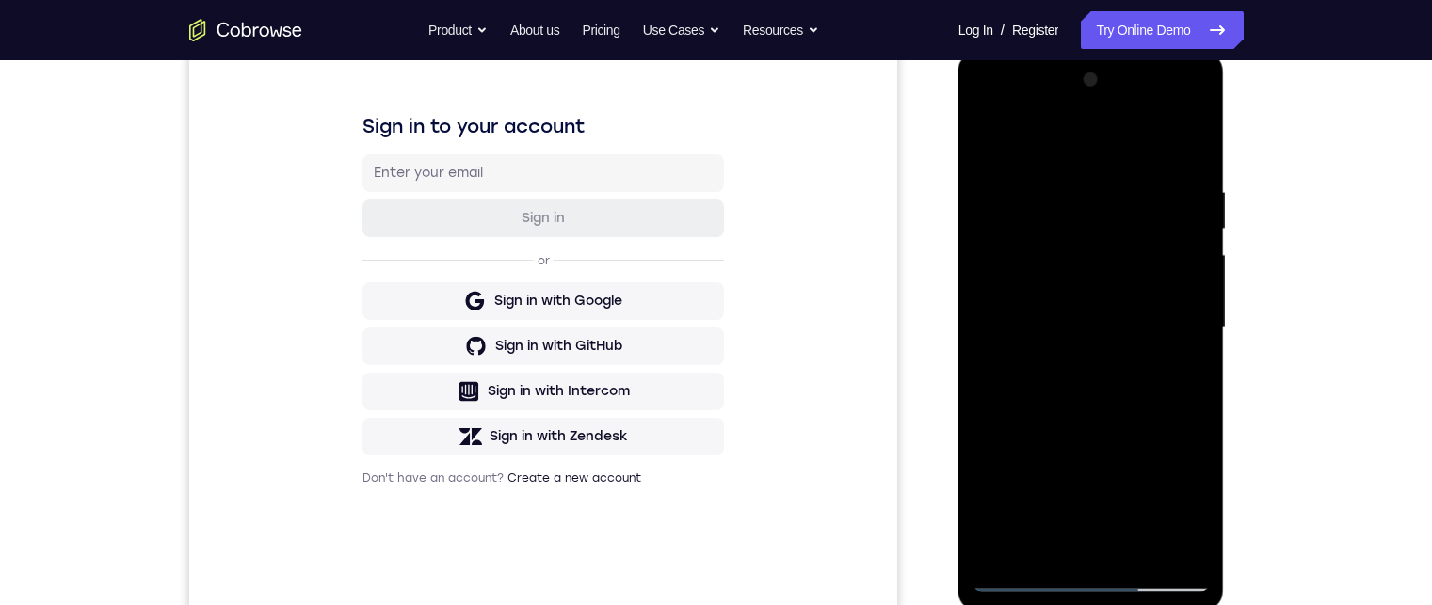
click at [1099, 361] on div at bounding box center [1090, 328] width 237 height 527
drag, startPoint x: 1073, startPoint y: 341, endPoint x: 1072, endPoint y: 227, distance: 113.9
click at [1072, 228] on div at bounding box center [1090, 328] width 237 height 527
click at [1087, 253] on div at bounding box center [1090, 328] width 237 height 527
drag, startPoint x: 1064, startPoint y: 334, endPoint x: 1061, endPoint y: 225, distance: 109.2
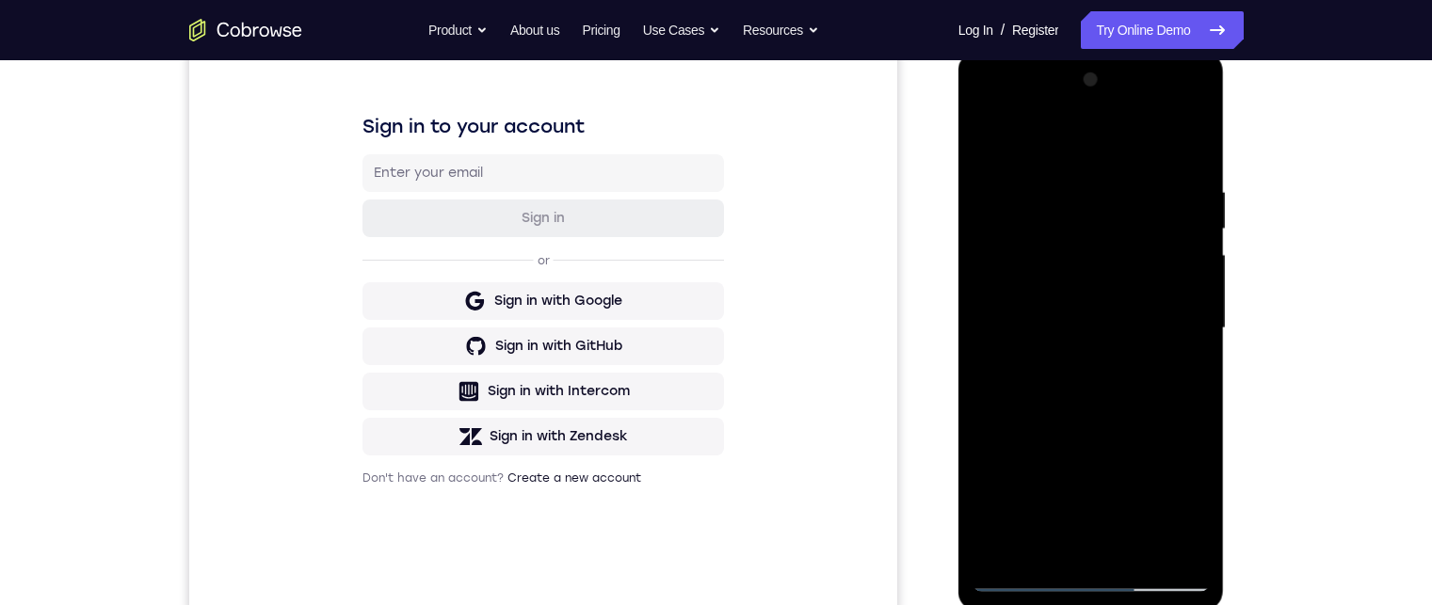
click at [1063, 212] on div at bounding box center [1090, 328] width 237 height 527
click at [1052, 337] on div at bounding box center [1090, 328] width 237 height 527
drag, startPoint x: 1062, startPoint y: 372, endPoint x: 1062, endPoint y: 300, distance: 71.5
click at [1062, 300] on div at bounding box center [1090, 328] width 237 height 527
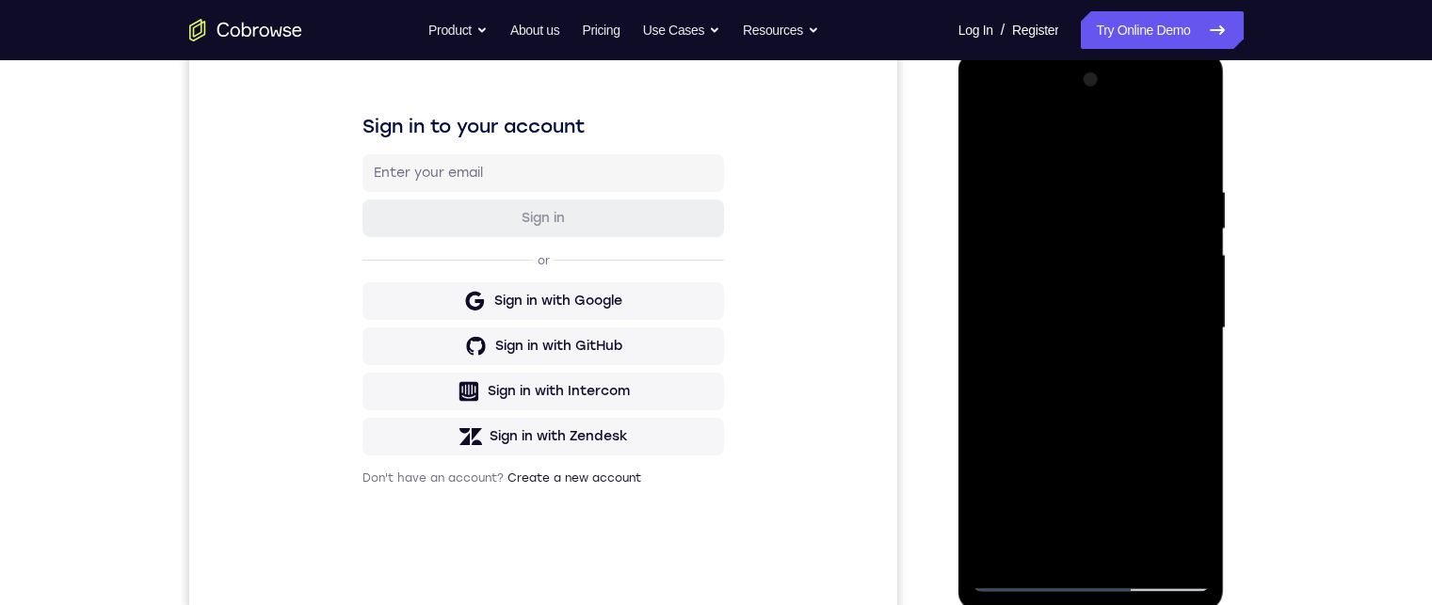
click at [1077, 442] on div at bounding box center [1090, 328] width 237 height 527
drag, startPoint x: 1077, startPoint y: 436, endPoint x: 1077, endPoint y: 421, distance: 15.1
click at [1077, 421] on div at bounding box center [1090, 328] width 237 height 527
drag, startPoint x: 1081, startPoint y: 392, endPoint x: 1080, endPoint y: 337, distance: 54.6
click at [1081, 318] on div at bounding box center [1090, 328] width 237 height 527
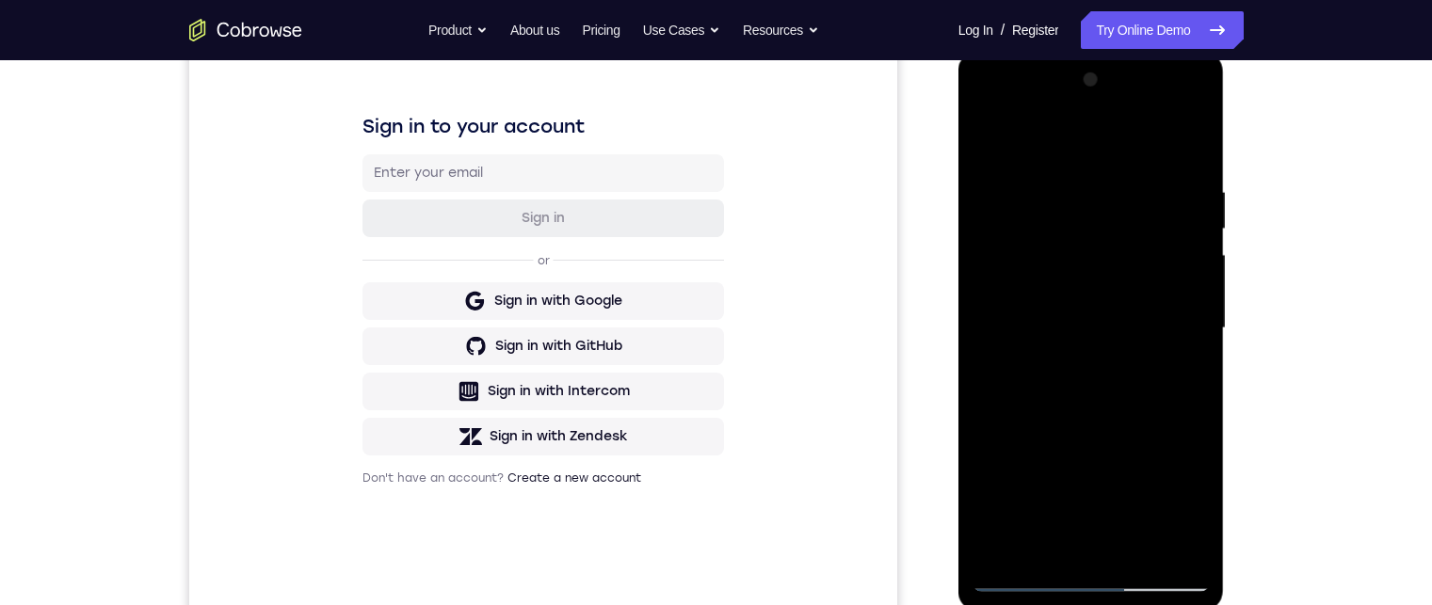
drag, startPoint x: 1092, startPoint y: 446, endPoint x: 1068, endPoint y: 305, distance: 143.1
click at [1068, 305] on div at bounding box center [1090, 328] width 237 height 527
drag, startPoint x: 1081, startPoint y: 401, endPoint x: 1081, endPoint y: 389, distance: 12.2
click at [1081, 391] on div at bounding box center [1090, 328] width 237 height 527
click at [1081, 361] on div at bounding box center [1090, 328] width 237 height 527
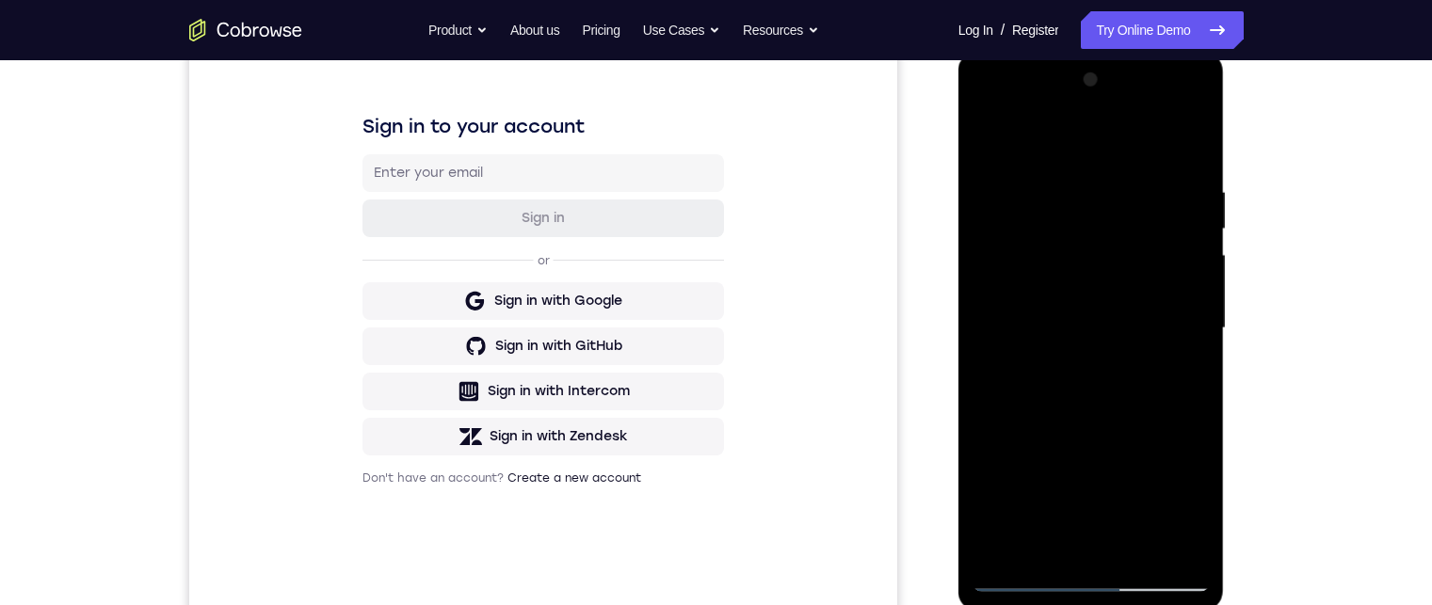
drag, startPoint x: 1085, startPoint y: 372, endPoint x: 1085, endPoint y: 341, distance: 31.1
click at [1085, 339] on div at bounding box center [1090, 328] width 237 height 527
drag, startPoint x: 1078, startPoint y: 391, endPoint x: 1088, endPoint y: 211, distance: 180.1
click at [1089, 208] on div at bounding box center [1090, 328] width 237 height 527
drag, startPoint x: 1074, startPoint y: 383, endPoint x: 1066, endPoint y: 229, distance: 154.5
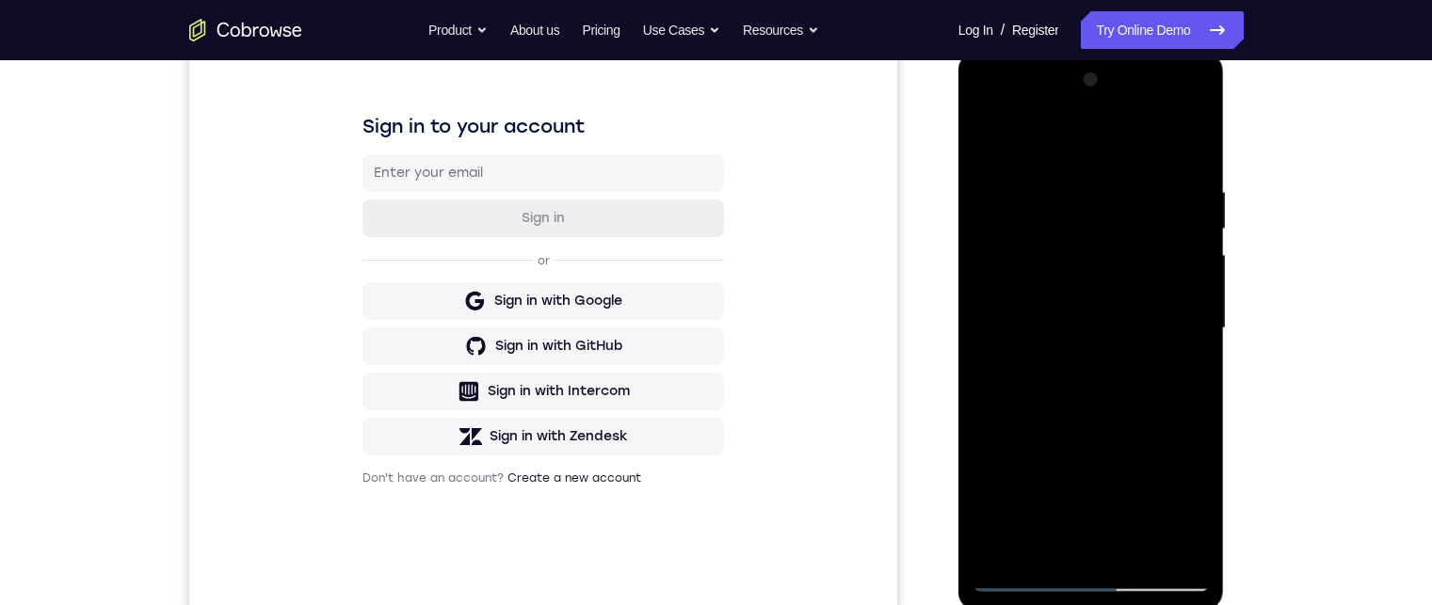
click at [1067, 248] on div at bounding box center [1090, 328] width 237 height 527
drag, startPoint x: 1145, startPoint y: 330, endPoint x: 1149, endPoint y: 350, distance: 20.1
click at [1148, 350] on div at bounding box center [1090, 328] width 237 height 527
click at [1206, 304] on div at bounding box center [1090, 328] width 237 height 527
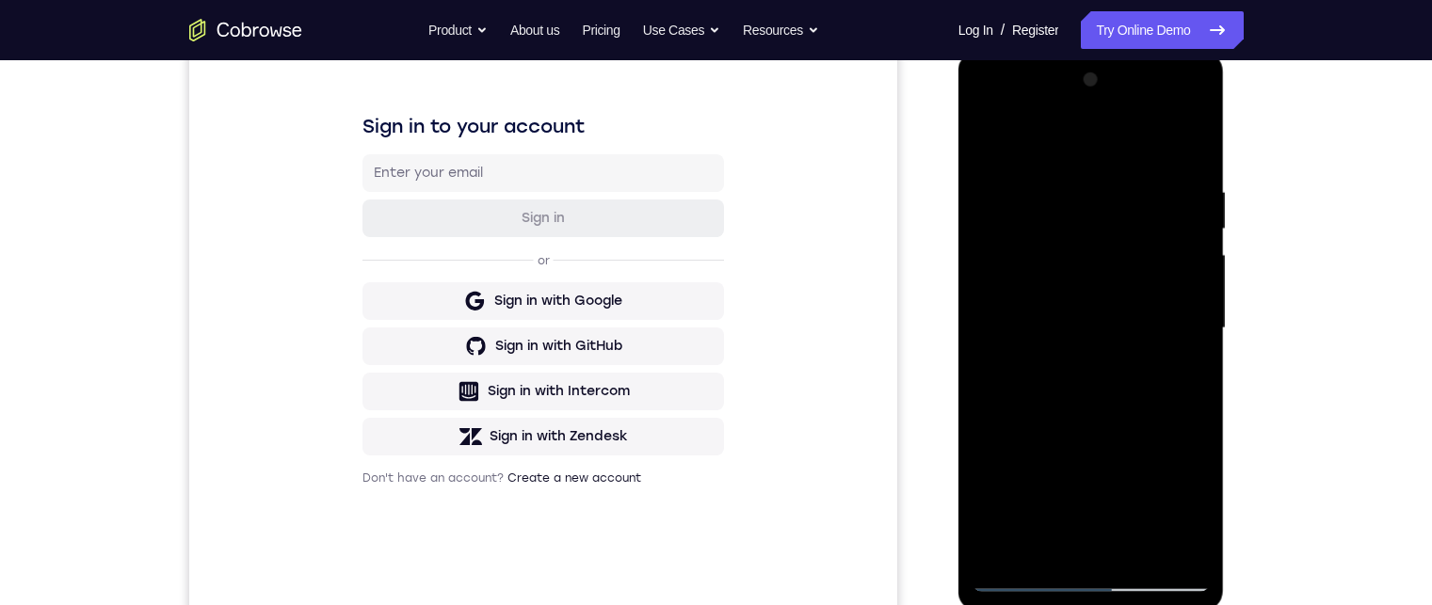
click at [1054, 313] on div at bounding box center [1090, 328] width 237 height 527
drag, startPoint x: 1093, startPoint y: 240, endPoint x: 1095, endPoint y: 151, distance: 89.4
click at [1093, 158] on div at bounding box center [1090, 328] width 237 height 527
drag, startPoint x: 1099, startPoint y: 398, endPoint x: 1099, endPoint y: 212, distance: 186.4
click at [1099, 215] on div at bounding box center [1090, 328] width 237 height 527
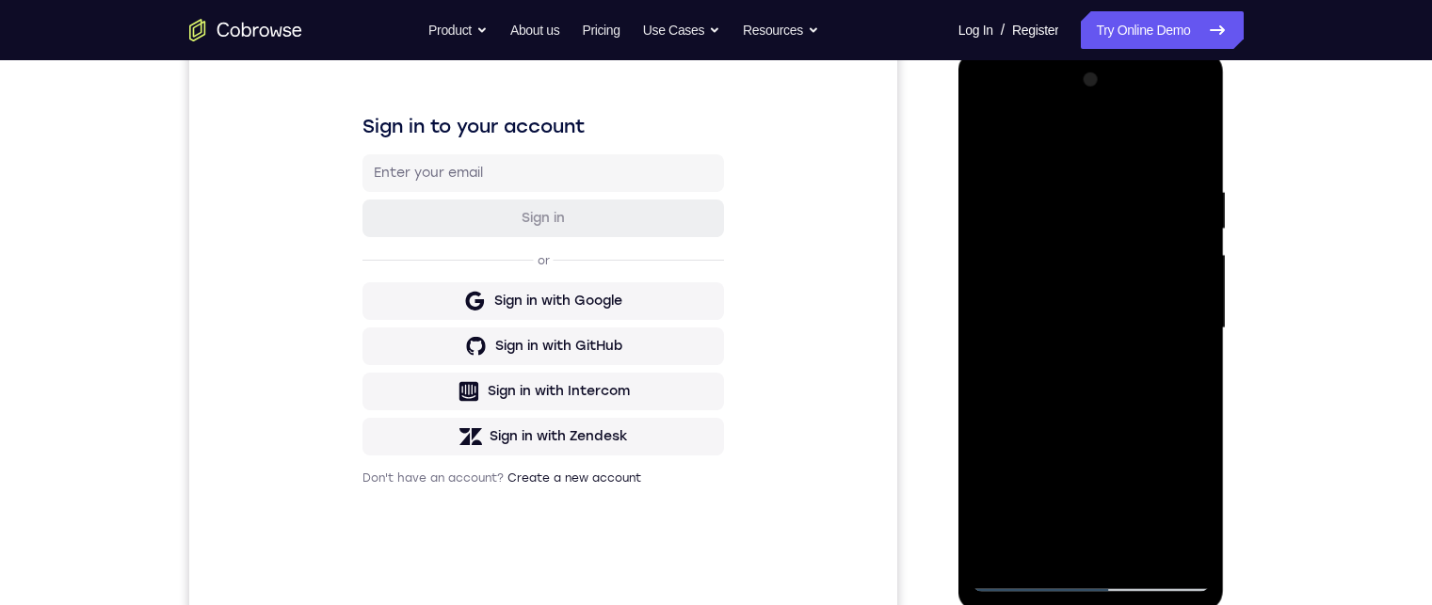
click at [1062, 200] on div at bounding box center [1090, 328] width 237 height 527
drag, startPoint x: 1073, startPoint y: 361, endPoint x: 1062, endPoint y: 285, distance: 77.1
click at [1063, 293] on div at bounding box center [1090, 328] width 237 height 527
drag, startPoint x: 1061, startPoint y: 376, endPoint x: 1057, endPoint y: 238, distance: 137.5
click at [1057, 246] on div at bounding box center [1090, 328] width 237 height 527
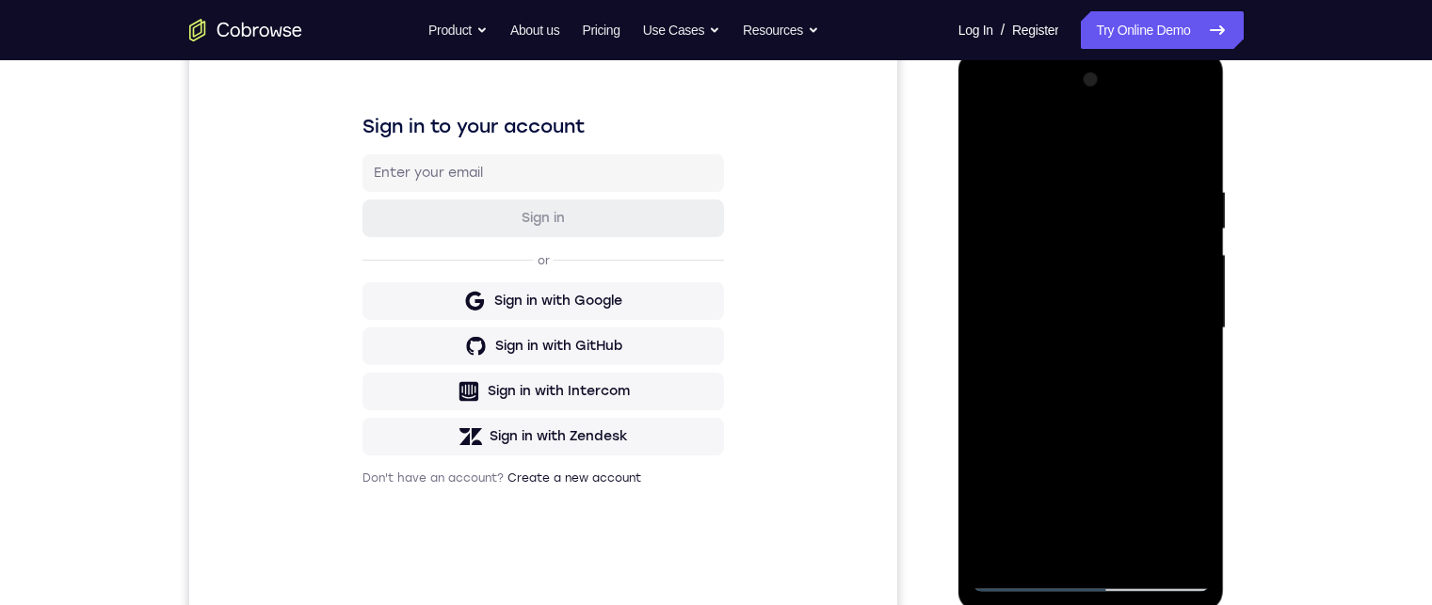
drag, startPoint x: 1084, startPoint y: 325, endPoint x: 1089, endPoint y: 378, distance: 53.9
click at [1083, 304] on div at bounding box center [1090, 328] width 237 height 527
drag, startPoint x: 1108, startPoint y: 415, endPoint x: 1102, endPoint y: 390, distance: 26.0
click at [1102, 391] on div at bounding box center [1090, 328] width 237 height 527
drag, startPoint x: 1099, startPoint y: 350, endPoint x: 1123, endPoint y: 384, distance: 41.3
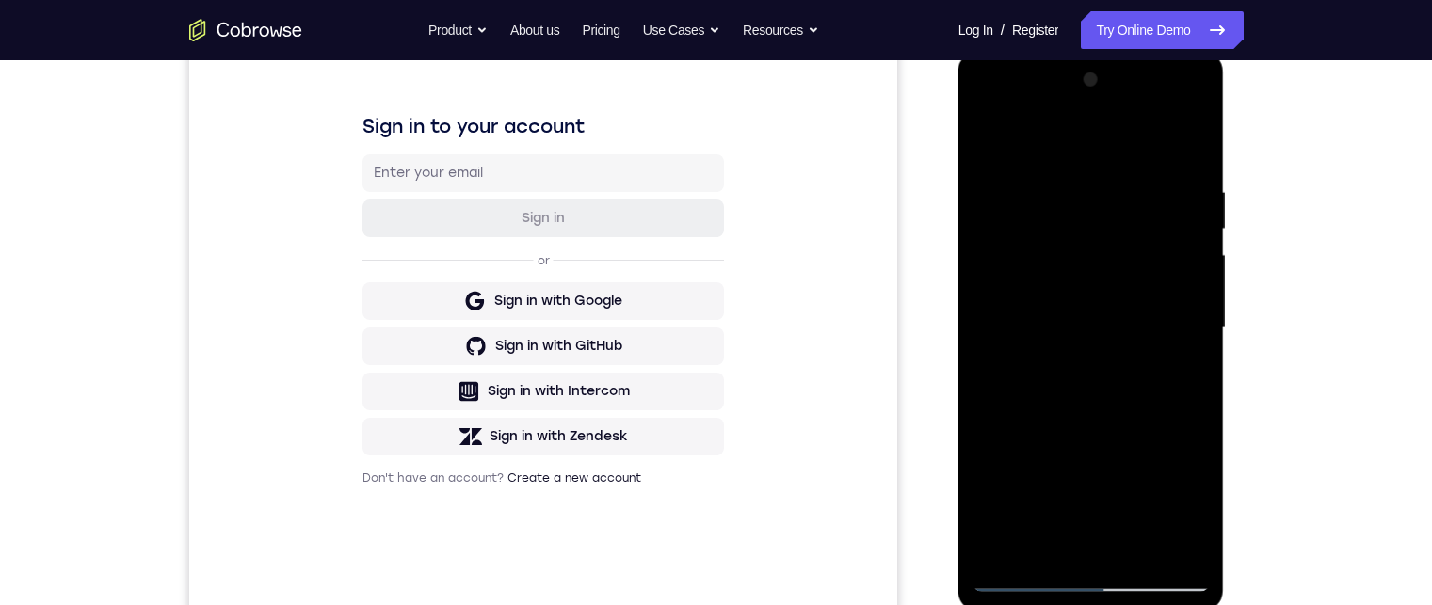
click at [1123, 384] on div at bounding box center [1090, 328] width 237 height 527
click at [1185, 308] on div at bounding box center [1090, 328] width 237 height 527
click at [1186, 308] on div at bounding box center [1090, 328] width 237 height 527
click at [1186, 309] on div at bounding box center [1090, 328] width 237 height 527
click at [1162, 362] on div at bounding box center [1090, 328] width 237 height 527
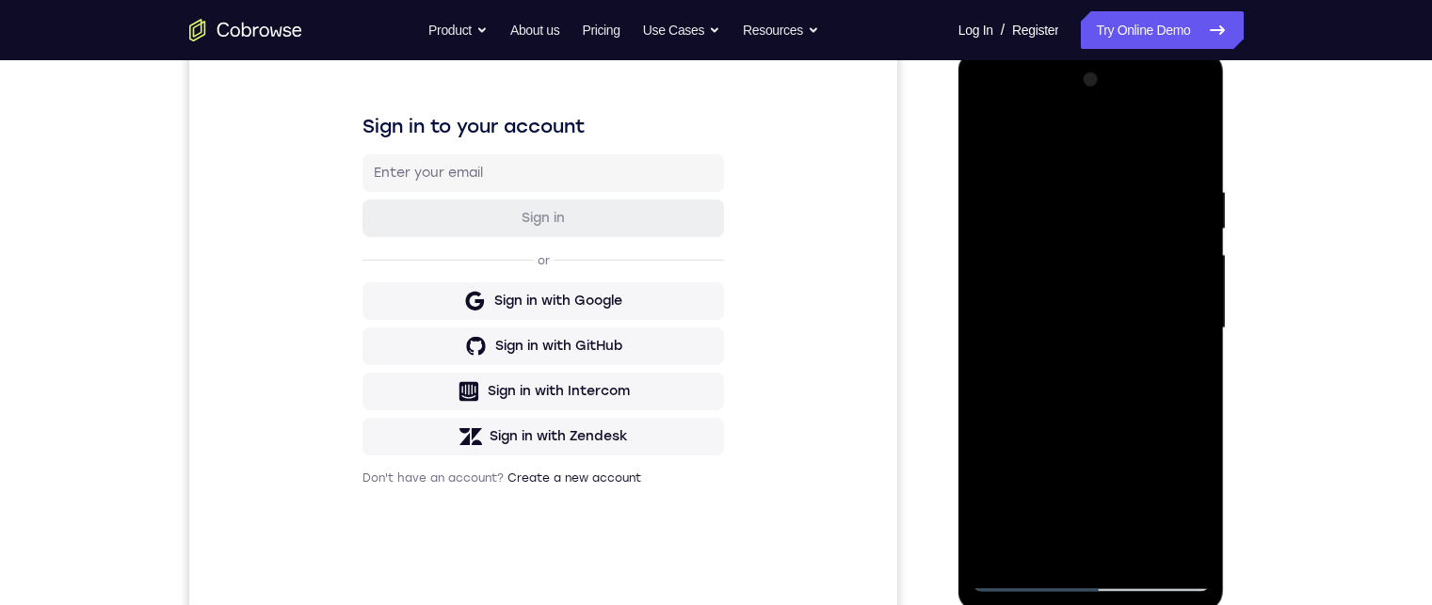
drag, startPoint x: 1131, startPoint y: 263, endPoint x: 1131, endPoint y: 195, distance: 67.8
click at [1131, 201] on div at bounding box center [1090, 328] width 237 height 527
drag, startPoint x: 1118, startPoint y: 386, endPoint x: 1114, endPoint y: 232, distance: 153.5
click at [1115, 235] on div at bounding box center [1090, 328] width 237 height 527
click at [1176, 344] on div at bounding box center [1090, 328] width 237 height 527
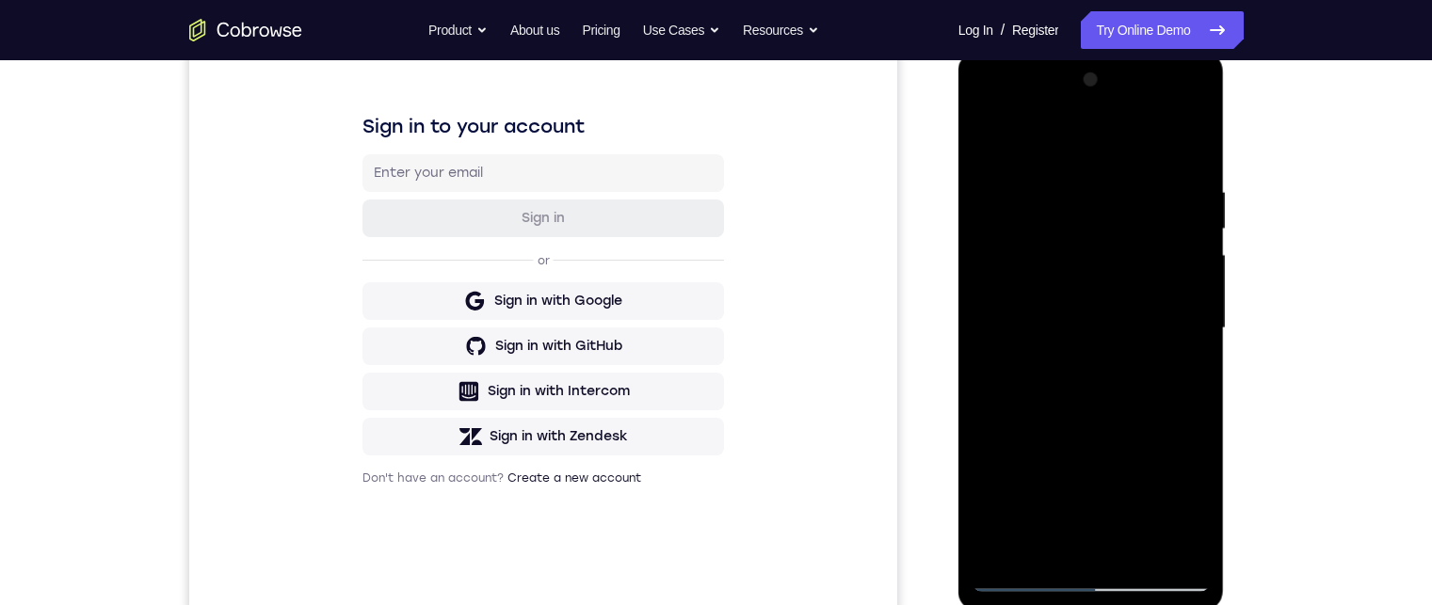
click at [1186, 339] on div at bounding box center [1090, 328] width 237 height 527
click at [1187, 338] on div at bounding box center [1090, 328] width 237 height 527
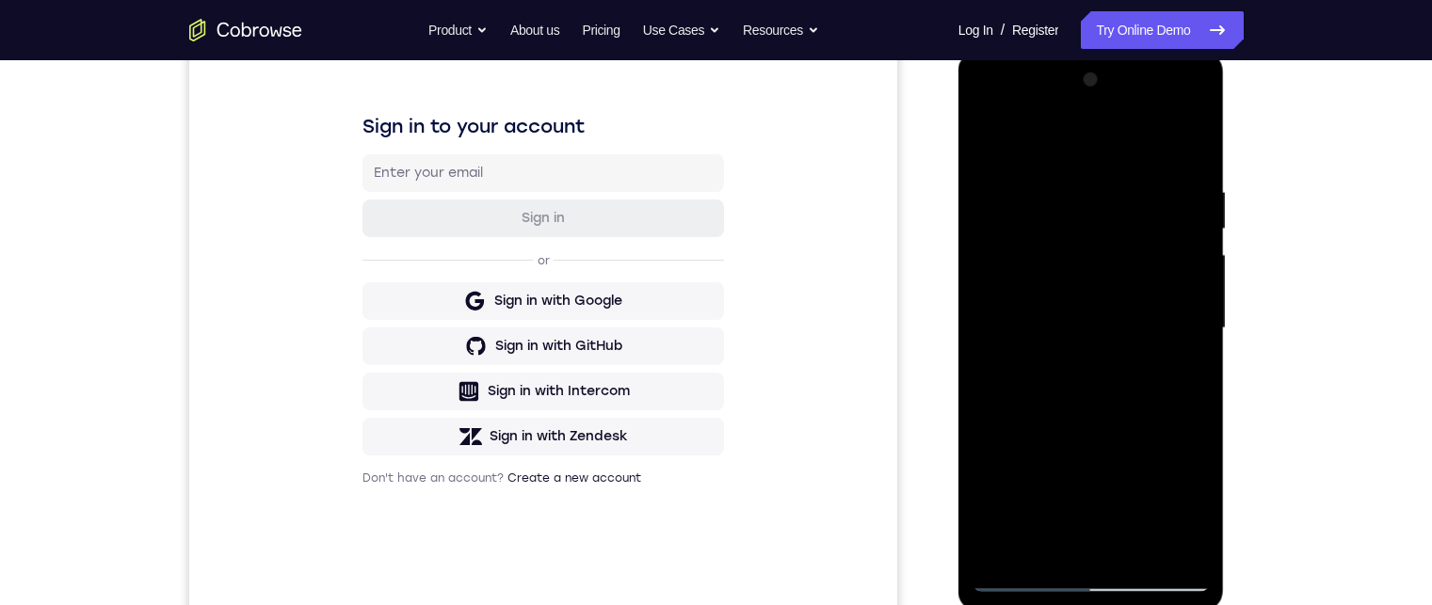
click at [1187, 338] on div at bounding box center [1090, 328] width 237 height 527
drag, startPoint x: 1187, startPoint y: 338, endPoint x: 1188, endPoint y: 321, distance: 17.0
click at [1189, 328] on div at bounding box center [1090, 328] width 237 height 527
drag, startPoint x: 1125, startPoint y: 270, endPoint x: 1125, endPoint y: 181, distance: 89.4
click at [1125, 178] on div at bounding box center [1090, 328] width 237 height 527
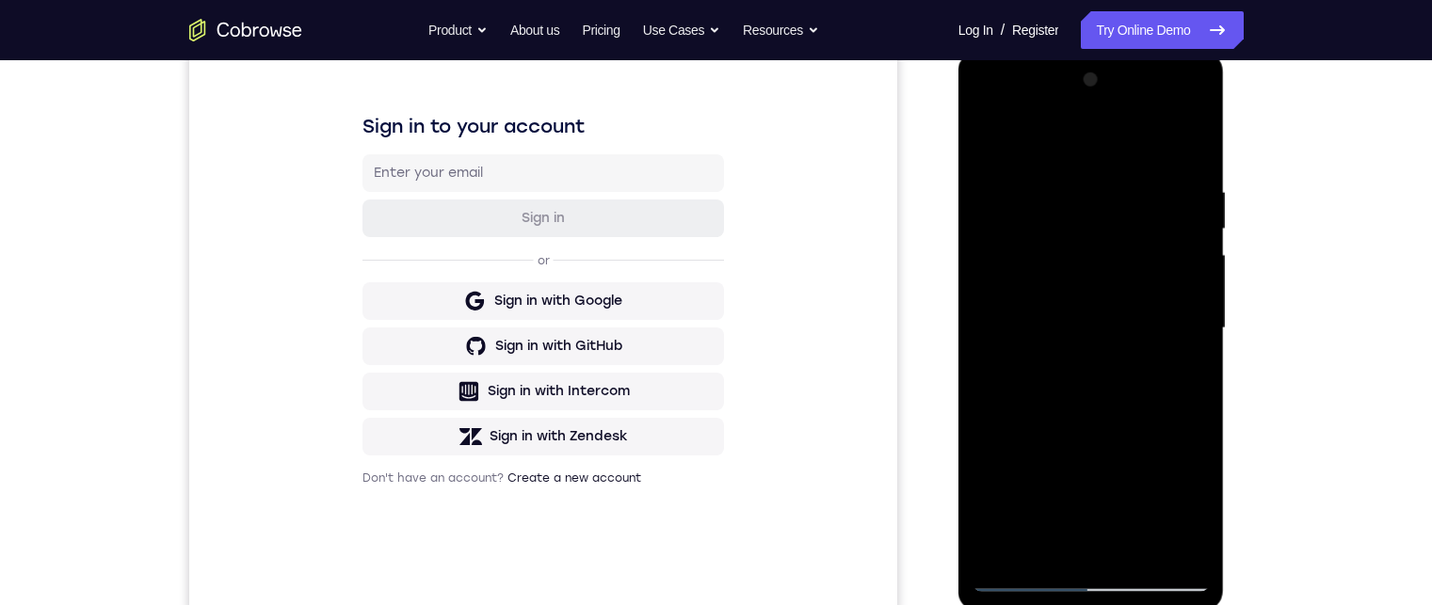
drag, startPoint x: 1129, startPoint y: 327, endPoint x: 1128, endPoint y: 228, distance: 98.8
click at [1128, 232] on div at bounding box center [1090, 328] width 237 height 527
click at [1081, 216] on div at bounding box center [1090, 328] width 237 height 527
drag, startPoint x: 1096, startPoint y: 381, endPoint x: 1093, endPoint y: 258, distance: 123.3
click at [1093, 259] on div at bounding box center [1090, 328] width 237 height 527
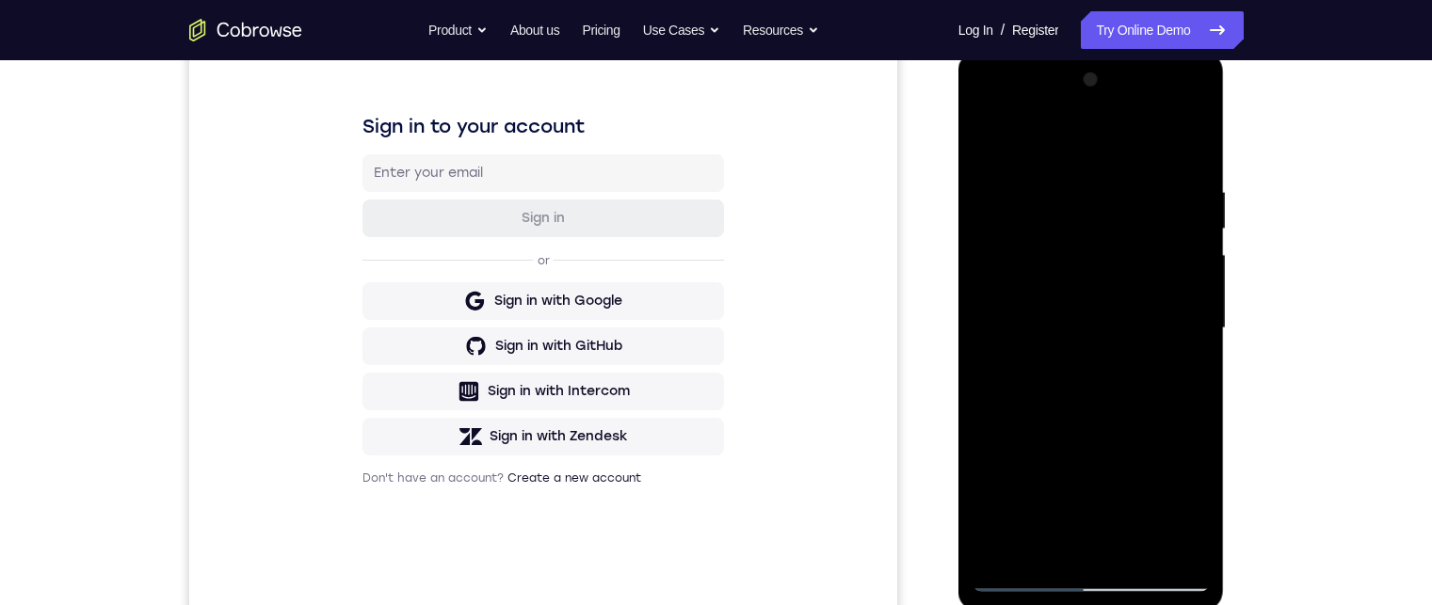
drag, startPoint x: 1065, startPoint y: 375, endPoint x: 1055, endPoint y: 311, distance: 64.8
click at [1057, 318] on div at bounding box center [1090, 328] width 237 height 527
drag, startPoint x: 1103, startPoint y: 422, endPoint x: 1086, endPoint y: 238, distance: 184.3
click at [1086, 232] on div at bounding box center [1090, 328] width 237 height 527
click at [1106, 221] on div at bounding box center [1090, 328] width 237 height 527
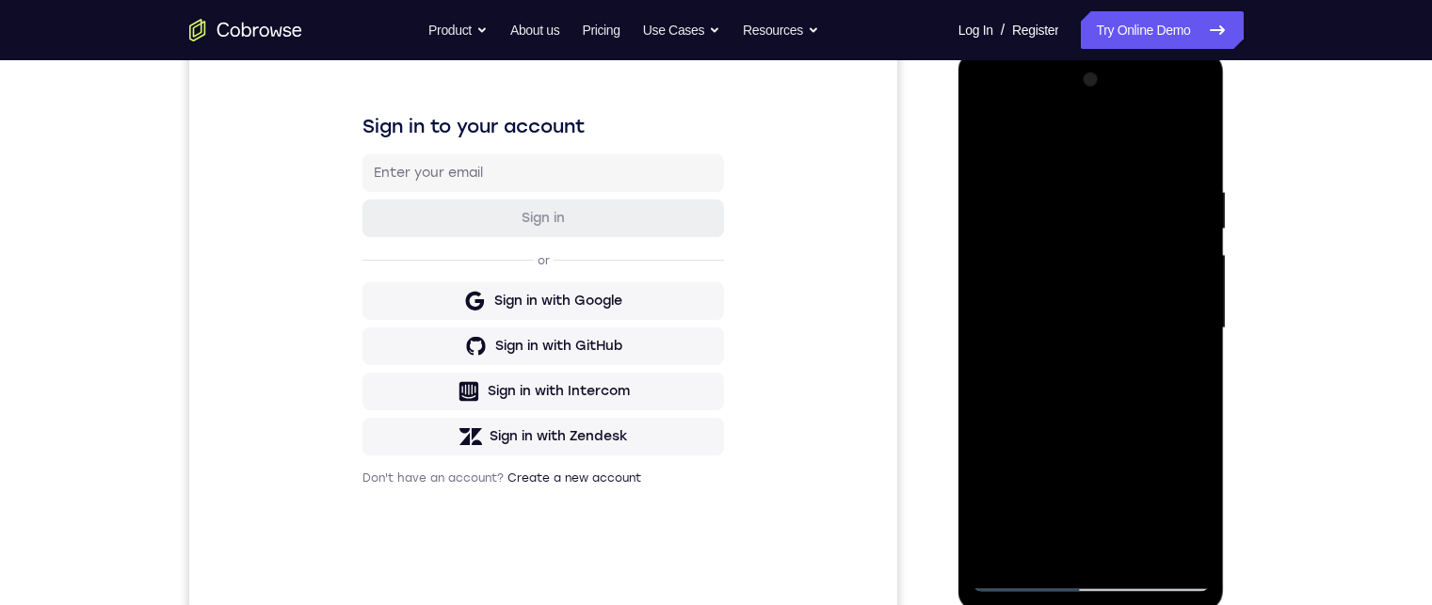
drag, startPoint x: 1082, startPoint y: 277, endPoint x: 1082, endPoint y: 251, distance: 25.4
click at [1082, 251] on div at bounding box center [1090, 328] width 237 height 527
drag, startPoint x: 1110, startPoint y: 421, endPoint x: 1081, endPoint y: 187, distance: 235.1
click at [1082, 188] on div at bounding box center [1090, 328] width 237 height 527
drag, startPoint x: 1076, startPoint y: 379, endPoint x: 1072, endPoint y: 225, distance: 154.4
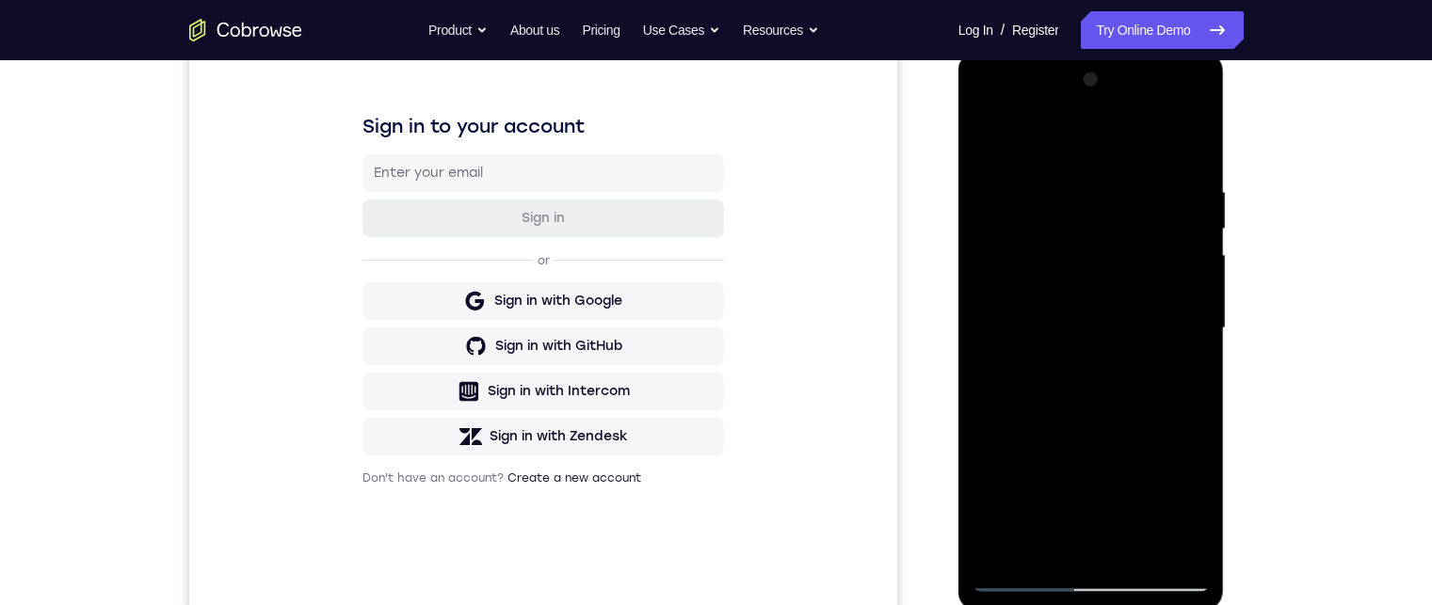
click at [1073, 222] on div at bounding box center [1090, 328] width 237 height 527
click at [1187, 338] on div at bounding box center [1090, 328] width 237 height 527
drag, startPoint x: 1156, startPoint y: 403, endPoint x: 1127, endPoint y: 300, distance: 106.7
click at [1132, 304] on div at bounding box center [1090, 328] width 237 height 527
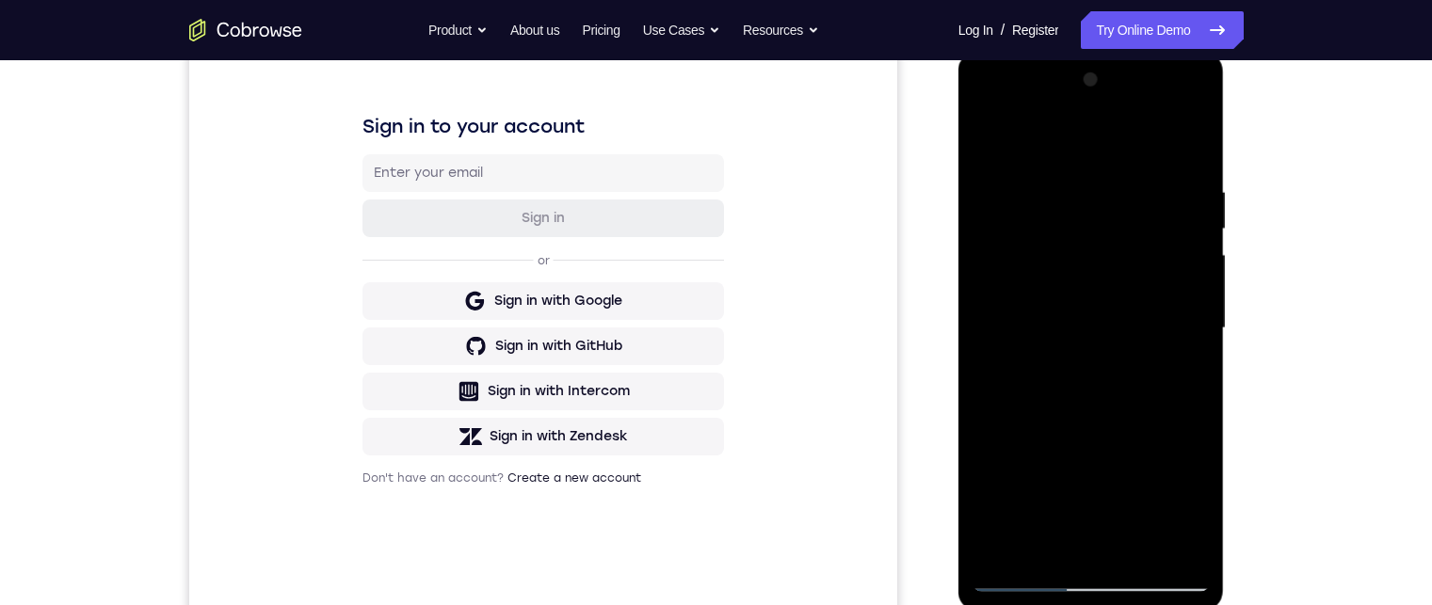
drag, startPoint x: 1066, startPoint y: 360, endPoint x: 1064, endPoint y: 281, distance: 78.2
click at [1064, 281] on div at bounding box center [1090, 328] width 237 height 527
click at [990, 271] on div at bounding box center [1090, 328] width 237 height 527
drag, startPoint x: 1062, startPoint y: 383, endPoint x: 1048, endPoint y: 200, distance: 184.0
click at [1047, 200] on div at bounding box center [1090, 328] width 237 height 527
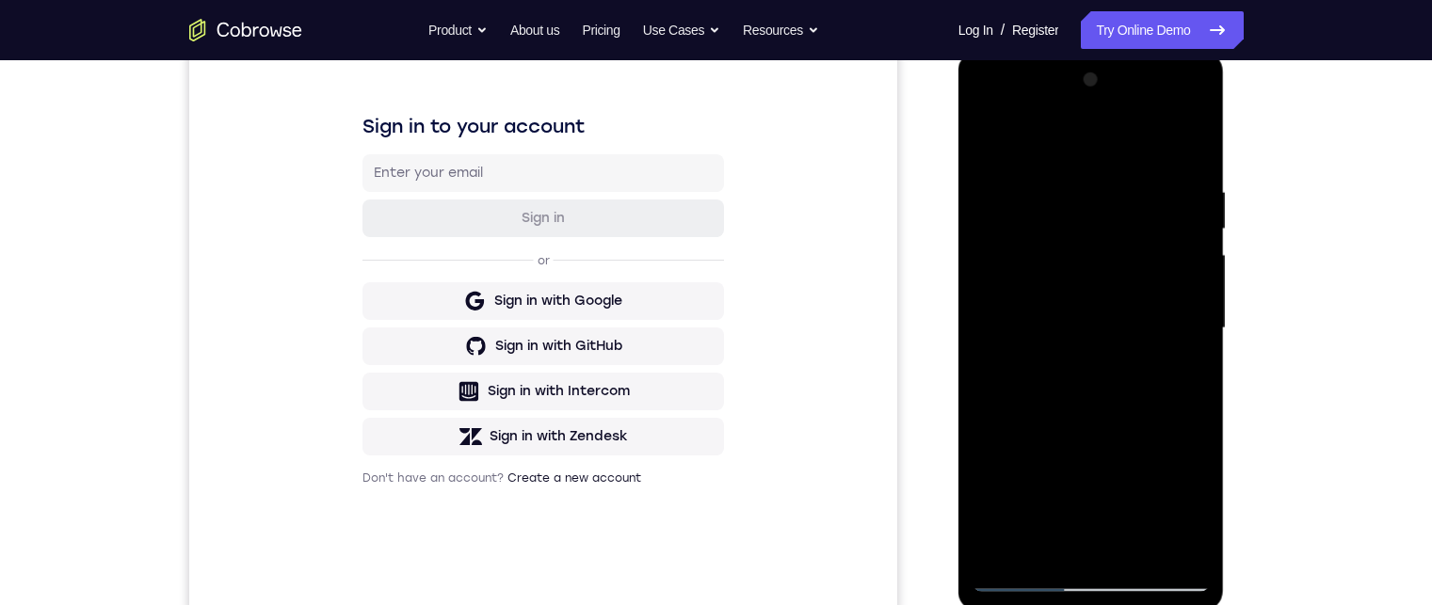
drag, startPoint x: 1095, startPoint y: 391, endPoint x: 1080, endPoint y: 263, distance: 128.8
click at [1084, 257] on div at bounding box center [1090, 328] width 237 height 527
drag, startPoint x: 1084, startPoint y: 345, endPoint x: 1096, endPoint y: 249, distance: 96.7
click at [1094, 252] on div at bounding box center [1090, 328] width 237 height 527
drag, startPoint x: 1103, startPoint y: 439, endPoint x: 1098, endPoint y: 383, distance: 55.7
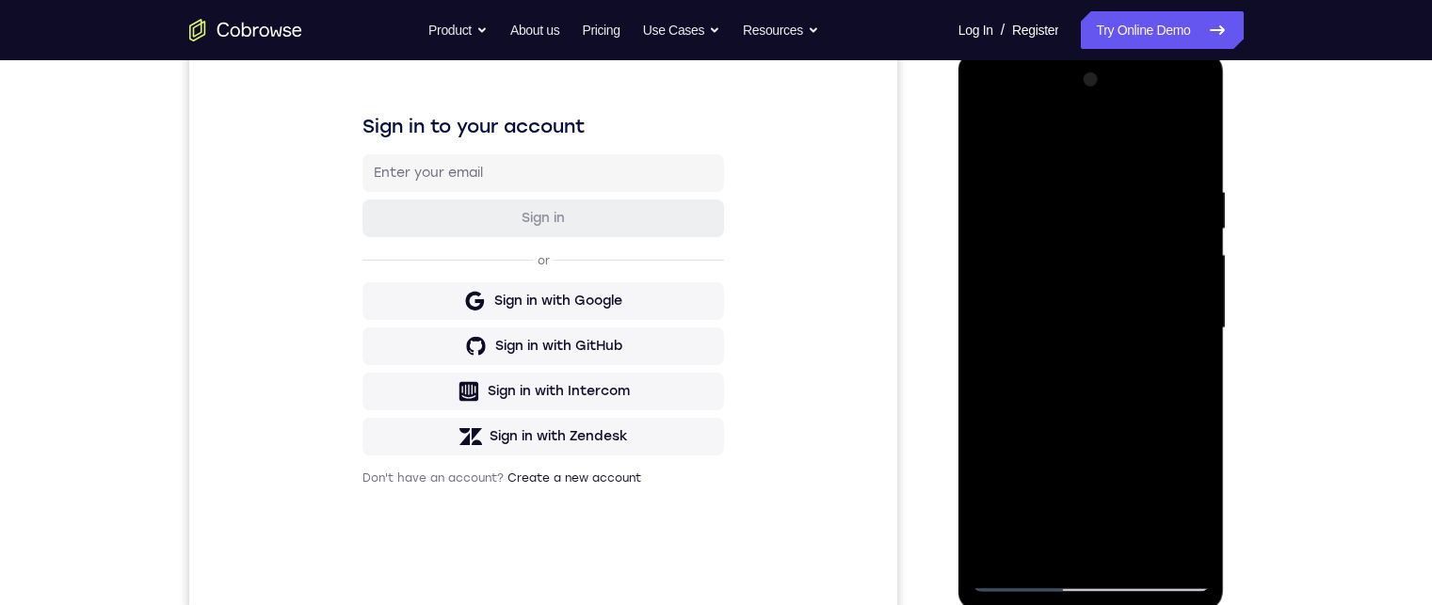
click at [1098, 390] on div at bounding box center [1090, 328] width 237 height 527
click at [1197, 268] on div at bounding box center [1090, 328] width 237 height 527
drag, startPoint x: 1129, startPoint y: 407, endPoint x: 1112, endPoint y: 214, distance: 193.7
click at [1114, 214] on div at bounding box center [1090, 328] width 237 height 527
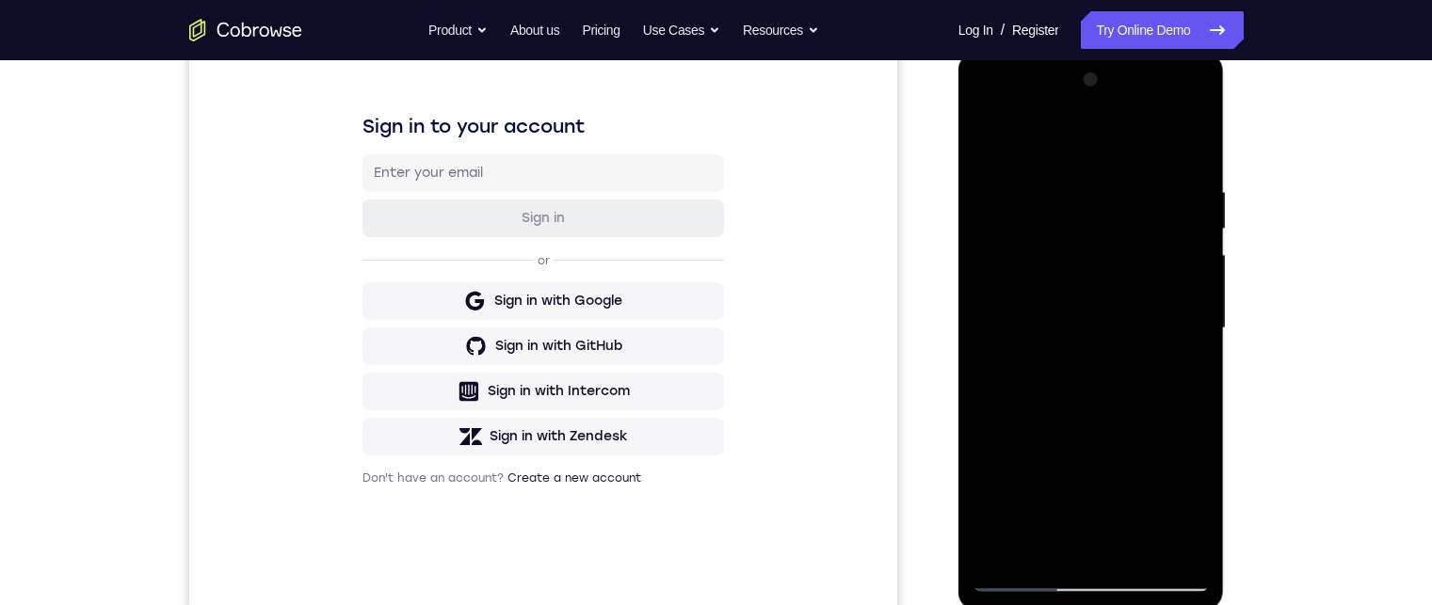
drag, startPoint x: 1111, startPoint y: 342, endPoint x: 1118, endPoint y: 232, distance: 109.4
click at [1118, 240] on div at bounding box center [1090, 328] width 237 height 527
click at [1076, 317] on div at bounding box center [1090, 328] width 237 height 527
click at [1103, 492] on div at bounding box center [1090, 328] width 237 height 527
drag, startPoint x: 1078, startPoint y: 330, endPoint x: 1088, endPoint y: 376, distance: 46.3
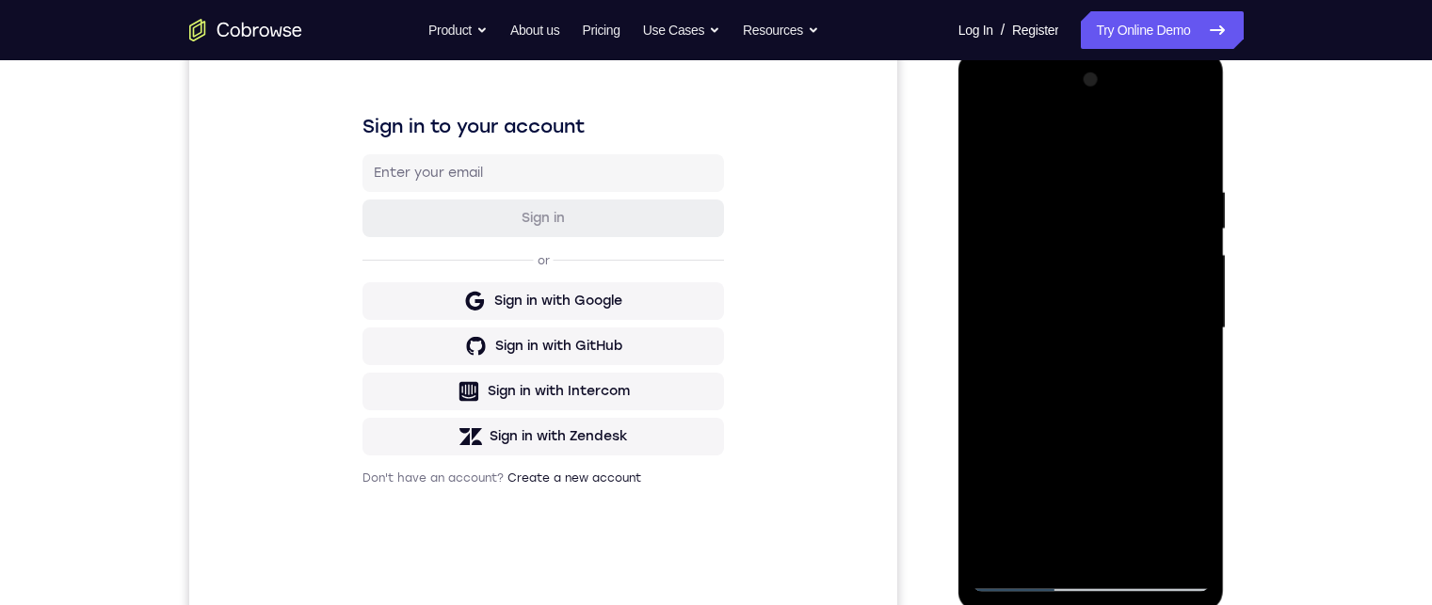
click at [1088, 387] on div at bounding box center [1090, 328] width 237 height 527
click at [1088, 371] on div at bounding box center [1090, 328] width 237 height 527
drag, startPoint x: 1073, startPoint y: 316, endPoint x: 1071, endPoint y: 307, distance: 9.6
click at [1072, 308] on div at bounding box center [1090, 328] width 237 height 527
click at [1088, 451] on div at bounding box center [1090, 328] width 237 height 527
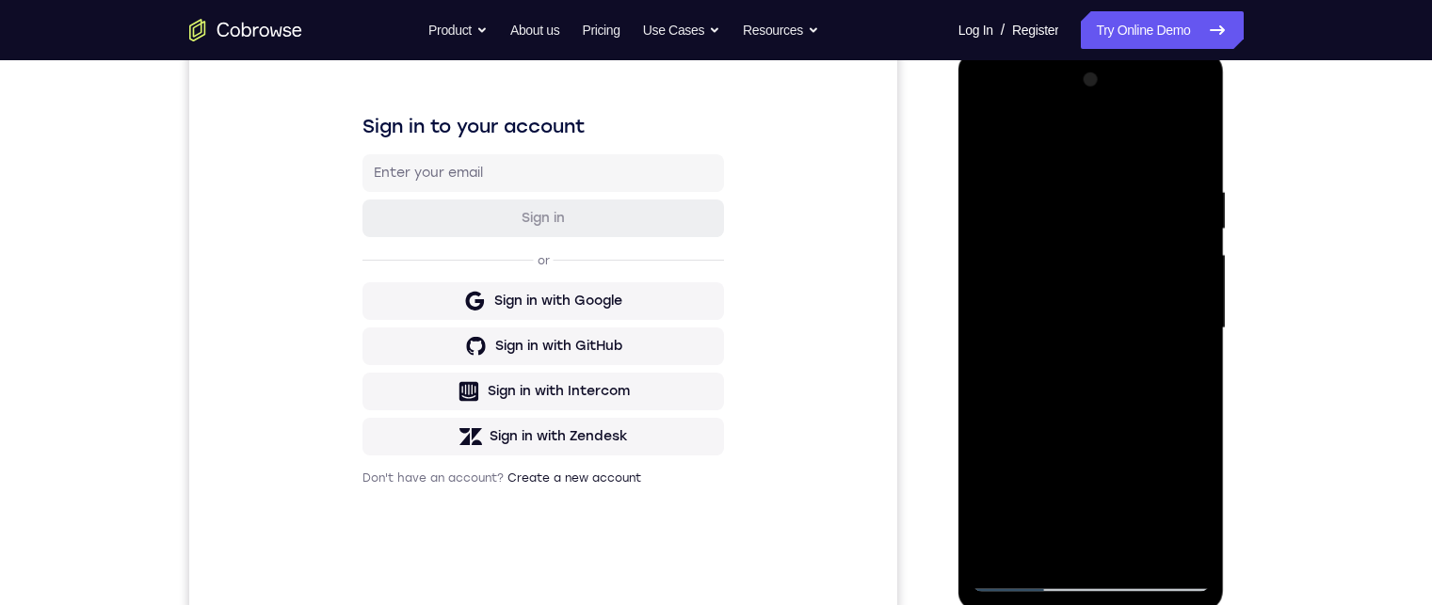
click at [1023, 458] on div at bounding box center [1090, 328] width 237 height 527
drag, startPoint x: 1031, startPoint y: 394, endPoint x: 1031, endPoint y: 435, distance: 40.5
click at [1031, 431] on div at bounding box center [1090, 328] width 237 height 527
click at [989, 289] on div at bounding box center [1090, 328] width 237 height 527
click at [1062, 210] on div at bounding box center [1090, 328] width 237 height 527
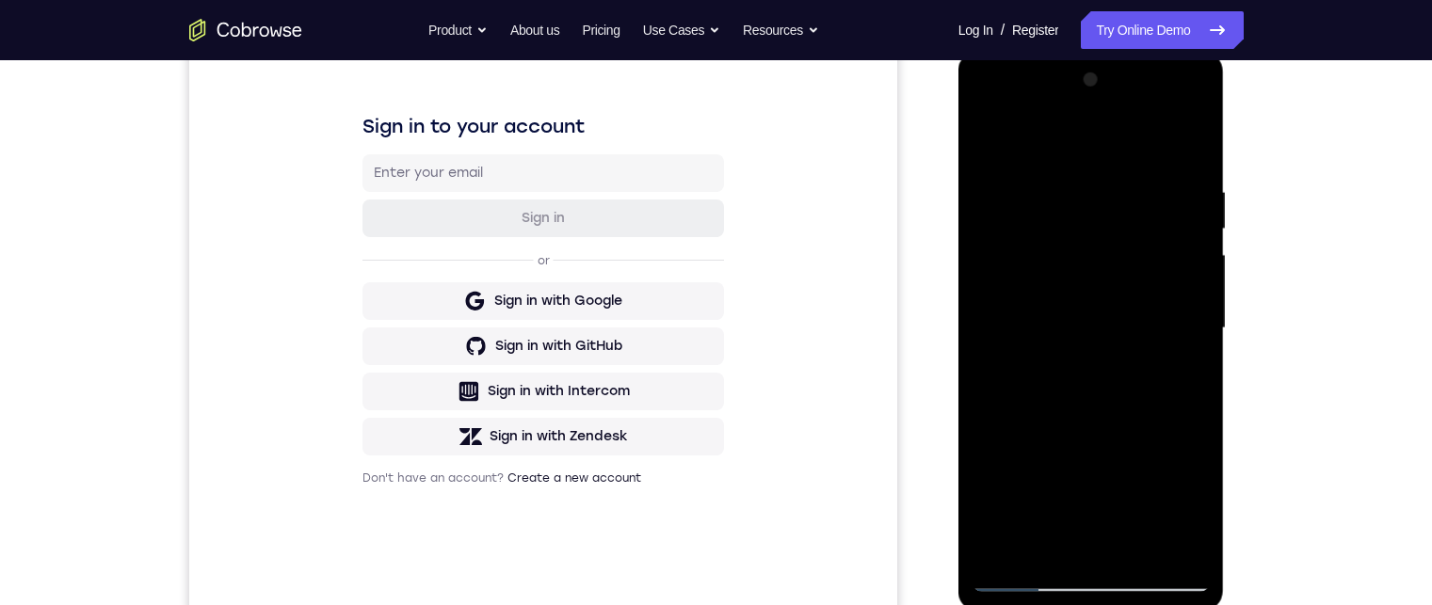
click at [1049, 270] on div at bounding box center [1090, 328] width 237 height 527
click at [1096, 319] on div at bounding box center [1090, 328] width 237 height 527
click at [1192, 325] on div at bounding box center [1090, 328] width 237 height 527
drag, startPoint x: 1177, startPoint y: 332, endPoint x: 1174, endPoint y: 304, distance: 28.5
click at [1174, 304] on div at bounding box center [1090, 328] width 237 height 527
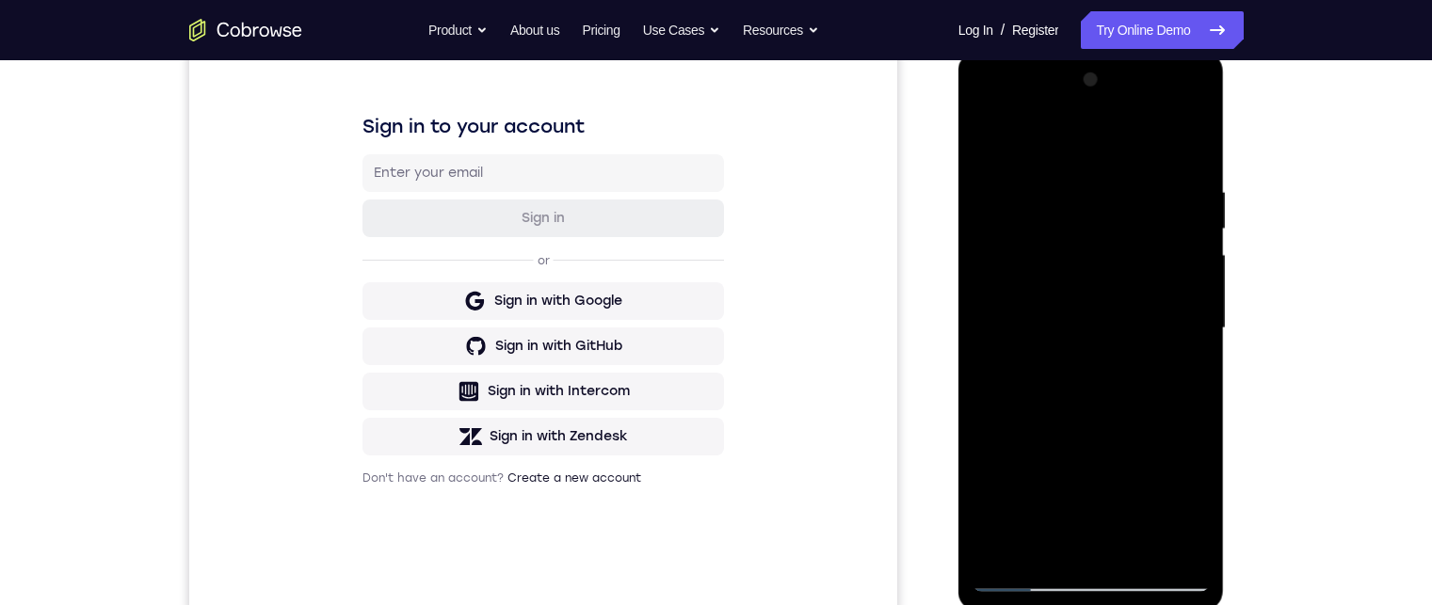
click at [1193, 315] on div at bounding box center [1090, 328] width 237 height 527
click at [1193, 312] on div at bounding box center [1090, 328] width 237 height 527
click at [1185, 301] on div at bounding box center [1090, 328] width 237 height 527
drag, startPoint x: 1125, startPoint y: 353, endPoint x: 1122, endPoint y: 187, distance: 165.7
click at [1122, 182] on div at bounding box center [1090, 328] width 237 height 527
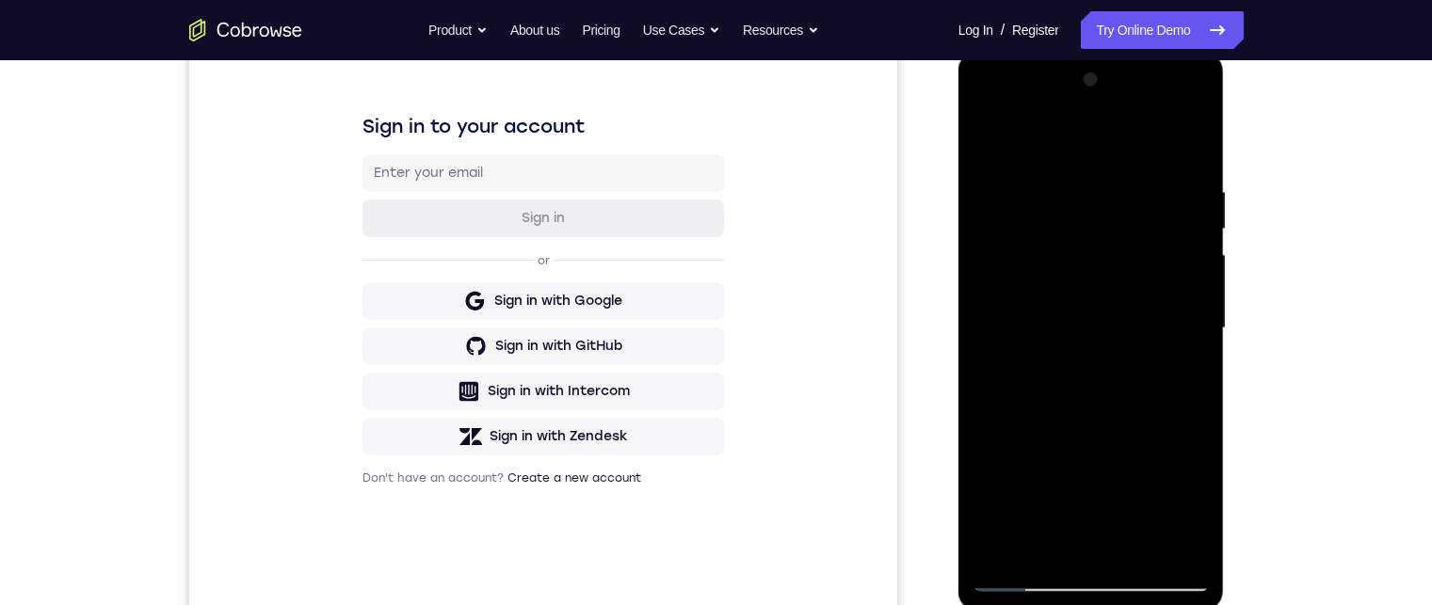
drag, startPoint x: 1111, startPoint y: 312, endPoint x: 1106, endPoint y: 229, distance: 83.0
click at [1106, 220] on div at bounding box center [1090, 328] width 237 height 527
click at [1101, 235] on div at bounding box center [1090, 328] width 237 height 527
drag, startPoint x: 1097, startPoint y: 353, endPoint x: 1098, endPoint y: 224, distance: 128.9
click at [1098, 227] on div at bounding box center [1090, 328] width 237 height 527
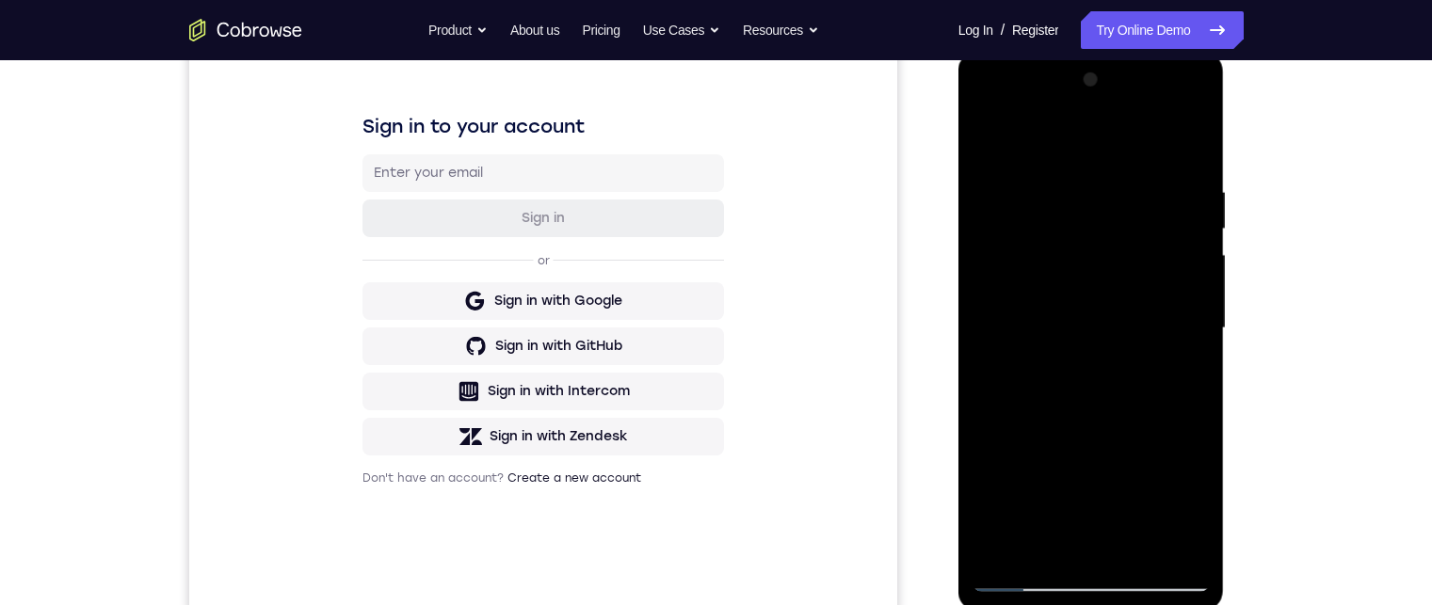
drag, startPoint x: 1085, startPoint y: 255, endPoint x: 1083, endPoint y: 225, distance: 30.2
click at [1083, 229] on div at bounding box center [1090, 328] width 237 height 527
drag, startPoint x: 1060, startPoint y: 238, endPoint x: 1059, endPoint y: 164, distance: 74.4
click at [1059, 178] on div at bounding box center [1090, 328] width 237 height 527
drag, startPoint x: 1080, startPoint y: 315, endPoint x: 1080, endPoint y: 194, distance: 121.4
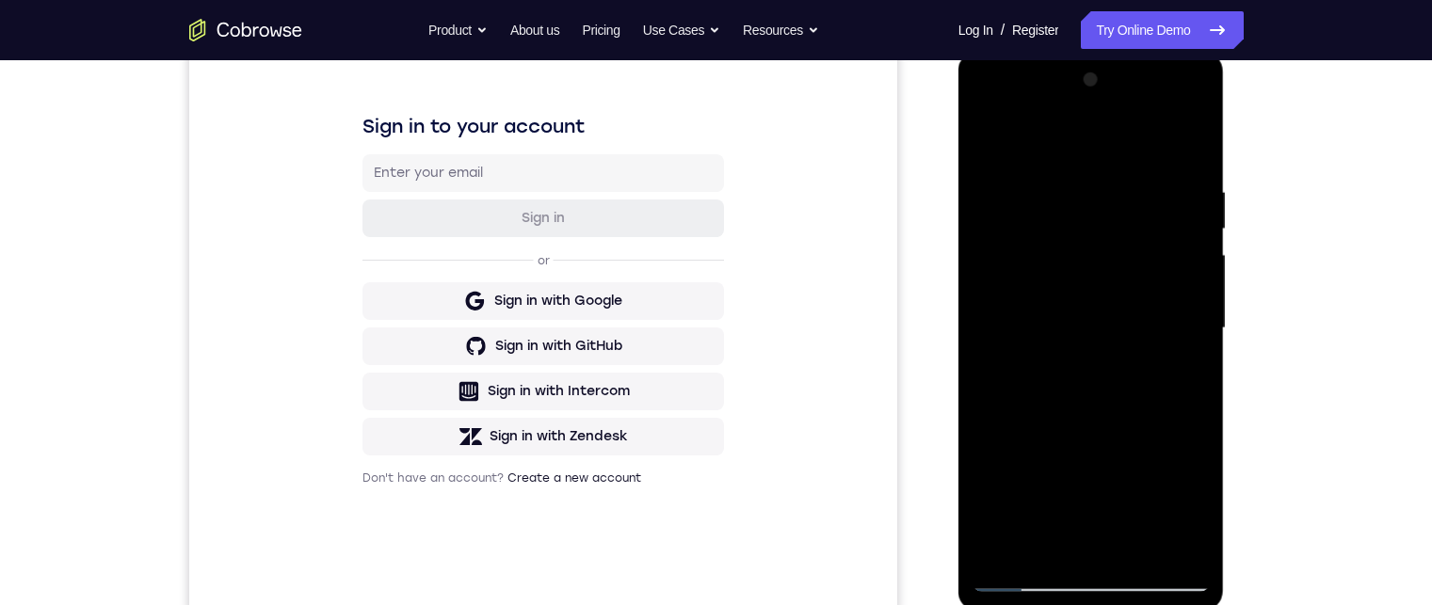
click at [1080, 201] on div at bounding box center [1090, 328] width 237 height 527
click at [1073, 331] on div at bounding box center [1090, 328] width 237 height 527
click at [1081, 408] on div at bounding box center [1090, 328] width 237 height 527
drag, startPoint x: 1047, startPoint y: 322, endPoint x: 1051, endPoint y: 349, distance: 27.7
click at [1050, 348] on div at bounding box center [1090, 328] width 237 height 527
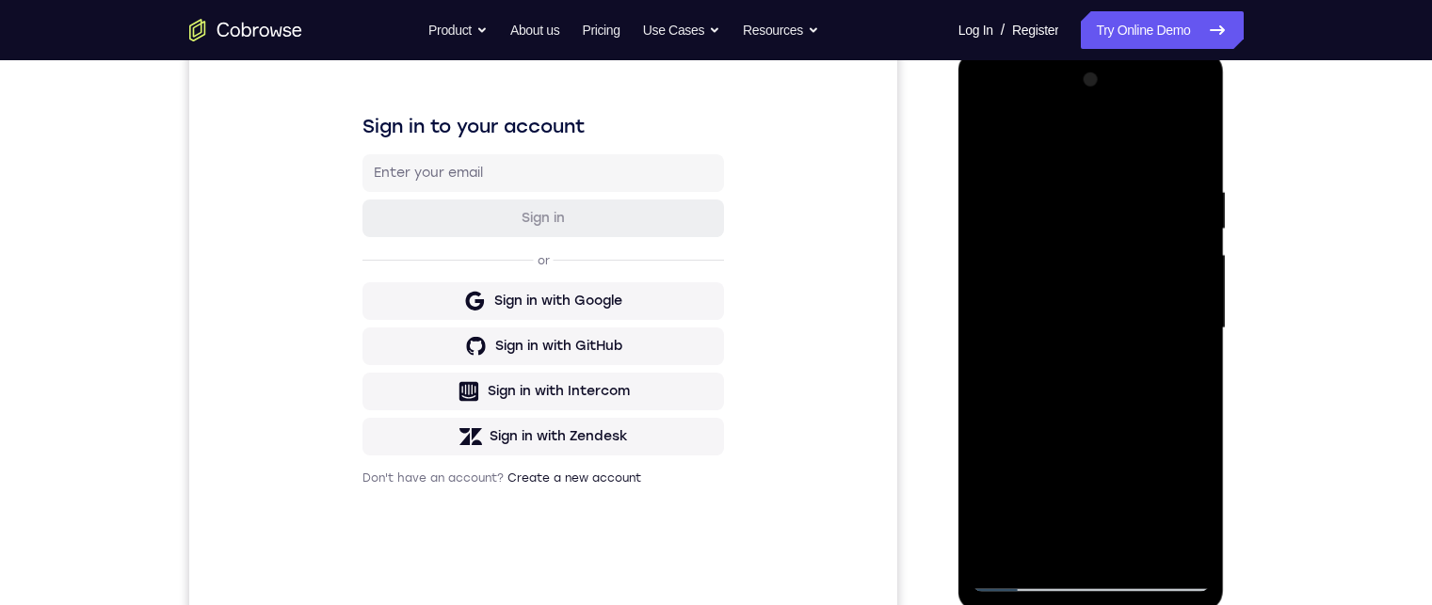
click at [1161, 393] on div at bounding box center [1090, 328] width 237 height 527
drag, startPoint x: 1162, startPoint y: 304, endPoint x: 1170, endPoint y: 355, distance: 51.4
click at [1162, 372] on div at bounding box center [1090, 328] width 237 height 527
click at [1191, 323] on div at bounding box center [1090, 328] width 237 height 527
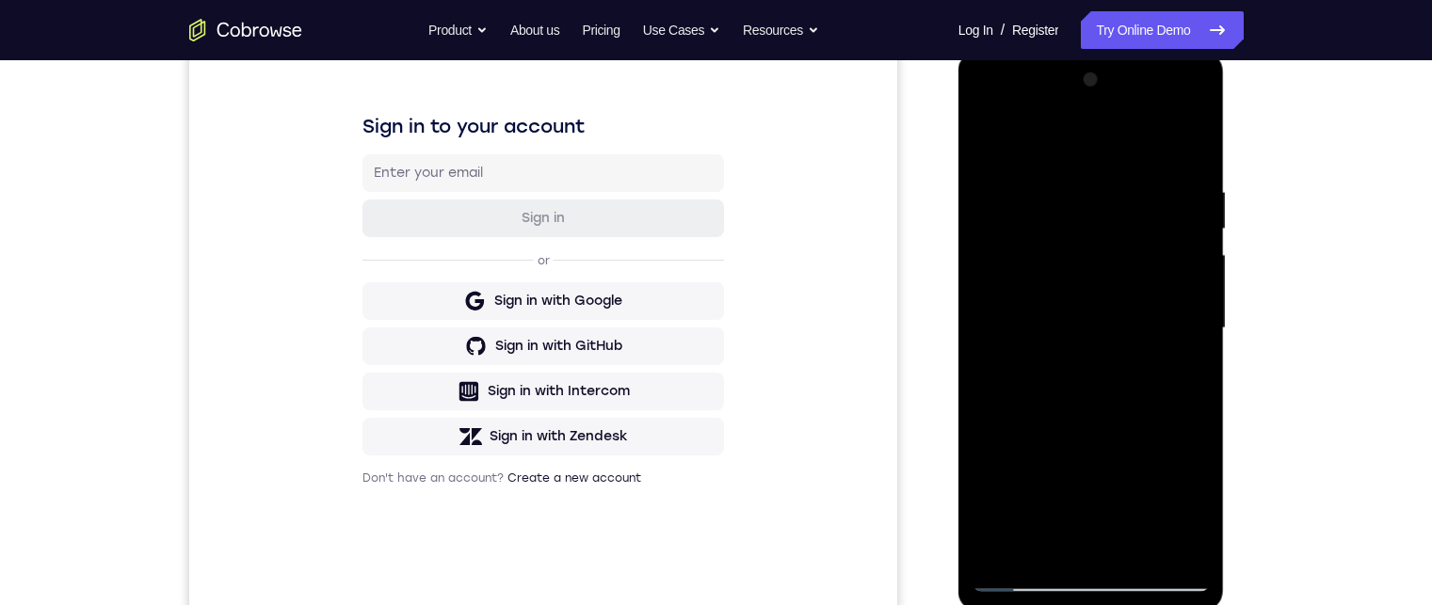
click at [1191, 323] on div at bounding box center [1090, 328] width 237 height 527
drag, startPoint x: 1103, startPoint y: 368, endPoint x: 1096, endPoint y: 188, distance: 179.9
click at [1096, 191] on div at bounding box center [1090, 328] width 237 height 527
click at [1109, 202] on div at bounding box center [1090, 328] width 237 height 527
click at [1070, 308] on div at bounding box center [1090, 328] width 237 height 527
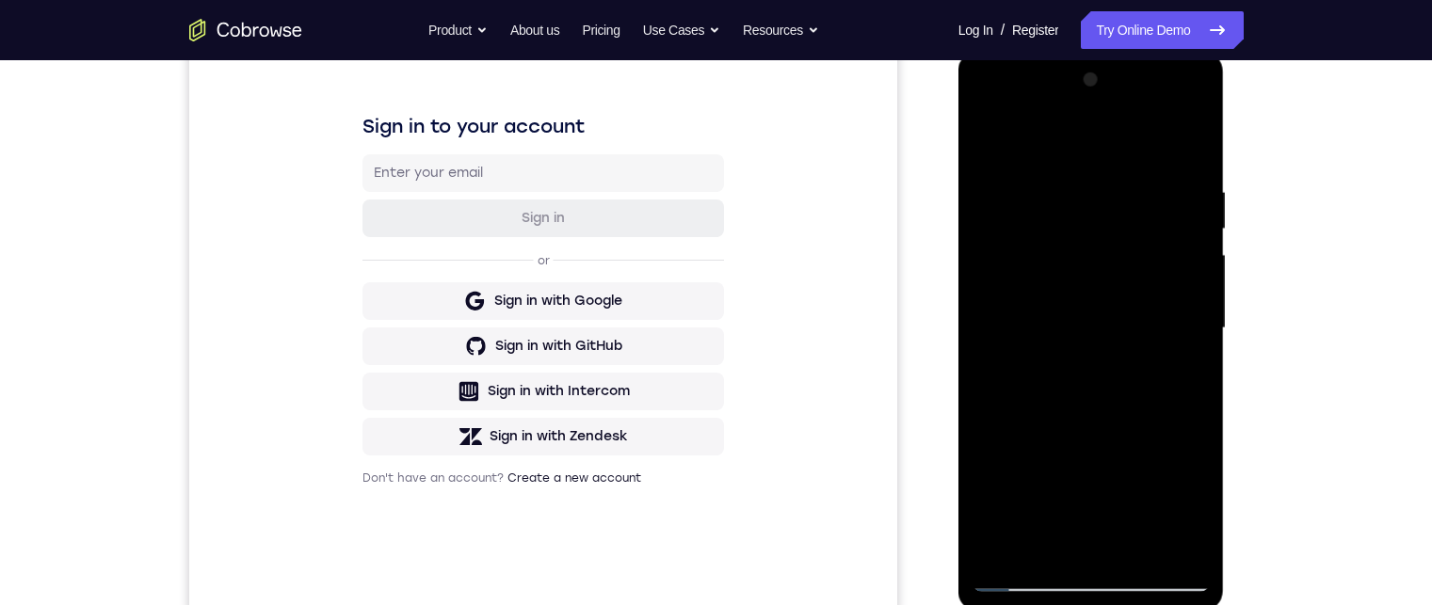
drag, startPoint x: 1107, startPoint y: 315, endPoint x: 1114, endPoint y: 198, distance: 117.9
click at [1114, 197] on div at bounding box center [1090, 328] width 237 height 527
drag, startPoint x: 1096, startPoint y: 361, endPoint x: 1093, endPoint y: 210, distance: 151.6
click at [1093, 251] on div at bounding box center [1090, 328] width 237 height 527
drag, startPoint x: 1096, startPoint y: 376, endPoint x: 1096, endPoint y: 274, distance: 101.6
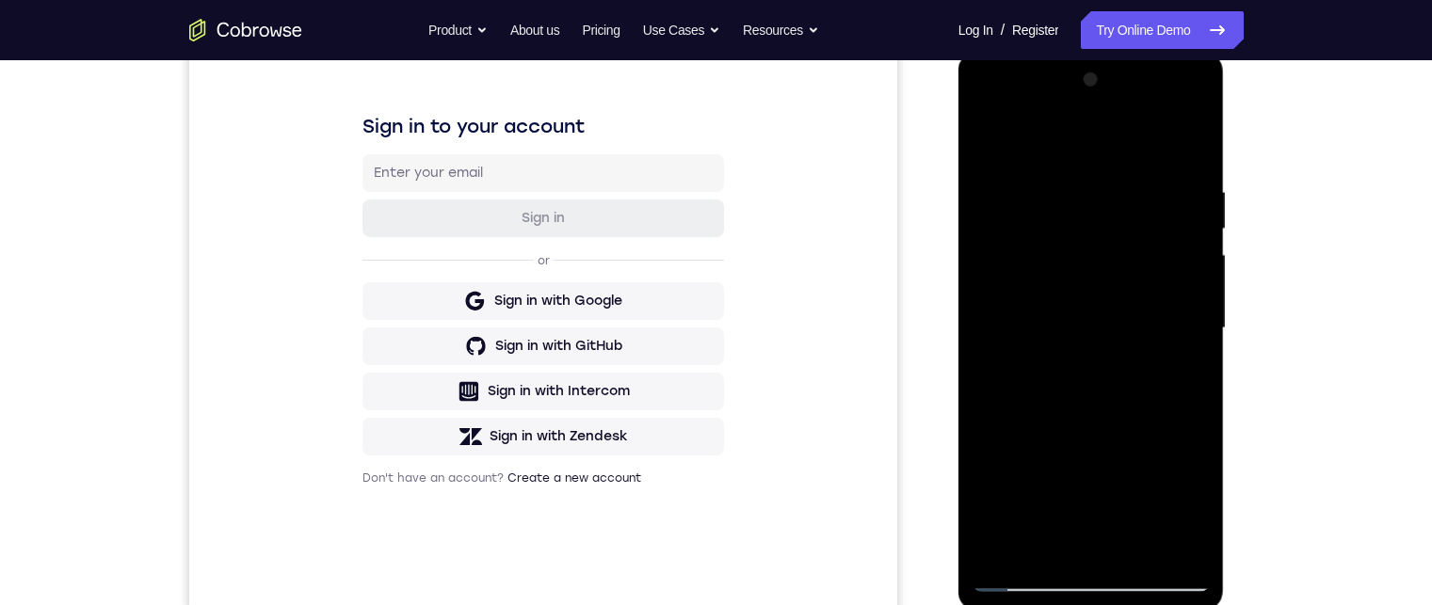
click at [1096, 276] on div at bounding box center [1090, 328] width 237 height 527
click at [1084, 338] on div at bounding box center [1090, 328] width 237 height 527
drag, startPoint x: 1080, startPoint y: 423, endPoint x: 1080, endPoint y: 248, distance: 175.1
click at [1080, 248] on div at bounding box center [1090, 328] width 237 height 527
drag, startPoint x: 1070, startPoint y: 400, endPoint x: 1059, endPoint y: 257, distance: 143.5
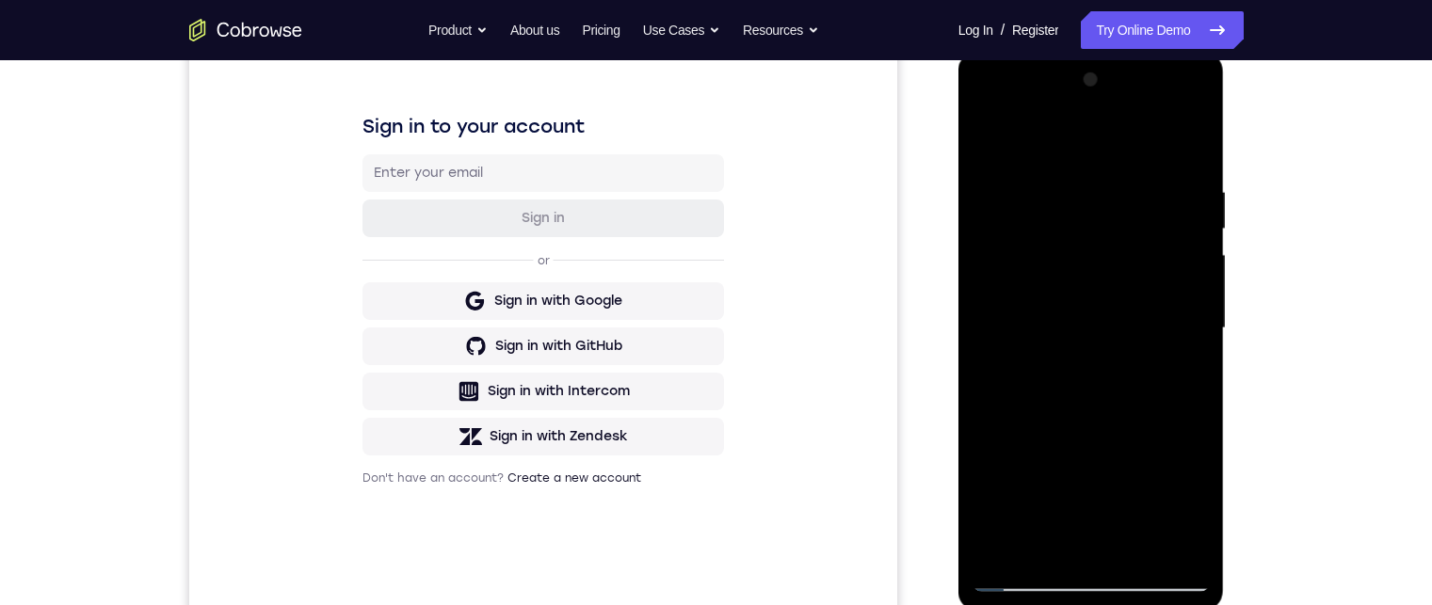
click at [1059, 264] on div at bounding box center [1090, 328] width 237 height 527
drag, startPoint x: 1054, startPoint y: 412, endPoint x: 1063, endPoint y: 244, distance: 168.7
click at [1063, 246] on div at bounding box center [1090, 328] width 237 height 527
drag, startPoint x: 1068, startPoint y: 402, endPoint x: 1061, endPoint y: 311, distance: 91.6
click at [1062, 247] on div at bounding box center [1090, 328] width 237 height 527
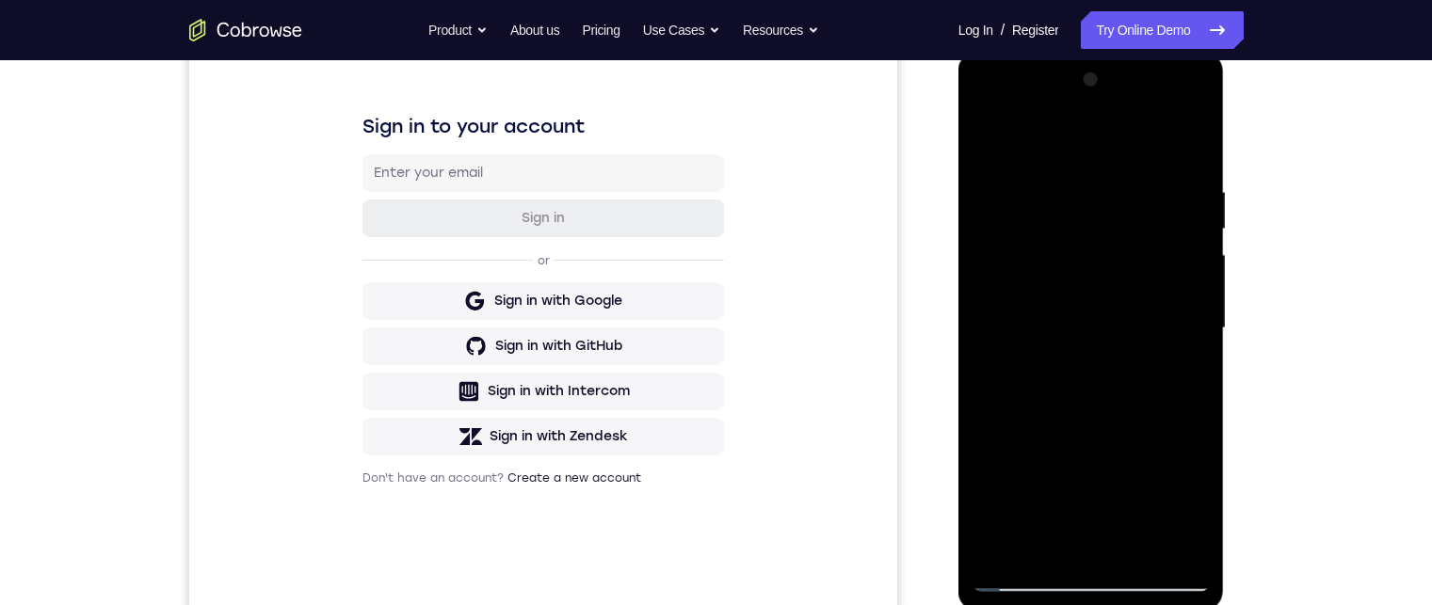
click at [1205, 319] on div at bounding box center [1090, 328] width 237 height 527
click at [1200, 320] on div at bounding box center [1090, 328] width 237 height 527
drag, startPoint x: 1090, startPoint y: 264, endPoint x: 1083, endPoint y: 152, distance: 112.2
click at [1083, 155] on div at bounding box center [1090, 328] width 237 height 527
drag, startPoint x: 1076, startPoint y: 252, endPoint x: 1077, endPoint y: 231, distance: 21.7
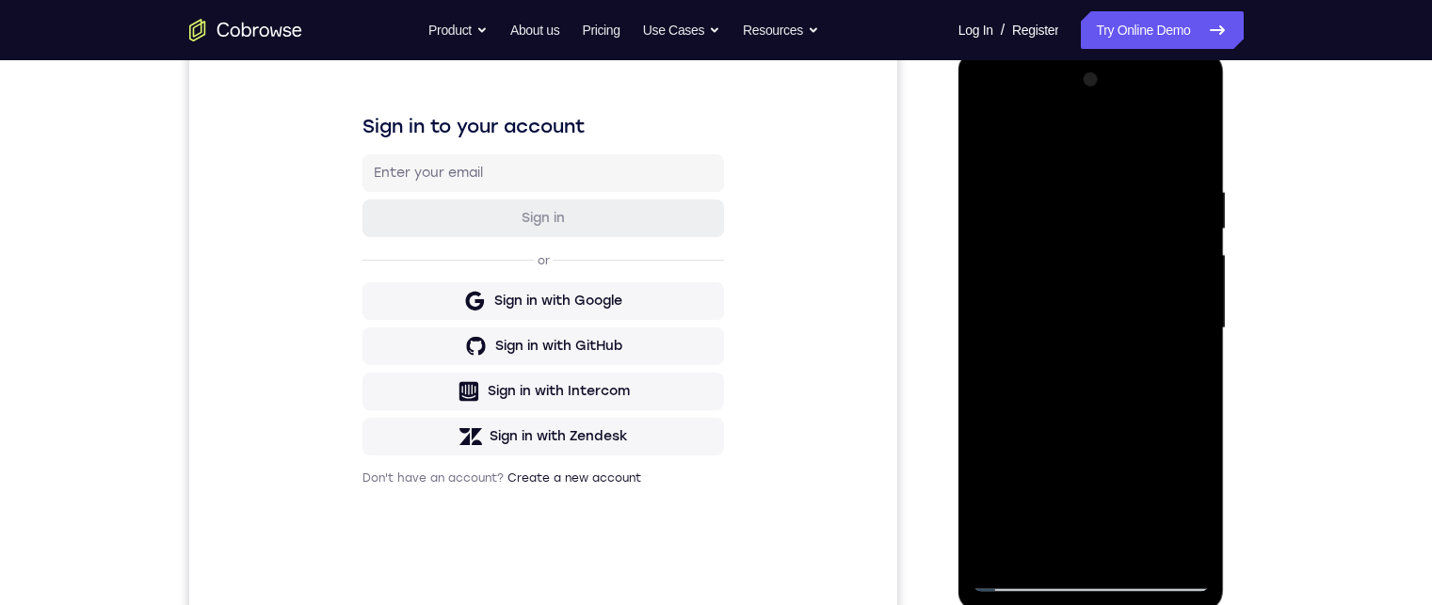
click at [1077, 231] on div at bounding box center [1090, 328] width 237 height 527
drag, startPoint x: 1046, startPoint y: 237, endPoint x: 1046, endPoint y: 193, distance: 44.2
click at [1046, 198] on div at bounding box center [1090, 328] width 237 height 527
drag, startPoint x: 1056, startPoint y: 363, endPoint x: 1048, endPoint y: 224, distance: 139.6
click at [1048, 228] on div at bounding box center [1090, 328] width 237 height 527
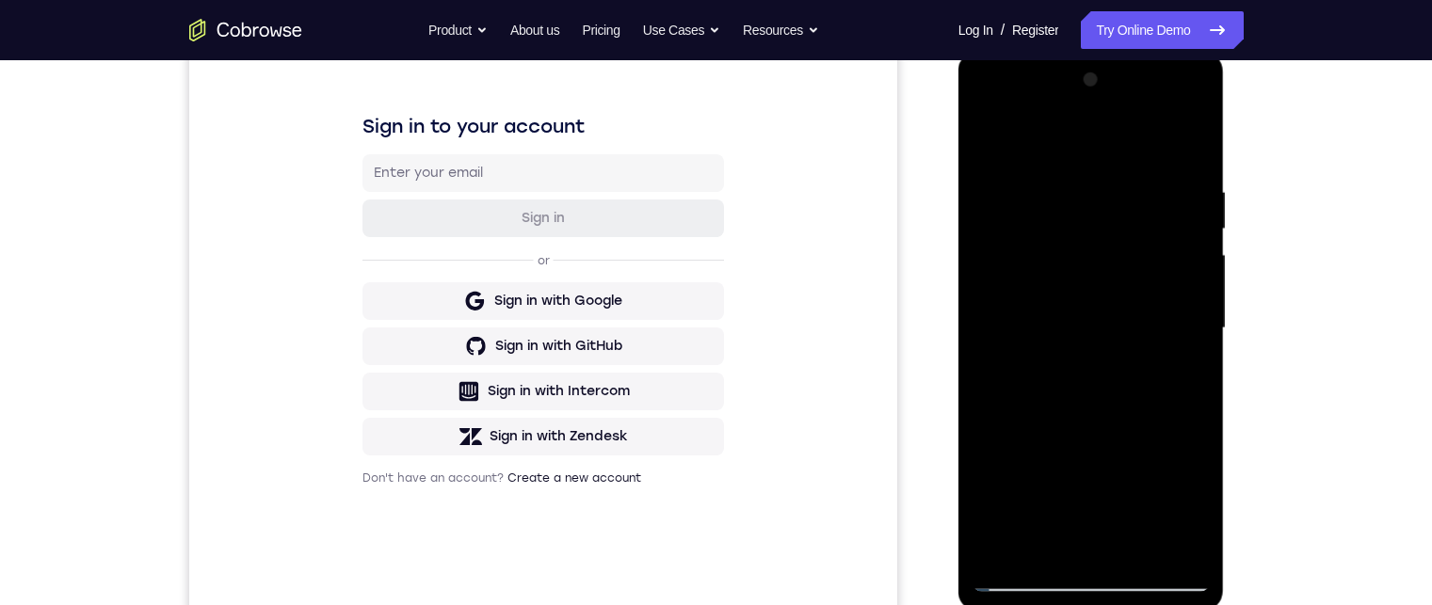
click at [1084, 268] on div at bounding box center [1090, 328] width 237 height 527
drag, startPoint x: 1097, startPoint y: 384, endPoint x: 1093, endPoint y: 231, distance: 153.5
click at [1094, 228] on div at bounding box center [1090, 328] width 237 height 527
click at [1124, 248] on div at bounding box center [1090, 328] width 237 height 527
click at [1203, 349] on div at bounding box center [1090, 328] width 237 height 527
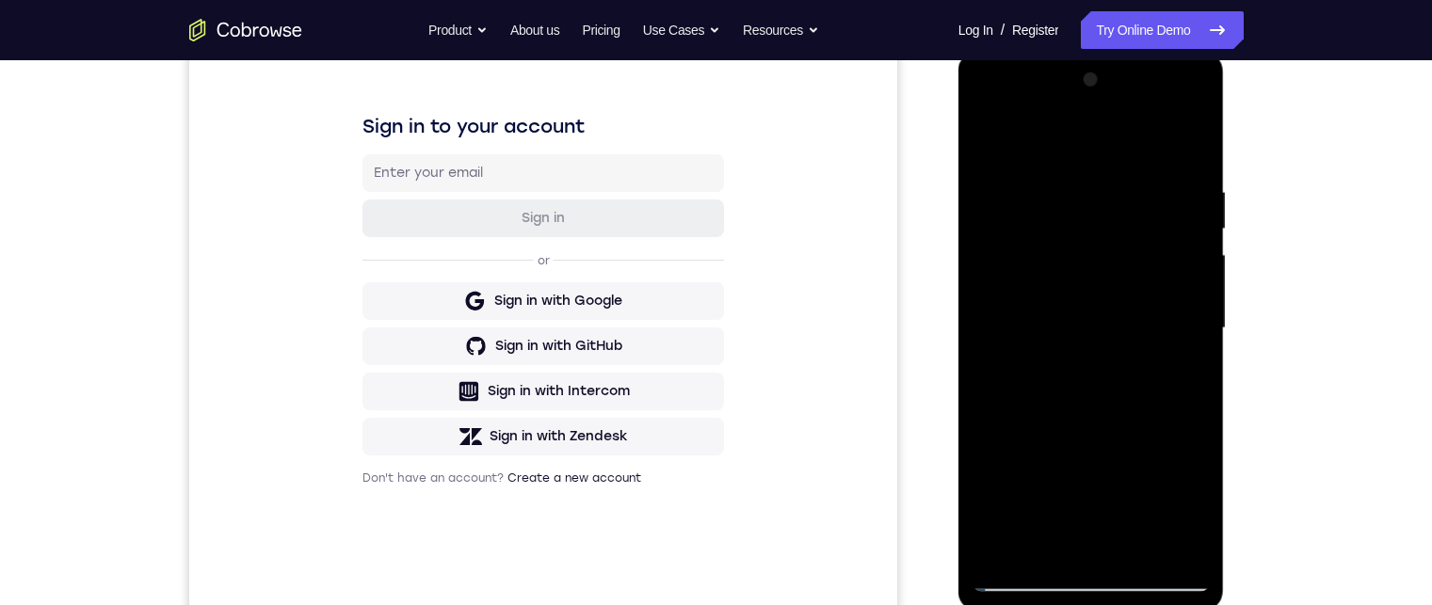
drag, startPoint x: 1112, startPoint y: 363, endPoint x: 1107, endPoint y: 182, distance: 181.7
click at [1109, 186] on div at bounding box center [1090, 328] width 237 height 527
drag, startPoint x: 1101, startPoint y: 201, endPoint x: 1096, endPoint y: 162, distance: 39.8
click at [1099, 154] on div at bounding box center [1090, 328] width 237 height 527
drag, startPoint x: 1084, startPoint y: 387, endPoint x: 1059, endPoint y: 169, distance: 218.9
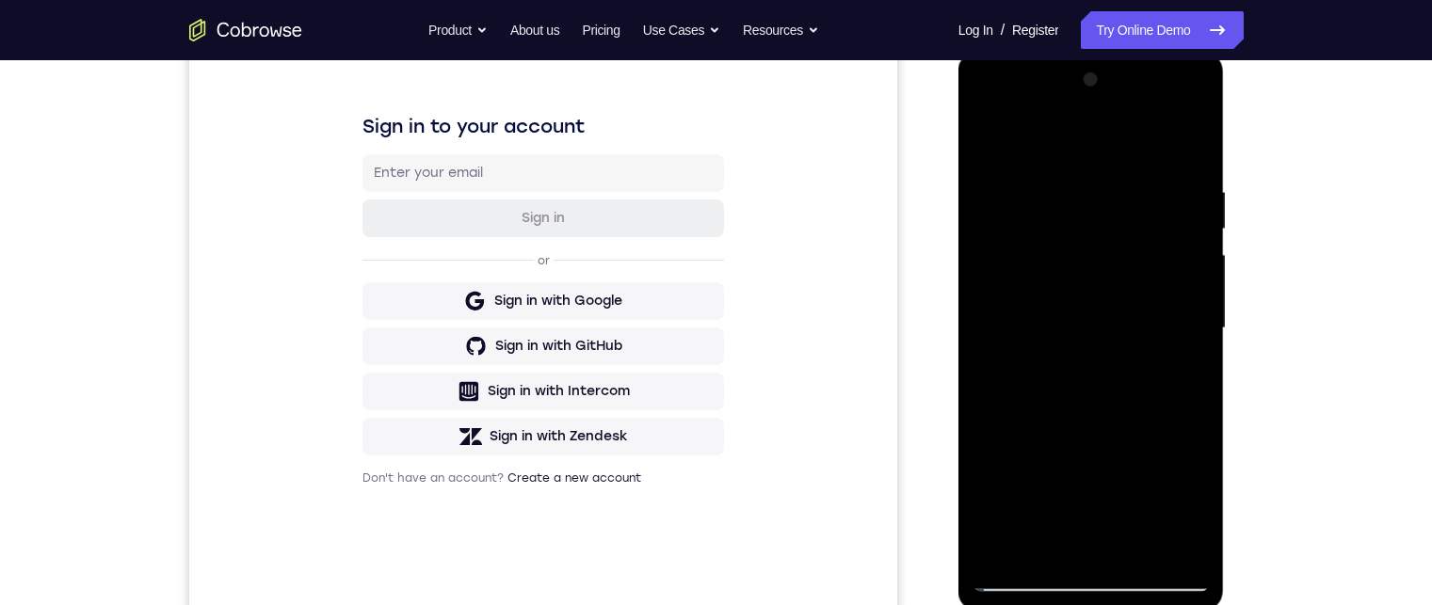
click at [1062, 173] on div at bounding box center [1090, 328] width 237 height 527
drag, startPoint x: 1064, startPoint y: 282, endPoint x: 1056, endPoint y: 191, distance: 91.6
click at [1056, 191] on div at bounding box center [1090, 328] width 237 height 527
click at [1091, 300] on div at bounding box center [1090, 328] width 237 height 527
click at [1193, 330] on div at bounding box center [1090, 328] width 237 height 527
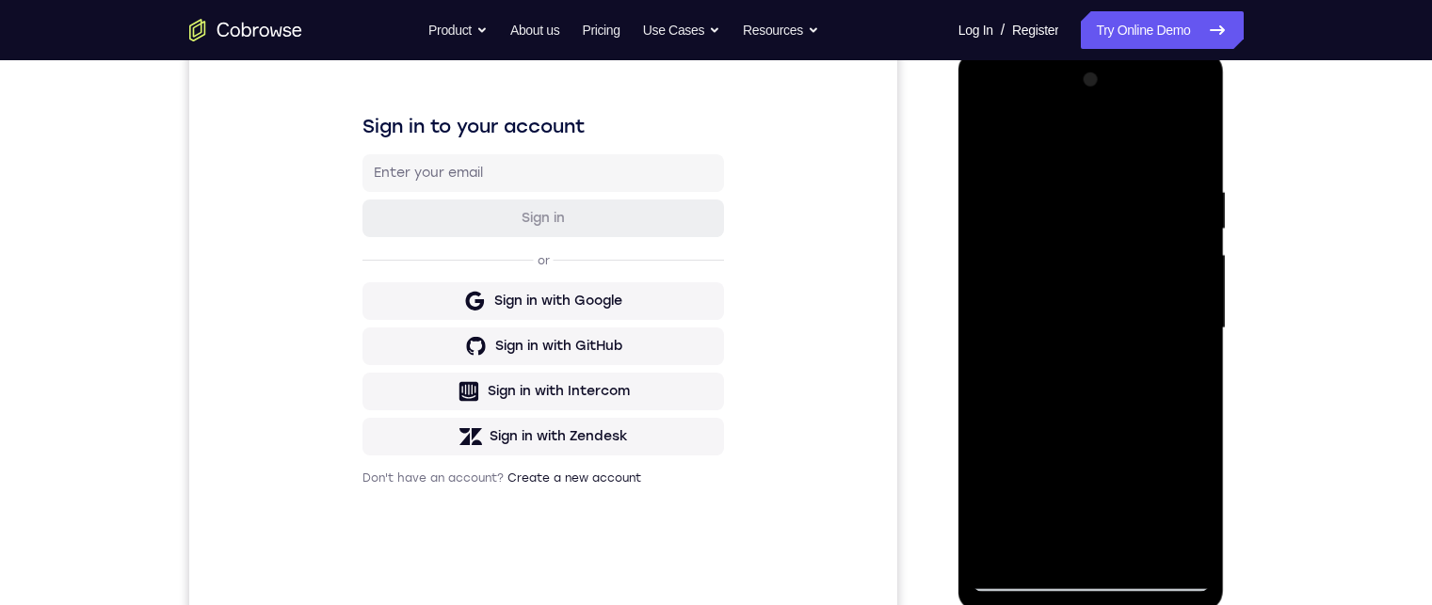
click at [1193, 330] on div at bounding box center [1090, 328] width 237 height 527
drag, startPoint x: 1149, startPoint y: 427, endPoint x: 1105, endPoint y: 148, distance: 283.0
click at [1105, 147] on div at bounding box center [1090, 328] width 237 height 527
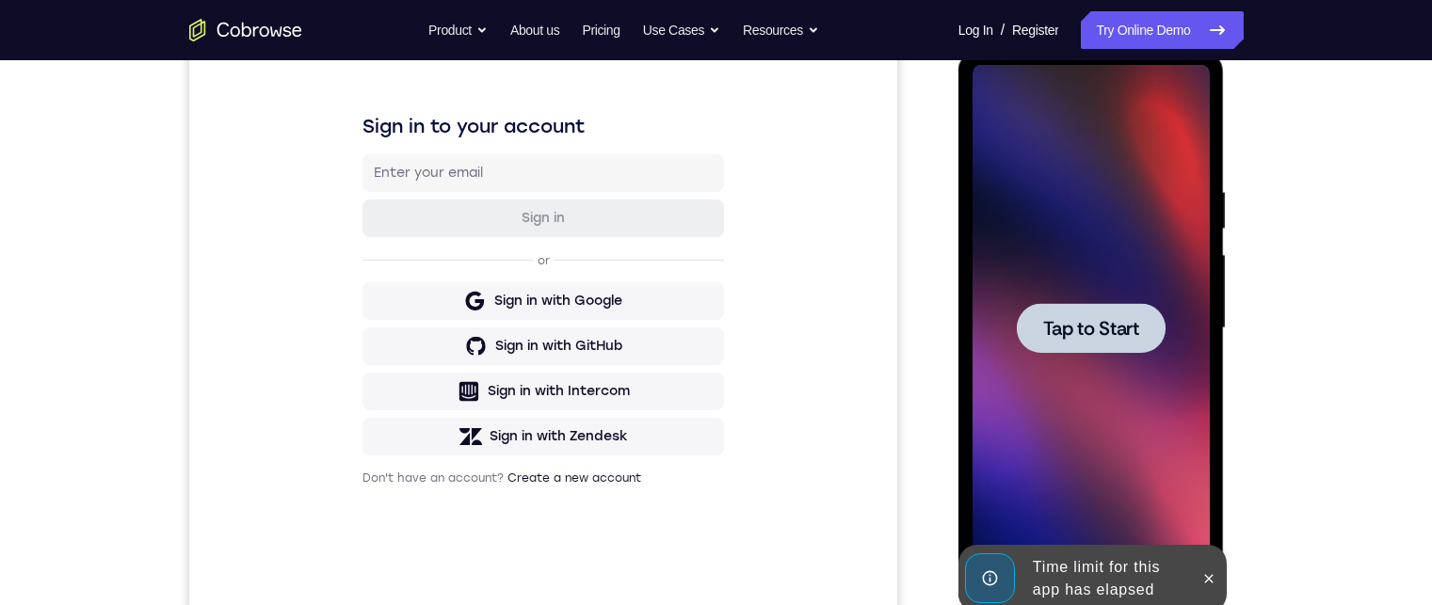
click at [1121, 337] on span "Tap to Start" at bounding box center [1091, 328] width 96 height 19
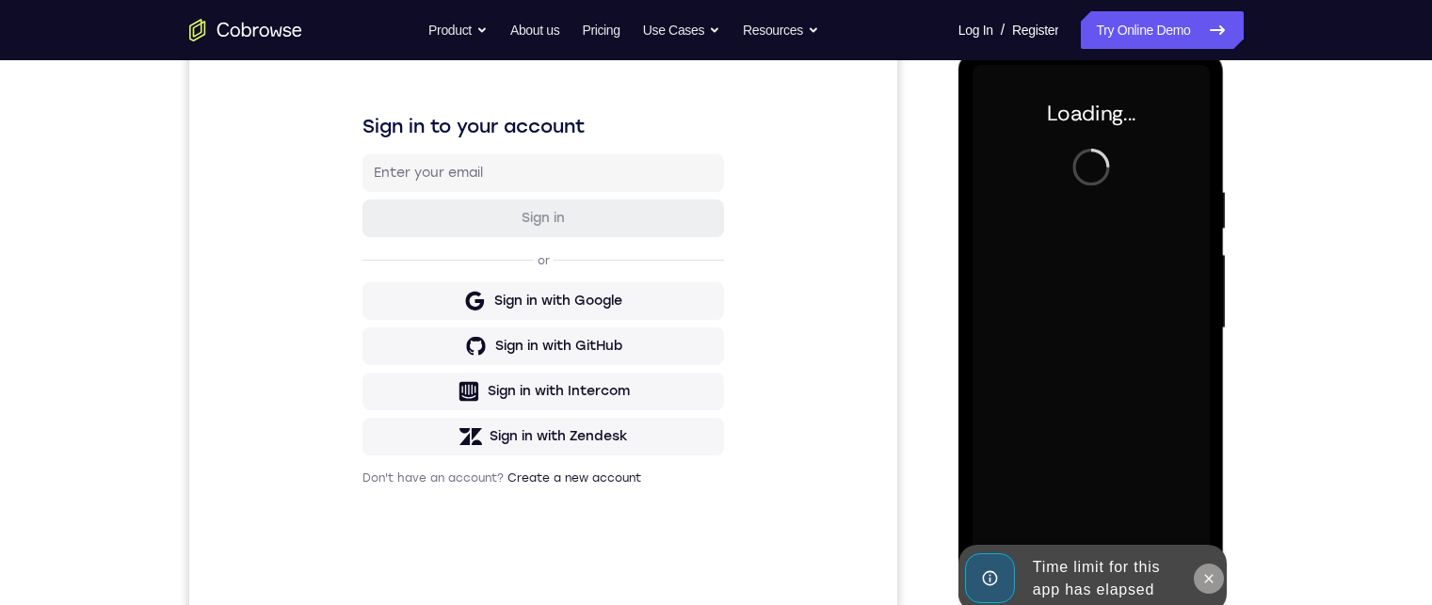
click at [1218, 577] on button at bounding box center [1208, 579] width 30 height 30
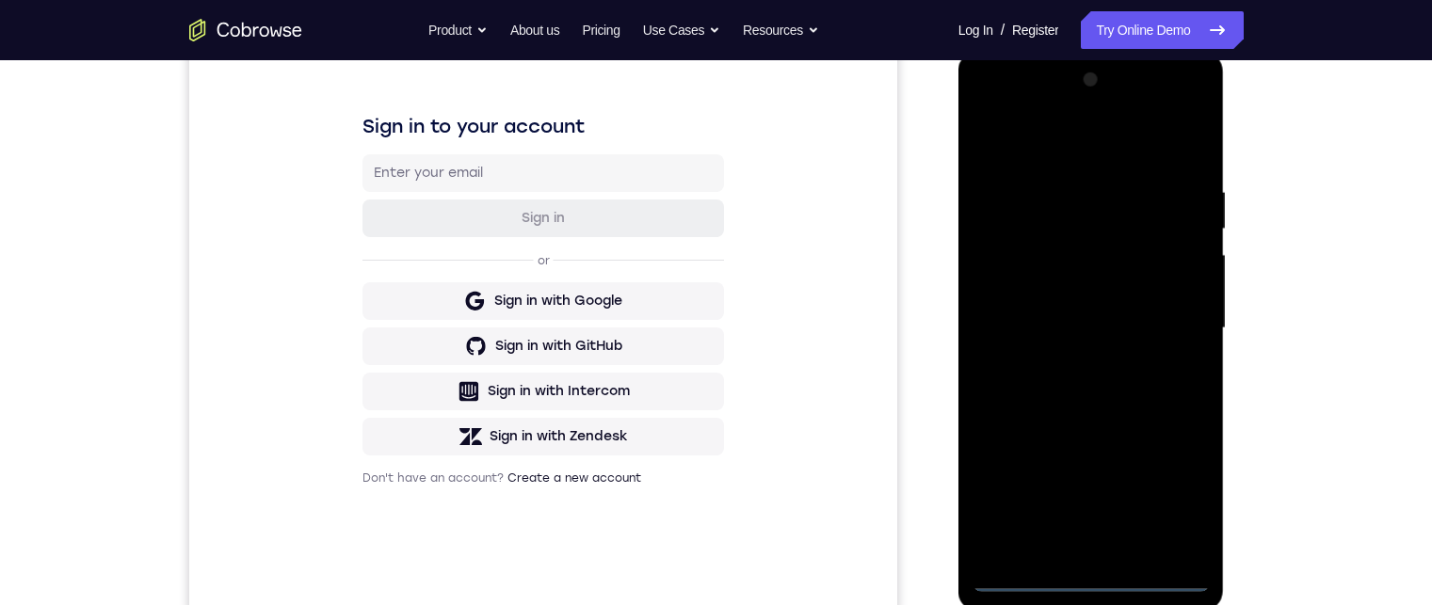
click at [1104, 582] on div at bounding box center [1090, 328] width 237 height 527
click at [1160, 484] on div at bounding box center [1090, 328] width 237 height 527
click at [1137, 130] on div at bounding box center [1090, 328] width 237 height 527
click at [1161, 333] on div at bounding box center [1090, 328] width 237 height 527
click at [1182, 291] on div at bounding box center [1090, 328] width 237 height 527
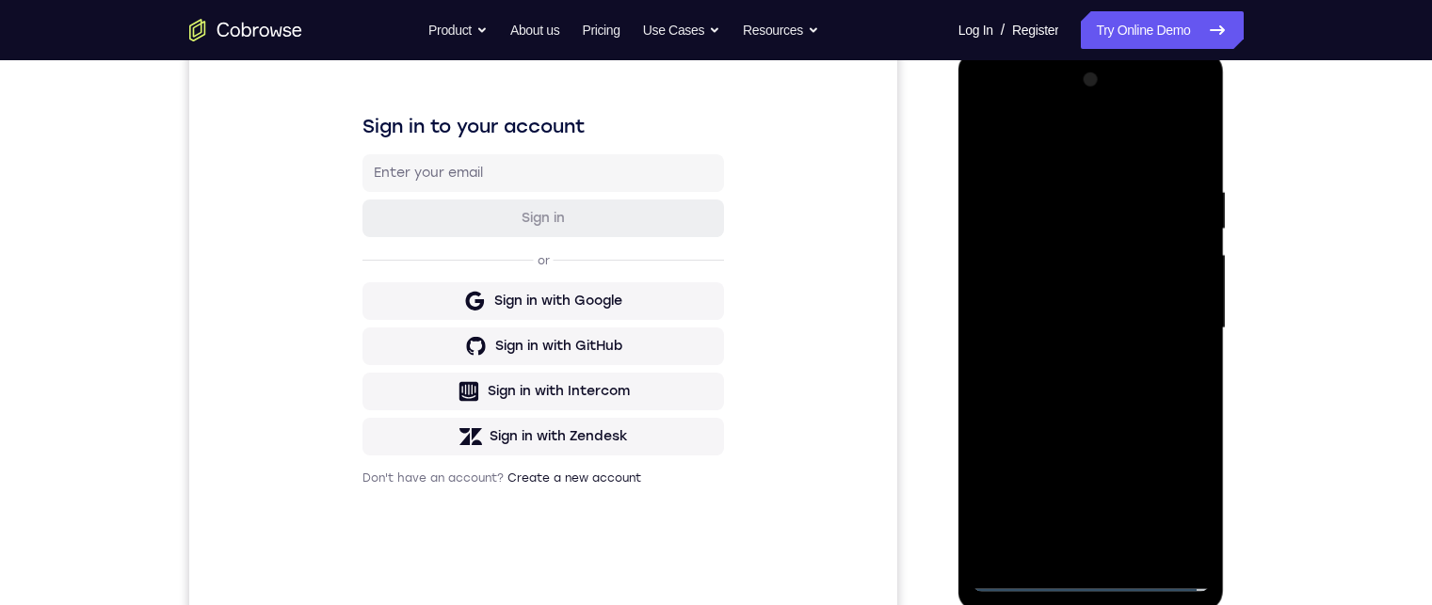
click at [1072, 361] on div at bounding box center [1090, 328] width 237 height 527
click at [1087, 317] on div at bounding box center [1090, 328] width 237 height 527
click at [1096, 292] on div at bounding box center [1090, 328] width 237 height 527
click at [1080, 338] on div at bounding box center [1090, 328] width 237 height 527
drag, startPoint x: 1058, startPoint y: 376, endPoint x: 1058, endPoint y: 309, distance: 67.8
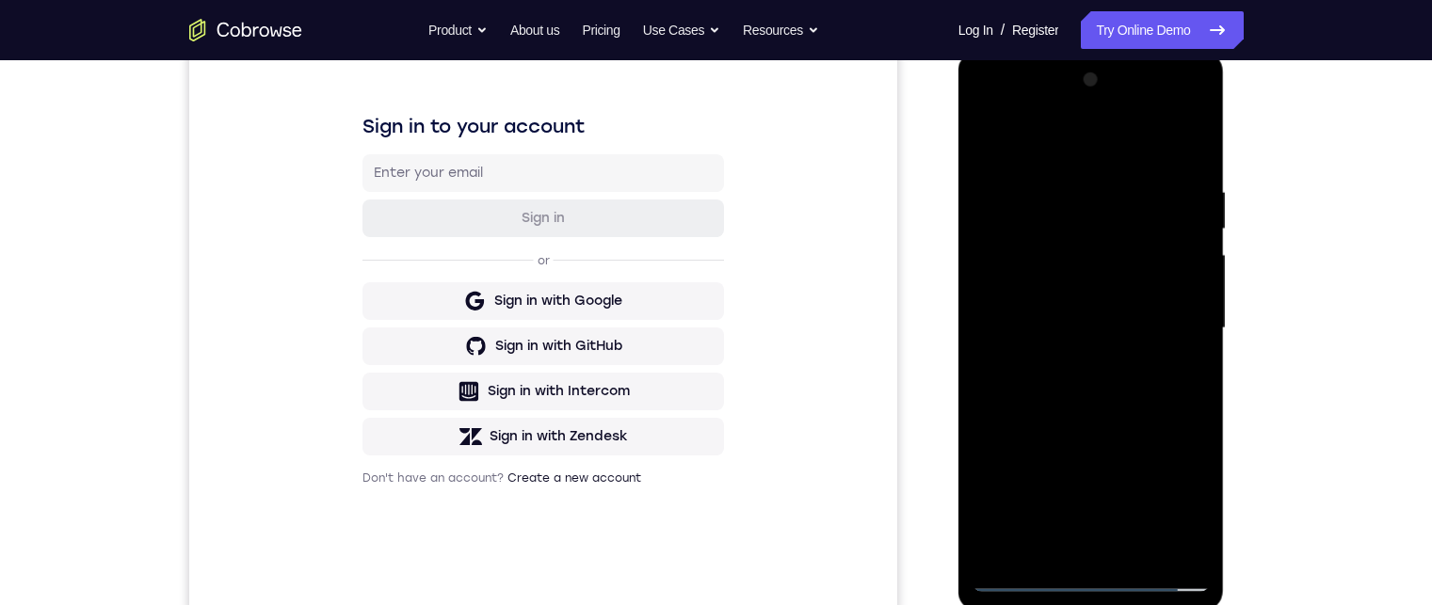
click at [1058, 309] on div at bounding box center [1090, 328] width 237 height 527
click at [1077, 369] on div at bounding box center [1090, 328] width 237 height 527
drag, startPoint x: 1077, startPoint y: 379, endPoint x: 1082, endPoint y: 328, distance: 51.1
click at [1080, 334] on div at bounding box center [1090, 328] width 237 height 527
drag, startPoint x: 1086, startPoint y: 364, endPoint x: 1087, endPoint y: 304, distance: 60.2
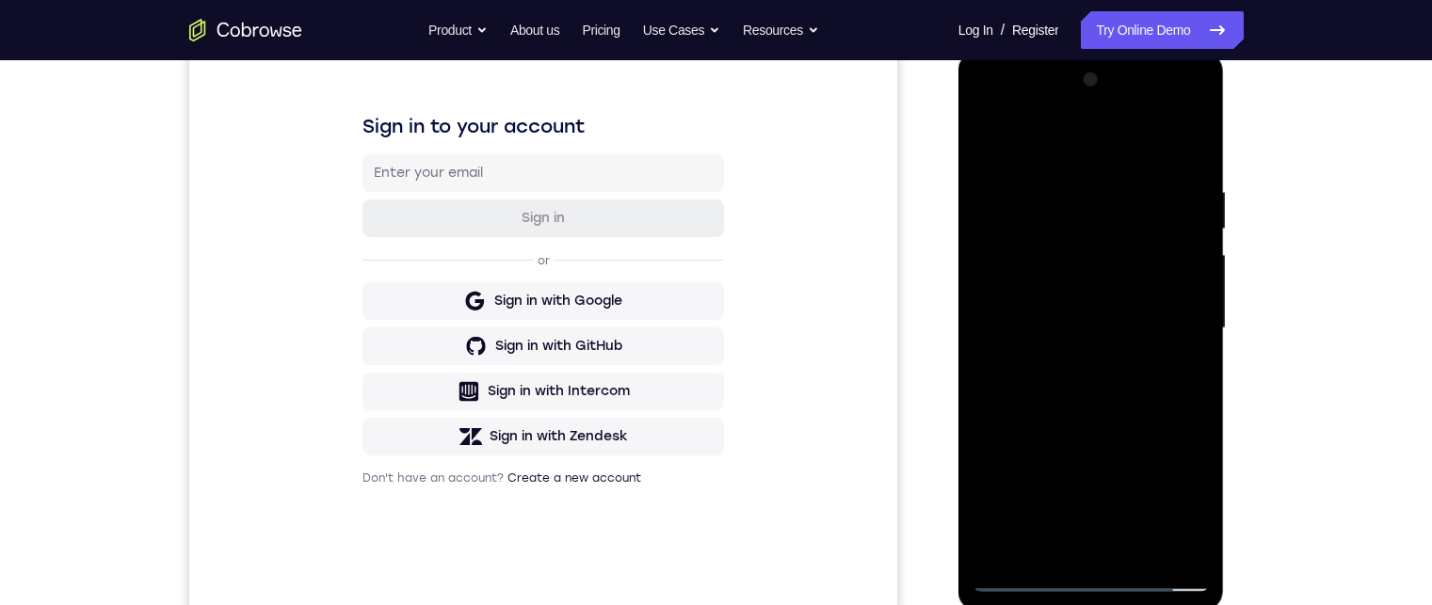
click at [1087, 304] on div at bounding box center [1090, 328] width 237 height 527
click at [1194, 214] on div at bounding box center [1090, 328] width 237 height 527
drag, startPoint x: 1113, startPoint y: 309, endPoint x: 1114, endPoint y: 331, distance: 22.6
click at [1114, 331] on div at bounding box center [1090, 328] width 237 height 527
drag, startPoint x: 1073, startPoint y: 408, endPoint x: 1128, endPoint y: 372, distance: 65.8
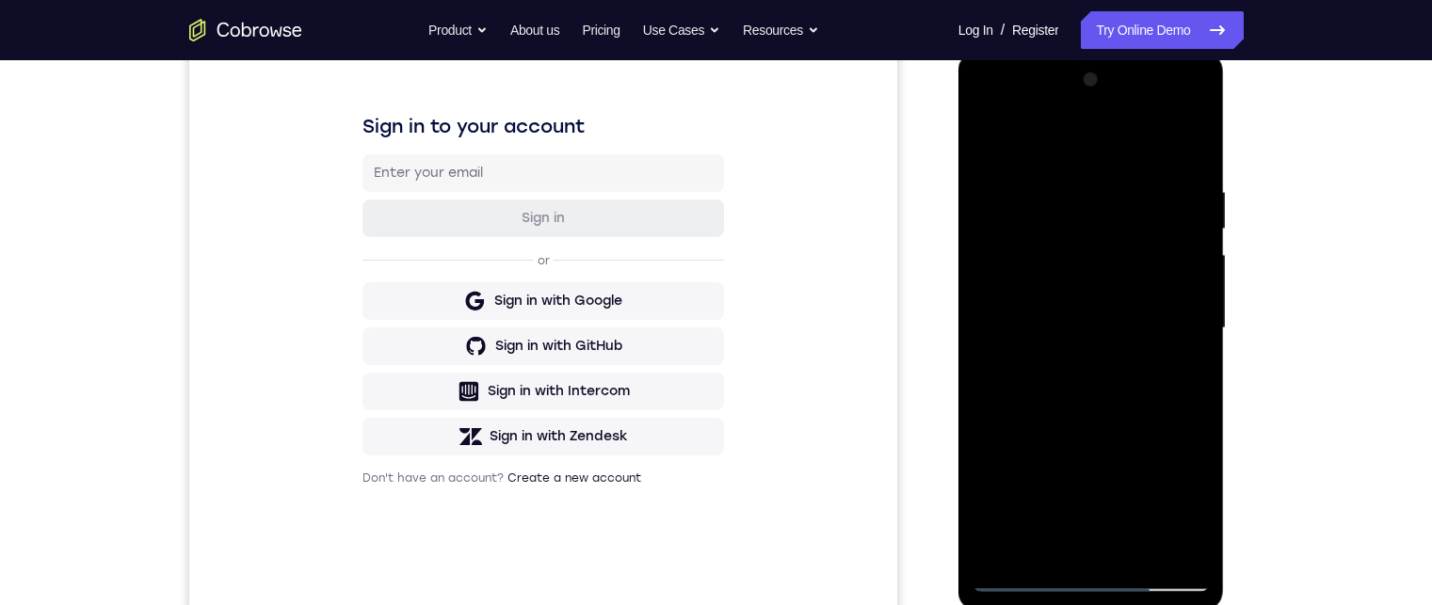
click at [1080, 232] on div at bounding box center [1090, 328] width 237 height 527
drag, startPoint x: 1145, startPoint y: 377, endPoint x: 1141, endPoint y: 298, distance: 79.2
click at [1143, 264] on div at bounding box center [1090, 328] width 237 height 527
drag, startPoint x: 1132, startPoint y: 344, endPoint x: 1131, endPoint y: 262, distance: 81.9
click at [1132, 262] on div at bounding box center [1090, 328] width 237 height 527
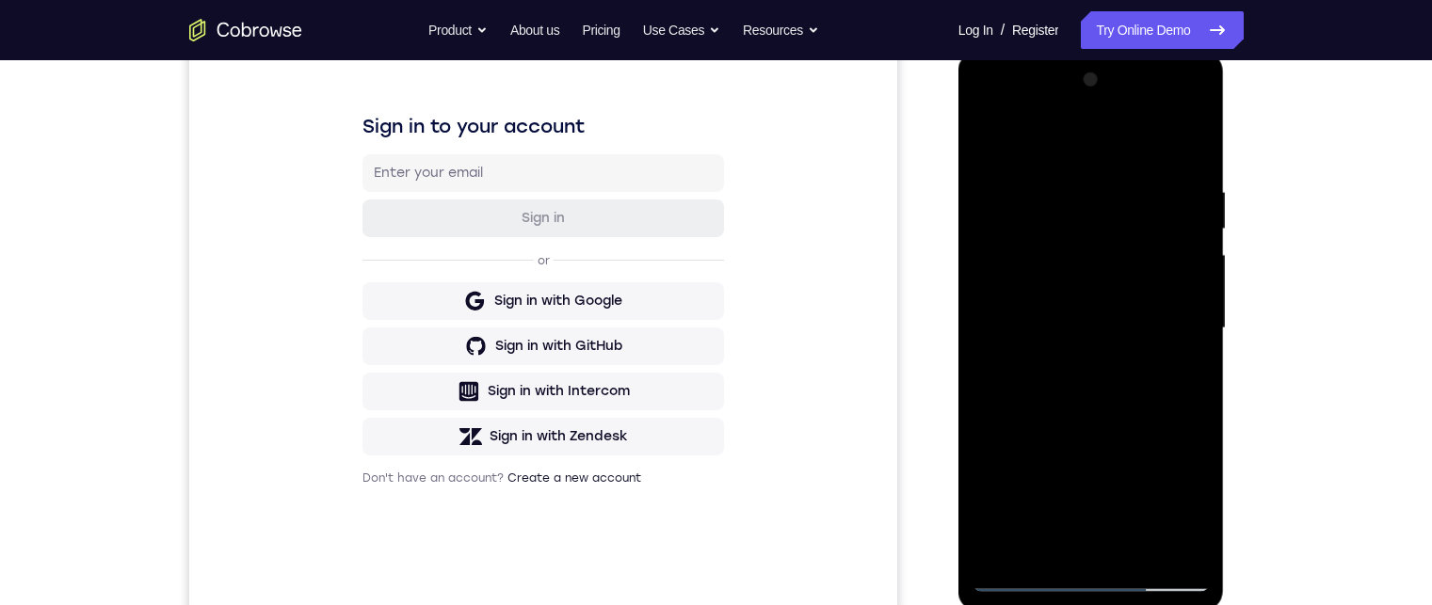
click at [1099, 228] on div at bounding box center [1090, 328] width 237 height 527
drag, startPoint x: 1096, startPoint y: 269, endPoint x: 1096, endPoint y: 224, distance: 45.2
click at [1096, 222] on div at bounding box center [1090, 328] width 237 height 527
click at [1096, 300] on div at bounding box center [1090, 328] width 237 height 527
drag, startPoint x: 1103, startPoint y: 364, endPoint x: 1106, endPoint y: 388, distance: 23.7
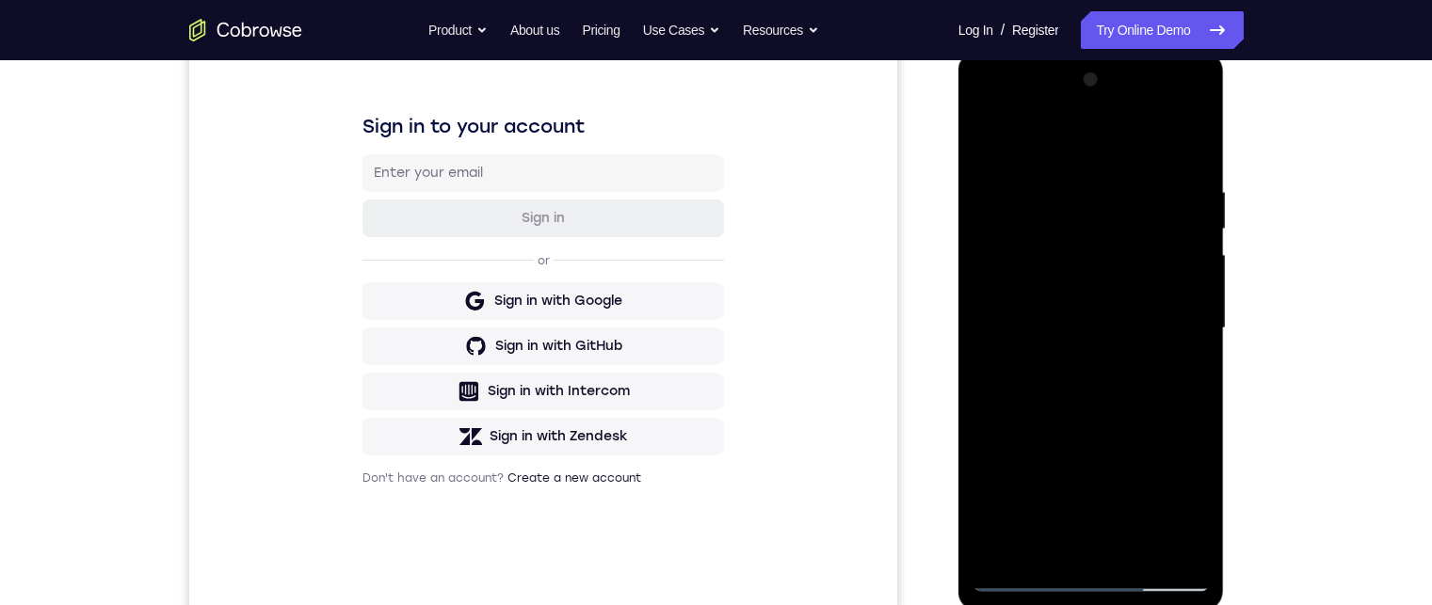
click at [1106, 392] on div at bounding box center [1090, 328] width 237 height 527
drag, startPoint x: 1116, startPoint y: 334, endPoint x: 1129, endPoint y: 407, distance: 73.7
click at [1129, 408] on div at bounding box center [1090, 328] width 237 height 527
click at [1193, 331] on div at bounding box center [1090, 328] width 237 height 527
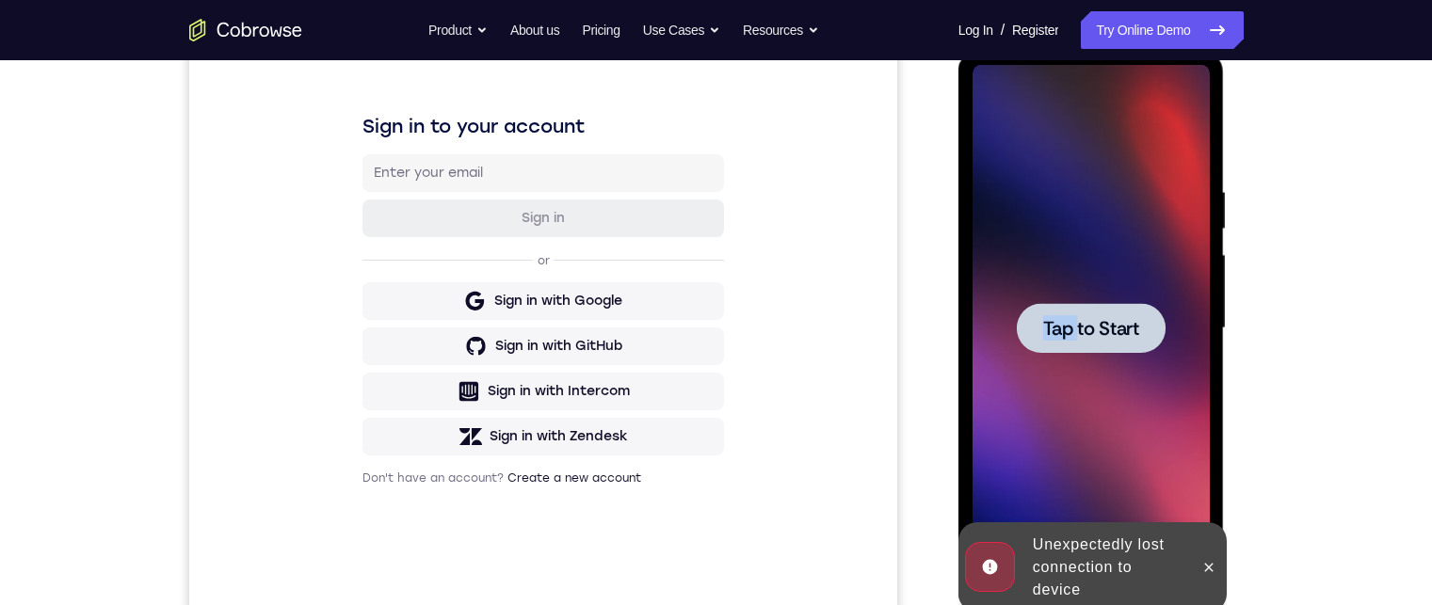
click at [1077, 330] on div "Tap to Start" at bounding box center [1090, 328] width 237 height 527
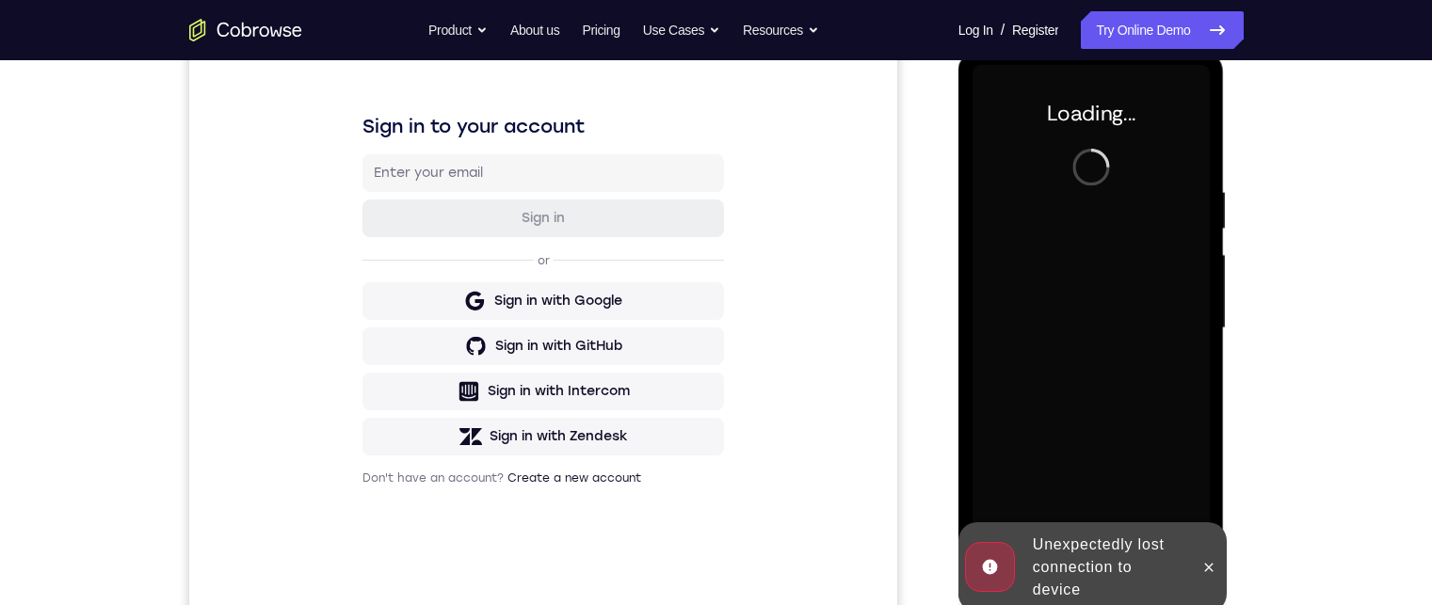
click at [1205, 564] on icon at bounding box center [1209, 567] width 8 height 8
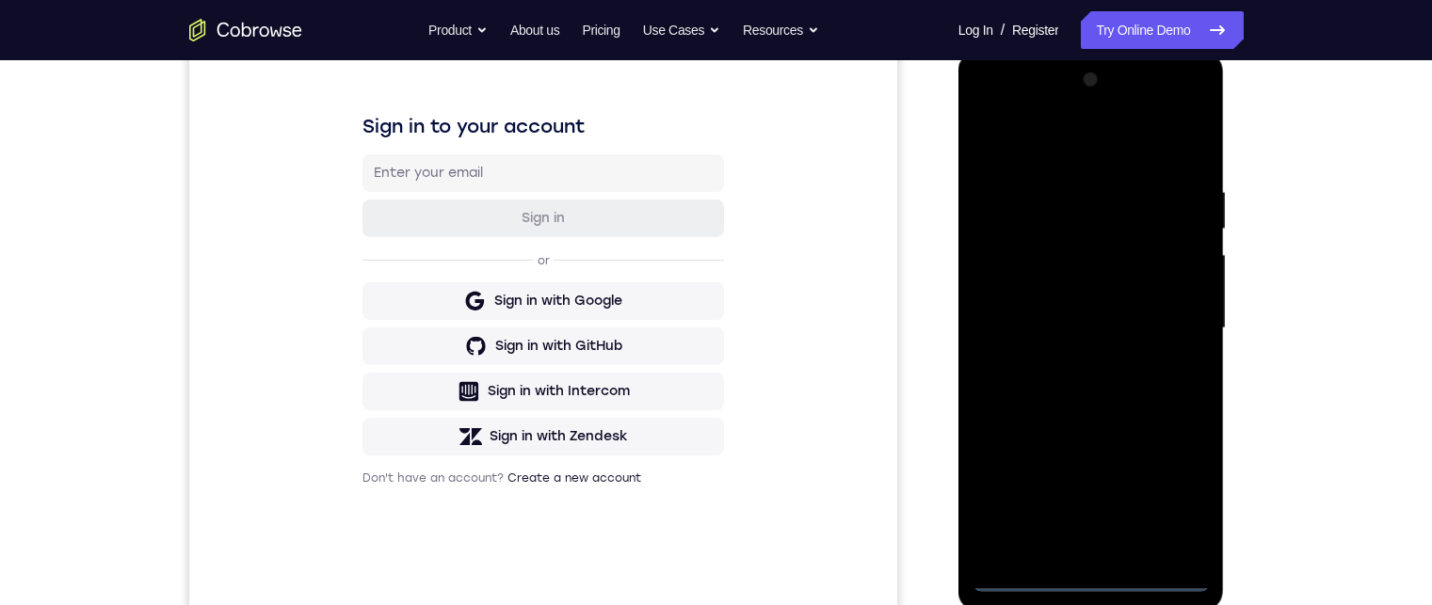
click at [1096, 580] on div at bounding box center [1090, 328] width 237 height 527
click at [1087, 577] on div at bounding box center [1090, 328] width 237 height 527
click at [1170, 498] on div at bounding box center [1090, 328] width 237 height 527
click at [1093, 144] on div at bounding box center [1090, 328] width 237 height 527
click at [1173, 300] on div at bounding box center [1090, 328] width 237 height 527
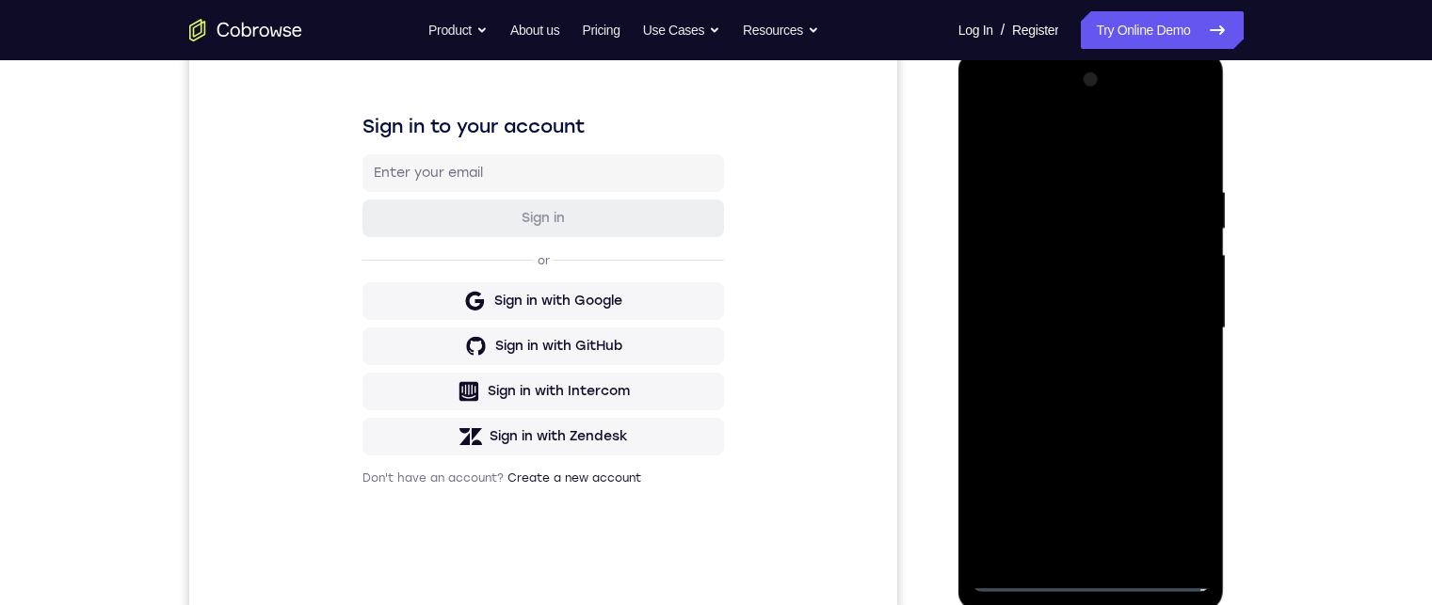
click at [1171, 315] on div at bounding box center [1090, 328] width 237 height 527
click at [1068, 554] on div at bounding box center [1090, 328] width 237 height 527
click at [1111, 315] on div at bounding box center [1090, 328] width 237 height 527
click at [1111, 296] on div at bounding box center [1090, 328] width 237 height 527
click at [1096, 337] on div at bounding box center [1090, 328] width 237 height 527
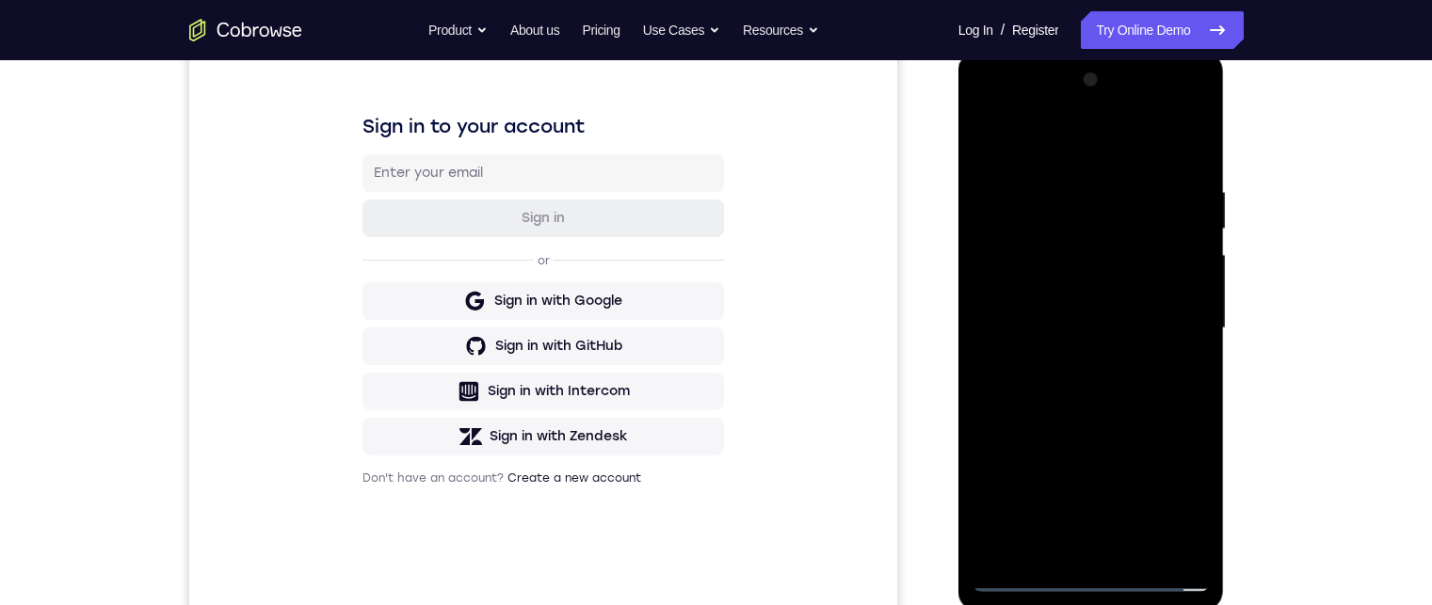
click at [1090, 386] on div at bounding box center [1090, 328] width 237 height 527
click at [1080, 401] on div at bounding box center [1090, 328] width 237 height 527
drag, startPoint x: 1119, startPoint y: 463, endPoint x: 1112, endPoint y: 365, distance: 98.2
click at [1114, 315] on div at bounding box center [1090, 328] width 237 height 527
drag, startPoint x: 1094, startPoint y: 428, endPoint x: 1068, endPoint y: 247, distance: 183.4
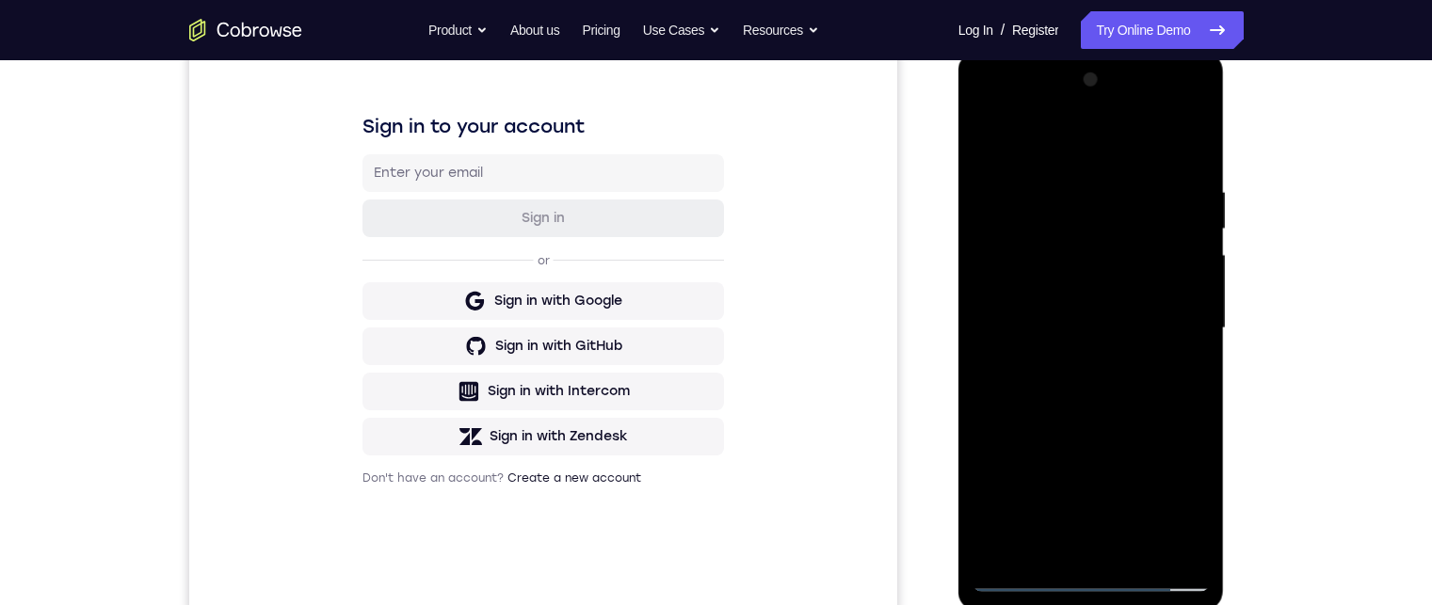
click at [1070, 256] on div at bounding box center [1090, 328] width 237 height 527
click at [1090, 280] on div at bounding box center [1090, 328] width 237 height 527
click at [1077, 302] on div at bounding box center [1090, 328] width 237 height 527
click at [1078, 353] on div at bounding box center [1090, 328] width 237 height 527
drag, startPoint x: 1094, startPoint y: 390, endPoint x: 1089, endPoint y: 330, distance: 59.5
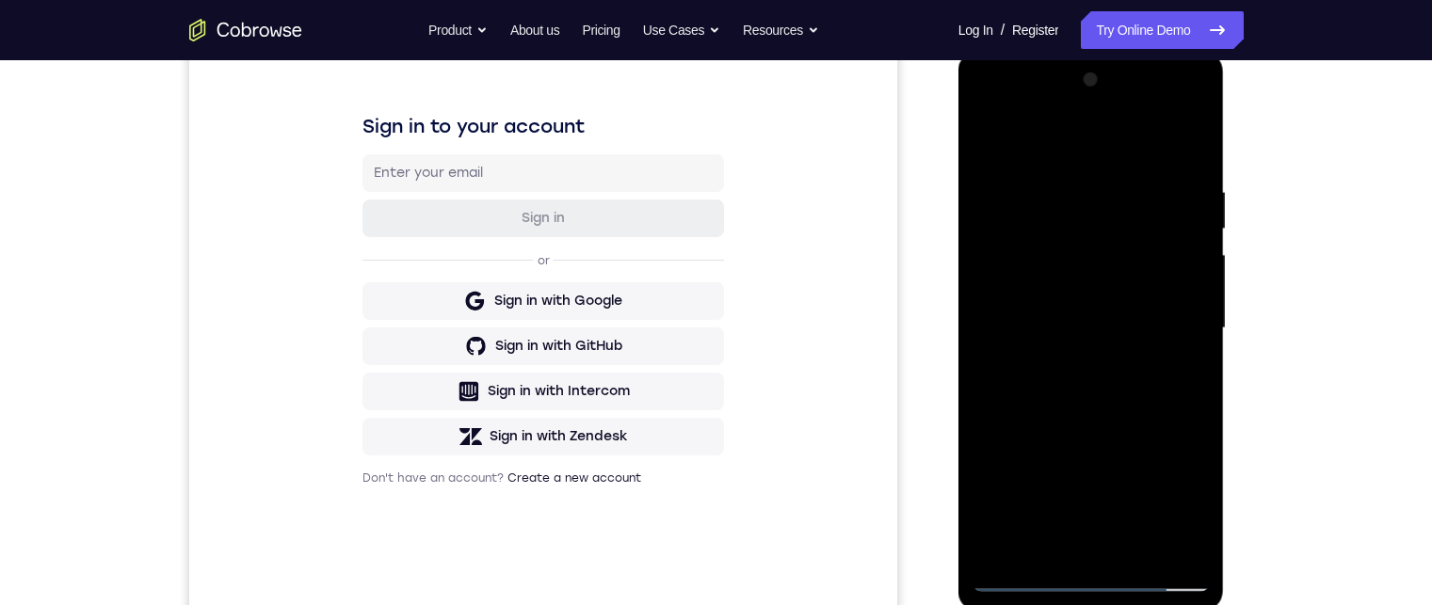
click at [1096, 331] on div at bounding box center [1090, 328] width 237 height 527
click at [1132, 337] on div at bounding box center [1090, 328] width 237 height 527
drag, startPoint x: 1135, startPoint y: 390, endPoint x: 1124, endPoint y: 291, distance: 99.5
click at [1129, 331] on div at bounding box center [1090, 328] width 237 height 527
click at [1185, 213] on div at bounding box center [1090, 328] width 237 height 527
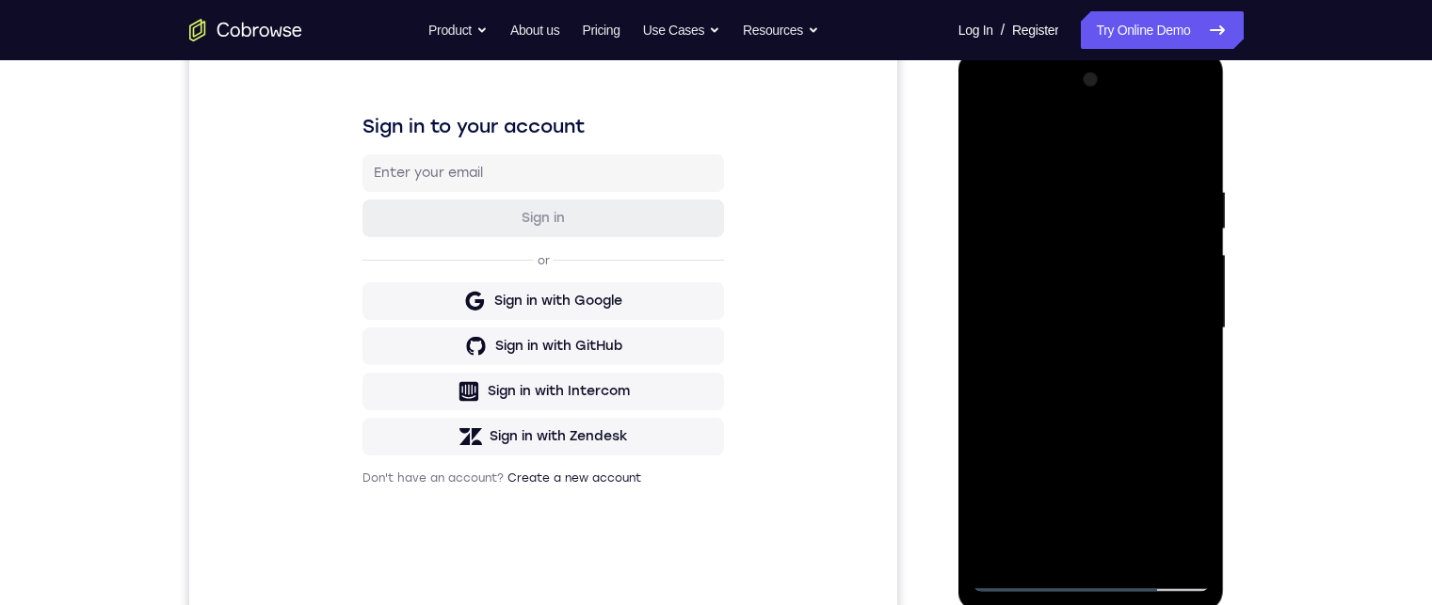
drag, startPoint x: 1170, startPoint y: 265, endPoint x: 1170, endPoint y: 299, distance: 33.9
click at [1170, 300] on div at bounding box center [1090, 328] width 237 height 527
click at [1197, 260] on div at bounding box center [1090, 328] width 237 height 527
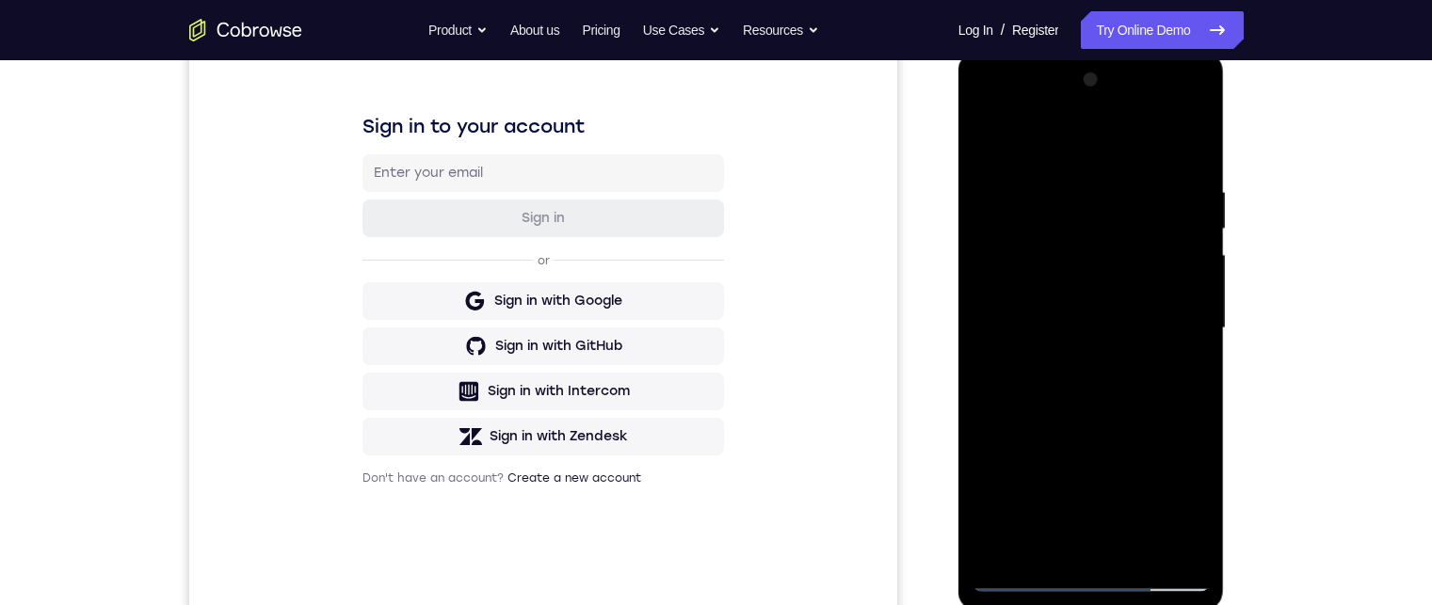
click at [984, 273] on div at bounding box center [1090, 328] width 237 height 527
click at [1205, 266] on div at bounding box center [1090, 328] width 237 height 527
drag, startPoint x: 1113, startPoint y: 406, endPoint x: 1128, endPoint y: 176, distance: 230.1
click at [1126, 186] on div at bounding box center [1090, 328] width 237 height 527
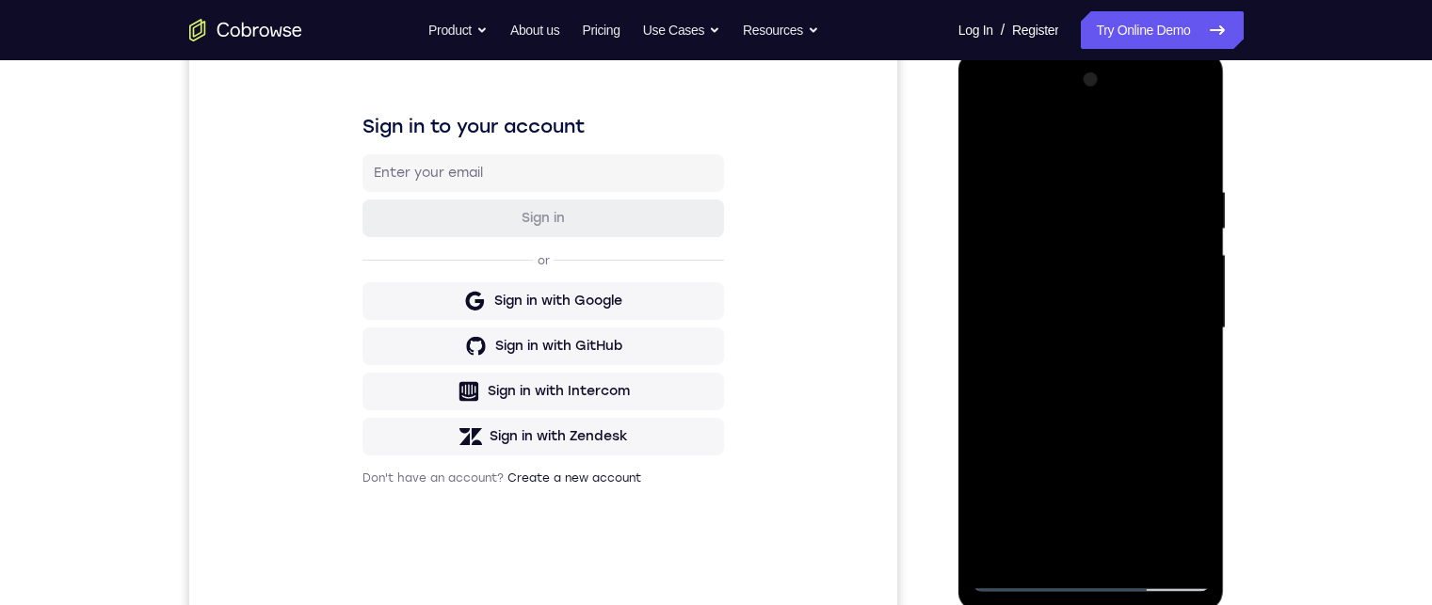
drag, startPoint x: 1144, startPoint y: 345, endPoint x: 1133, endPoint y: 262, distance: 84.5
click at [1133, 270] on div at bounding box center [1090, 328] width 237 height 527
click at [1148, 542] on div at bounding box center [1090, 328] width 237 height 527
click at [1108, 428] on div at bounding box center [1090, 328] width 237 height 527
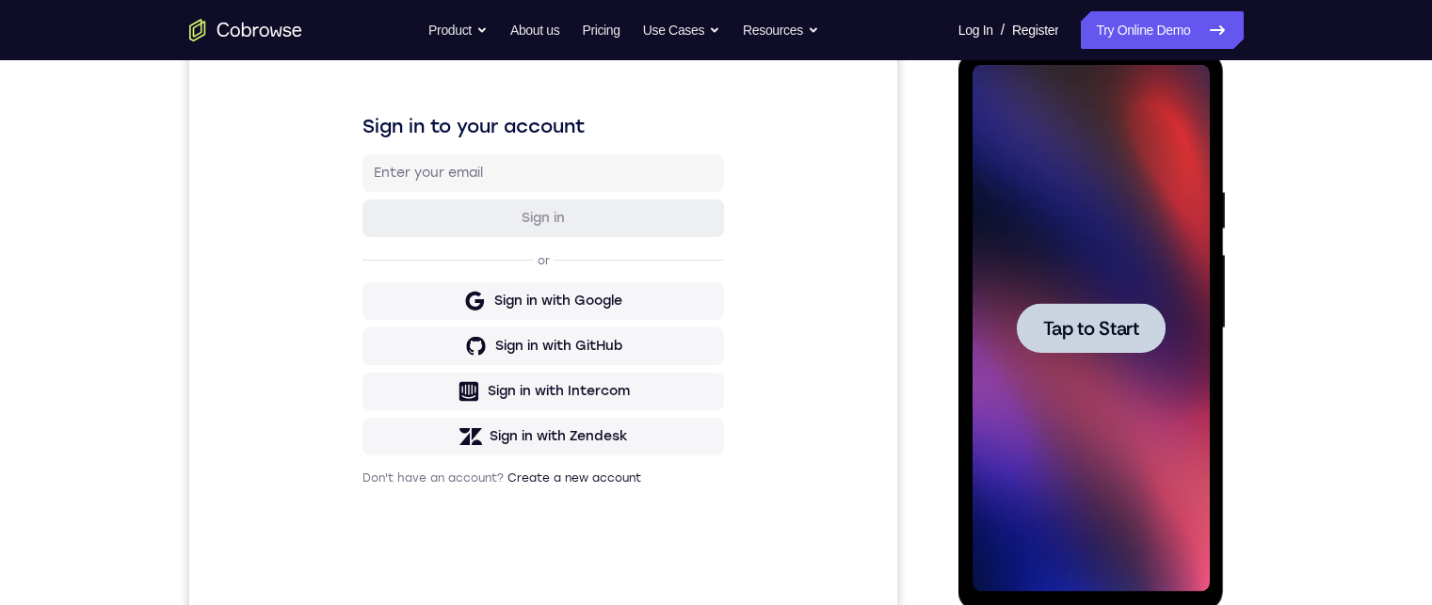
click at [1128, 344] on div at bounding box center [1090, 328] width 149 height 50
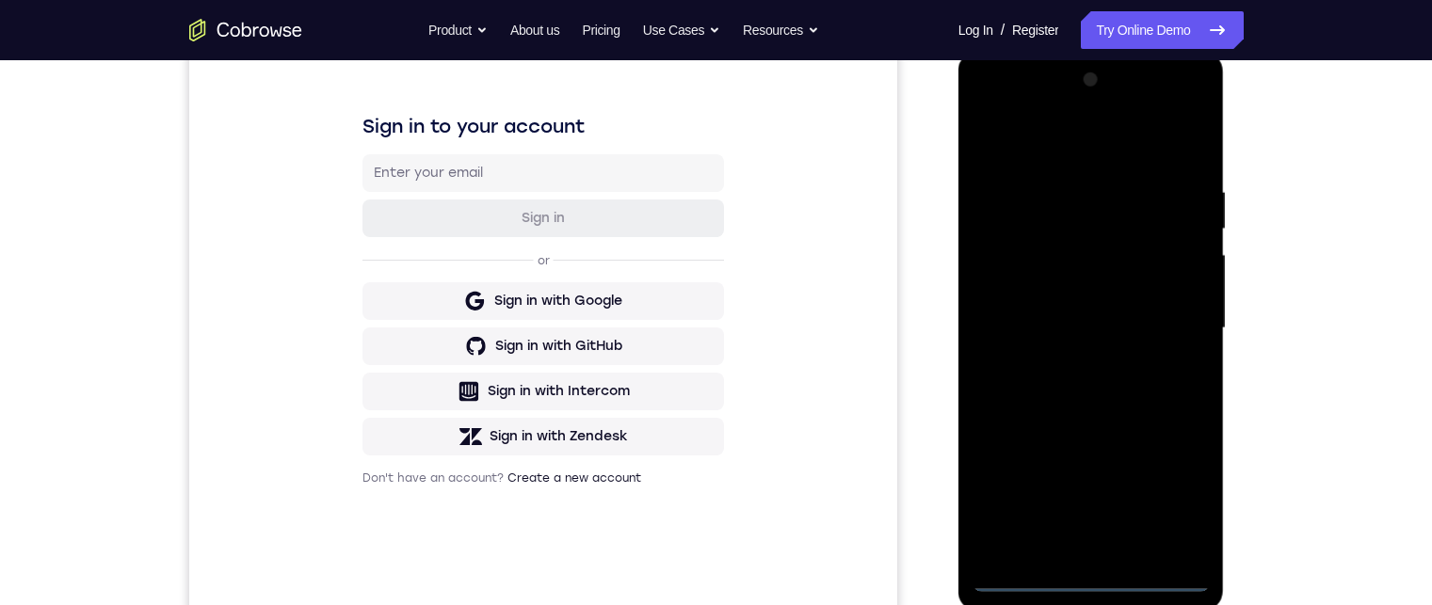
click at [1097, 574] on div at bounding box center [1090, 328] width 237 height 527
click at [1184, 502] on div at bounding box center [1090, 328] width 237 height 527
click at [1063, 154] on div at bounding box center [1090, 328] width 237 height 527
click at [1176, 317] on div at bounding box center [1090, 328] width 237 height 527
click at [1067, 362] on div at bounding box center [1090, 328] width 237 height 527
